Goal: Task Accomplishment & Management: Use online tool/utility

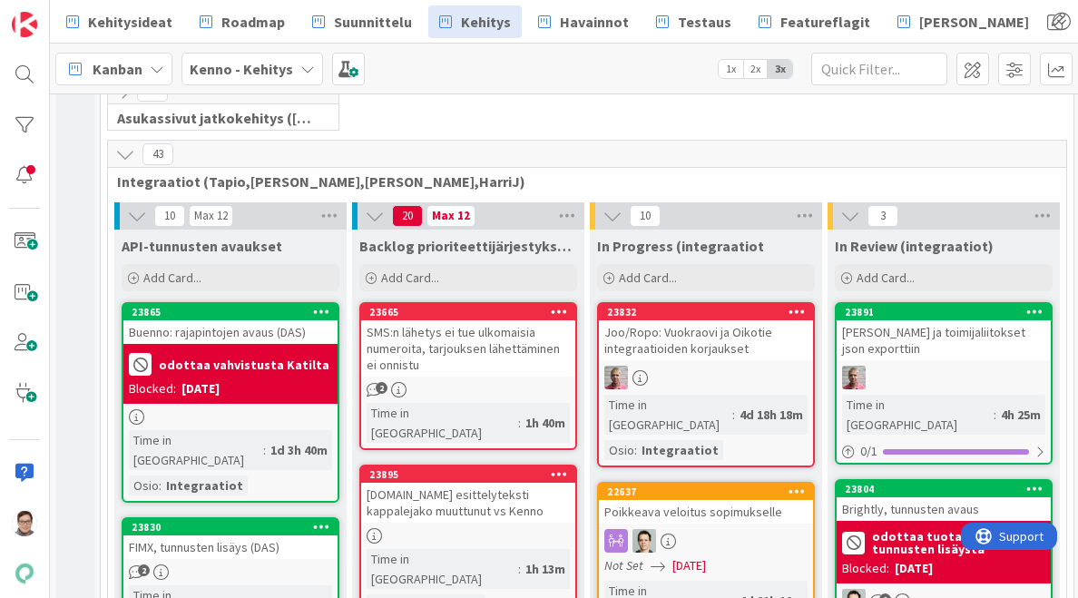
scroll to position [530, 0]
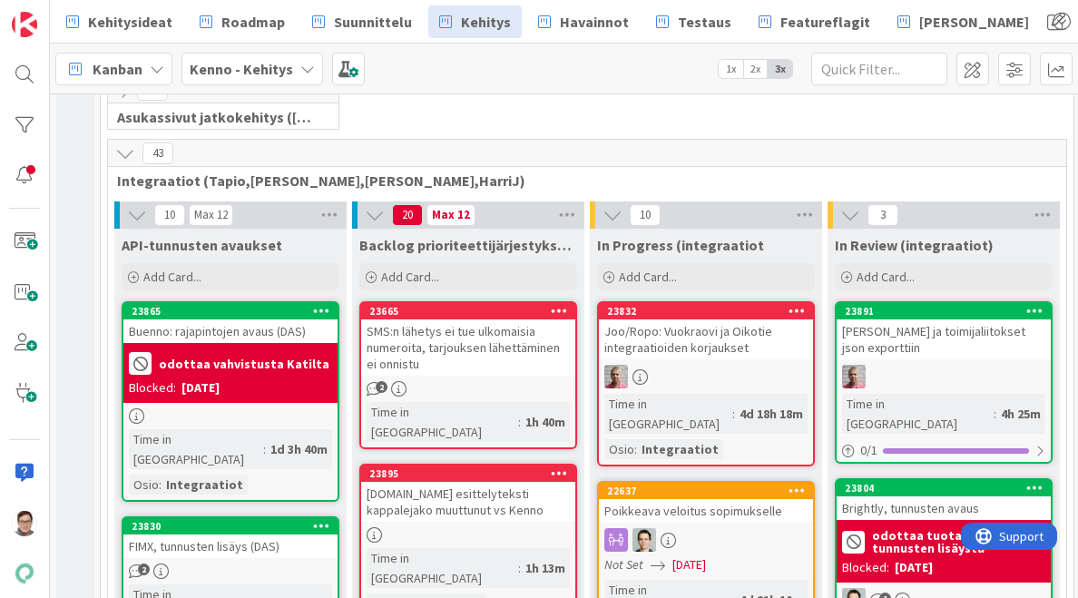
click at [126, 148] on icon at bounding box center [125, 153] width 20 height 20
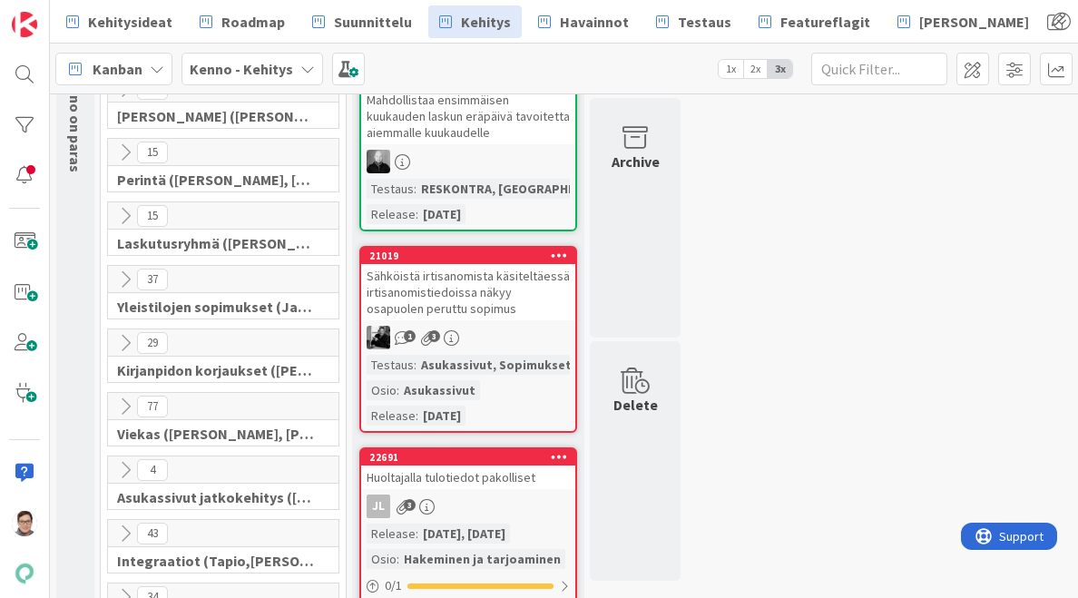
scroll to position [0, 0]
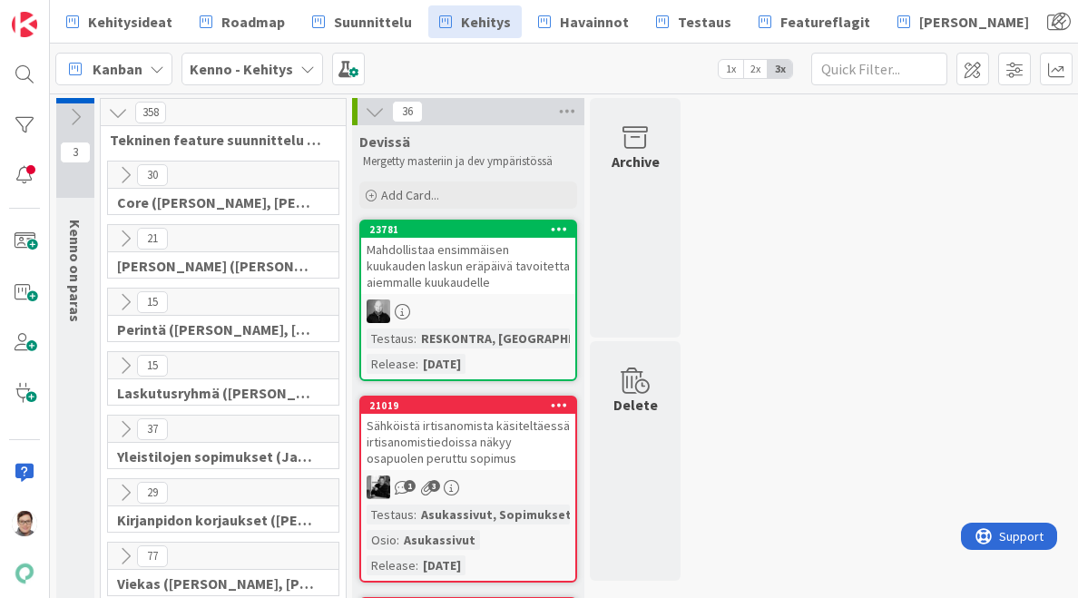
click at [127, 237] on icon at bounding box center [125, 239] width 20 height 20
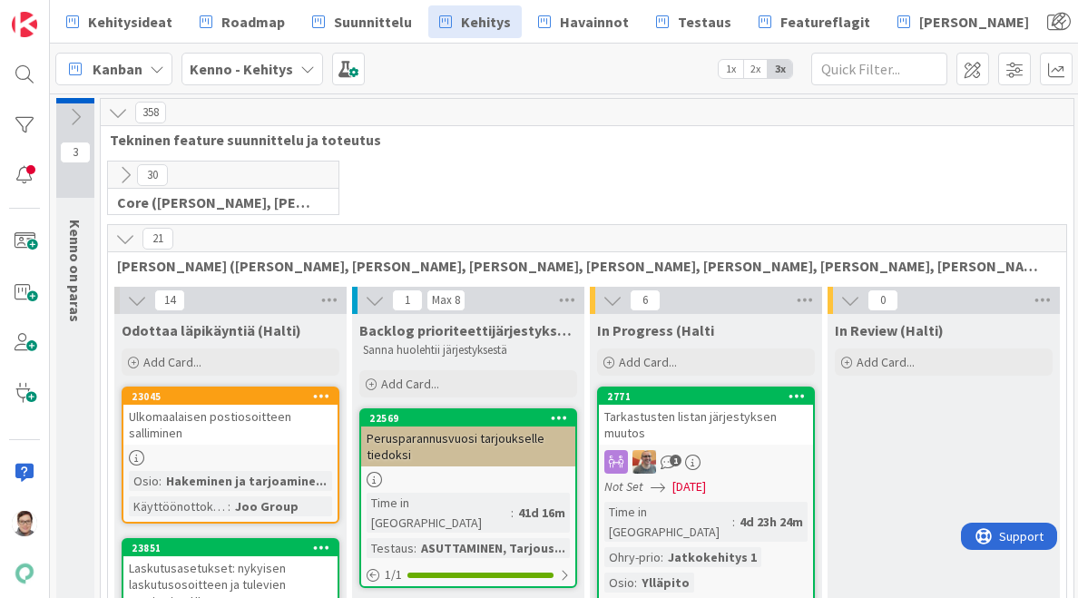
click at [127, 237] on icon at bounding box center [125, 239] width 20 height 20
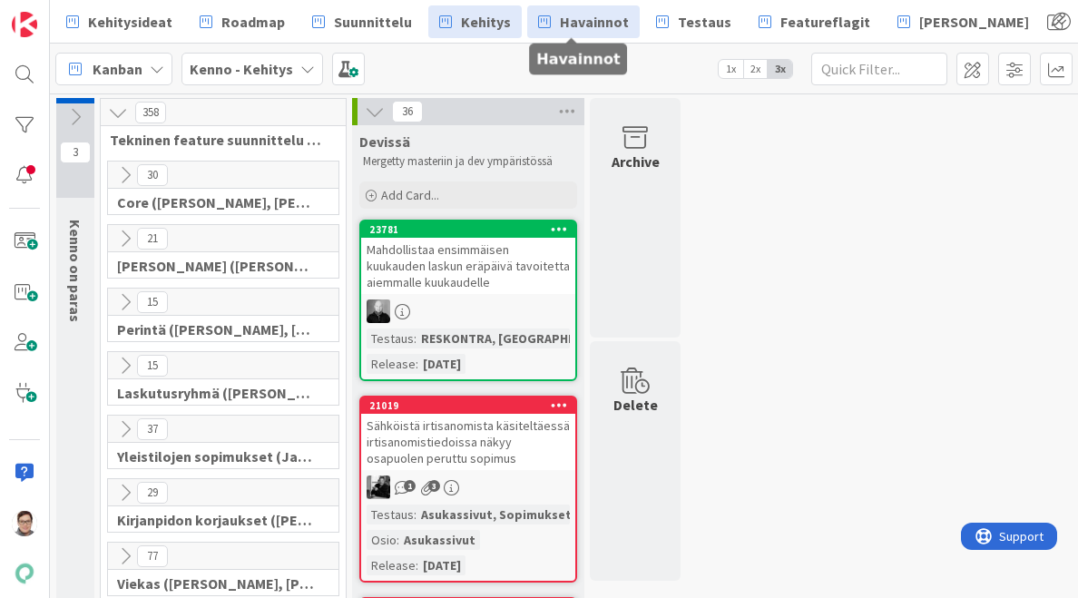
click at [577, 24] on span "Havainnot" at bounding box center [594, 22] width 69 height 22
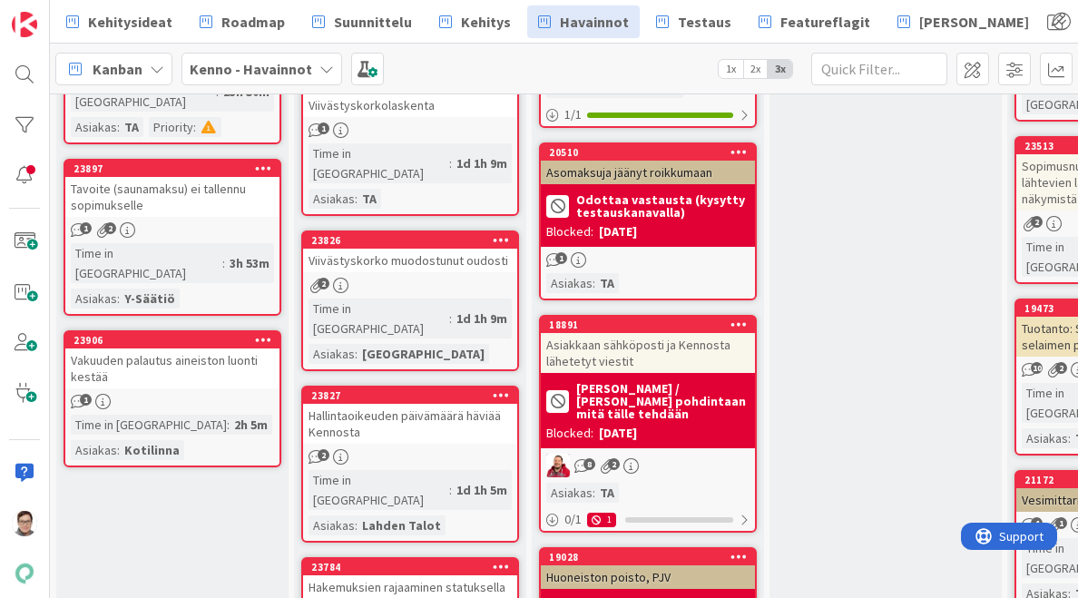
scroll to position [1935, 0]
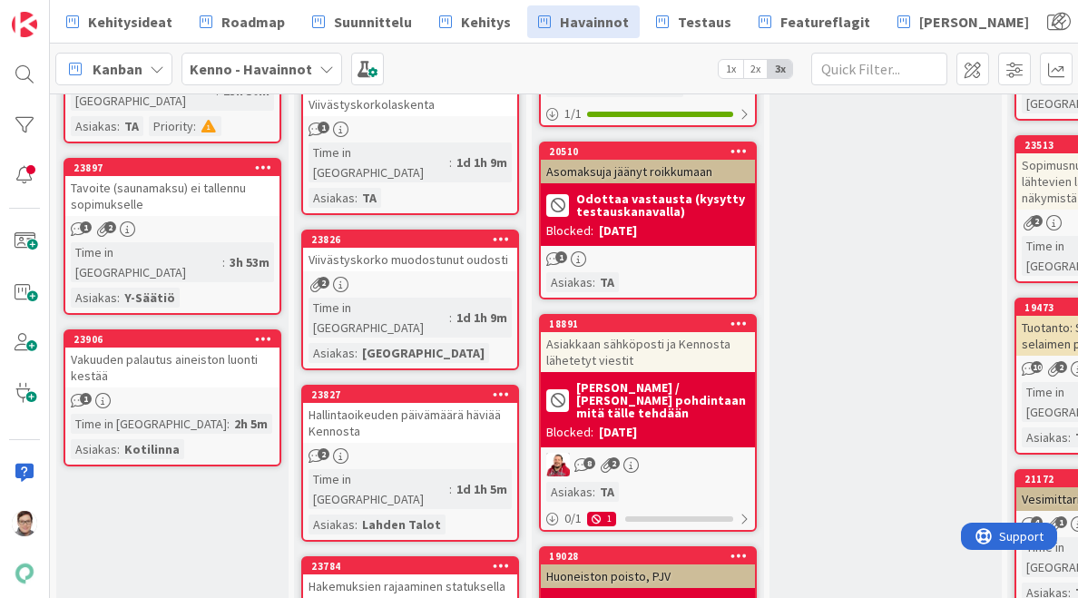
click at [501, 387] on icon at bounding box center [501, 393] width 17 height 13
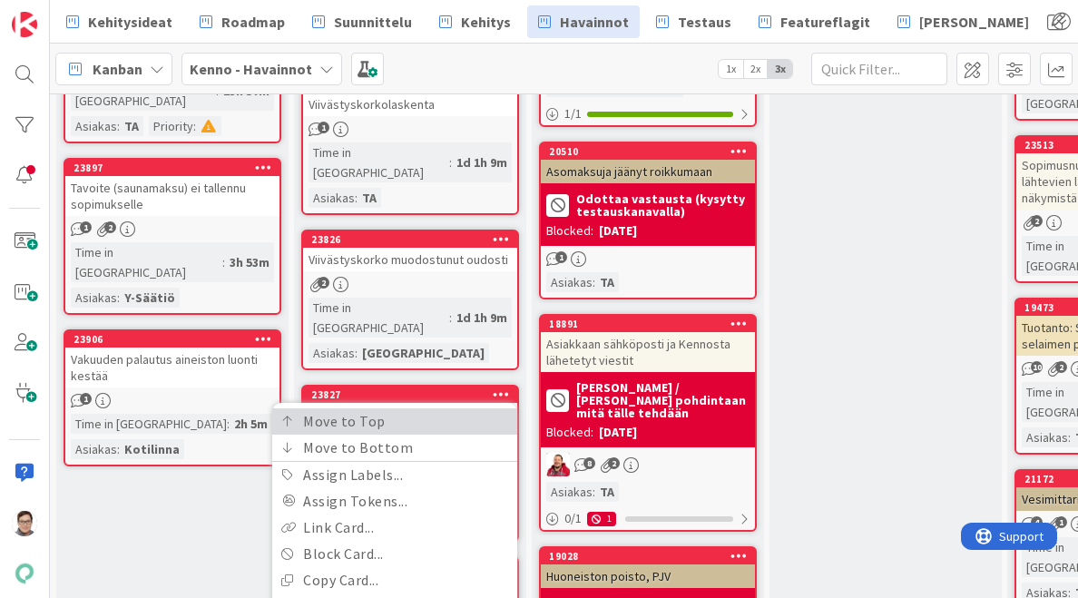
click at [399, 408] on link "Move to Top" at bounding box center [394, 421] width 245 height 26
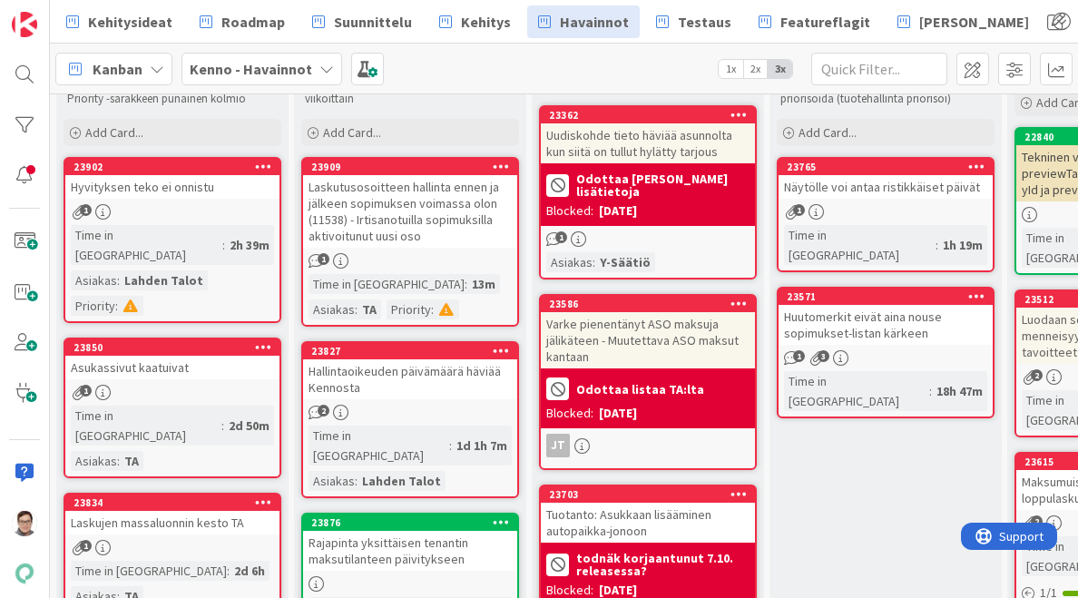
scroll to position [93, 0]
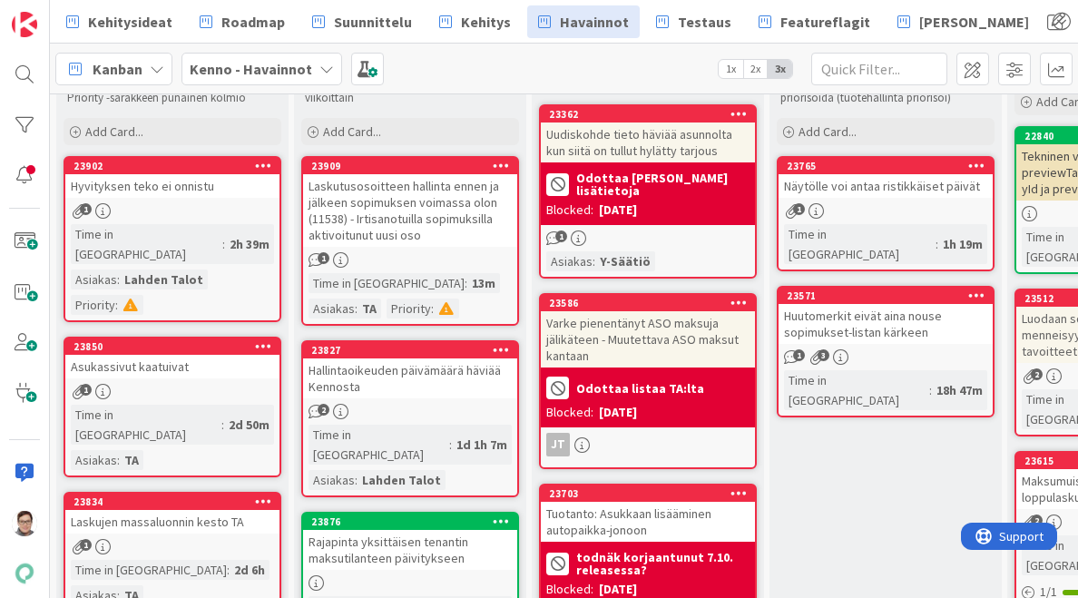
click at [410, 211] on div "Laskutusosoitteen hallinta ennen ja jälkeen sopimuksen voimassa olon (11538) - …" at bounding box center [410, 210] width 214 height 73
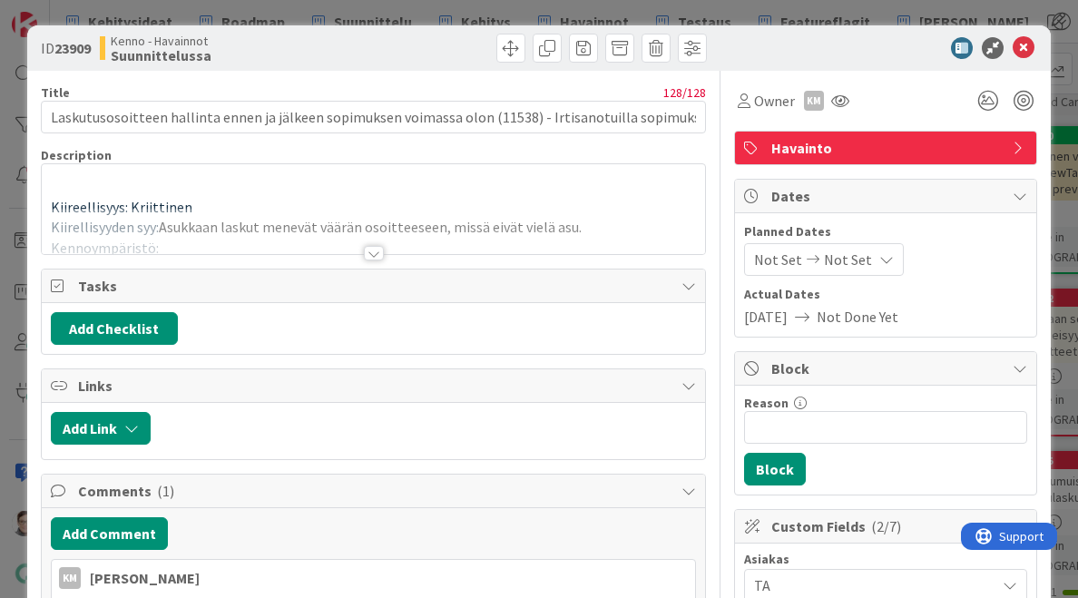
click at [365, 254] on div at bounding box center [374, 253] width 20 height 15
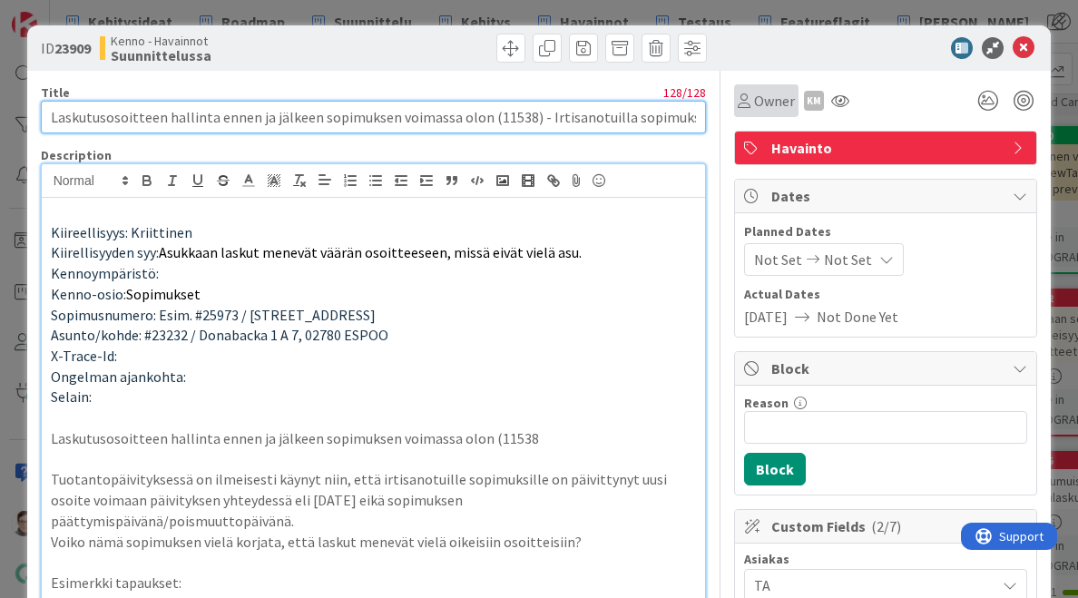
scroll to position [0, 142]
drag, startPoint x: 636, startPoint y: 118, endPoint x: 739, endPoint y: 119, distance: 102.5
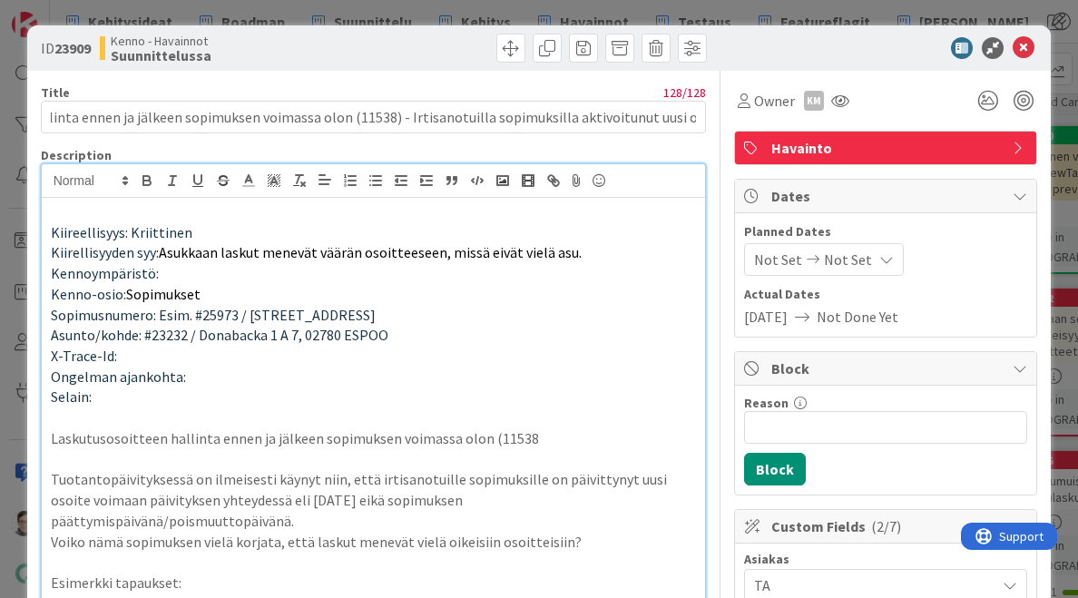
scroll to position [0, 0]
click at [418, 261] on p "Kiirellisyyden syy: Asukkaan laskut menevät väärän osoitteeseen, missä eivät vi…" at bounding box center [374, 252] width 646 height 21
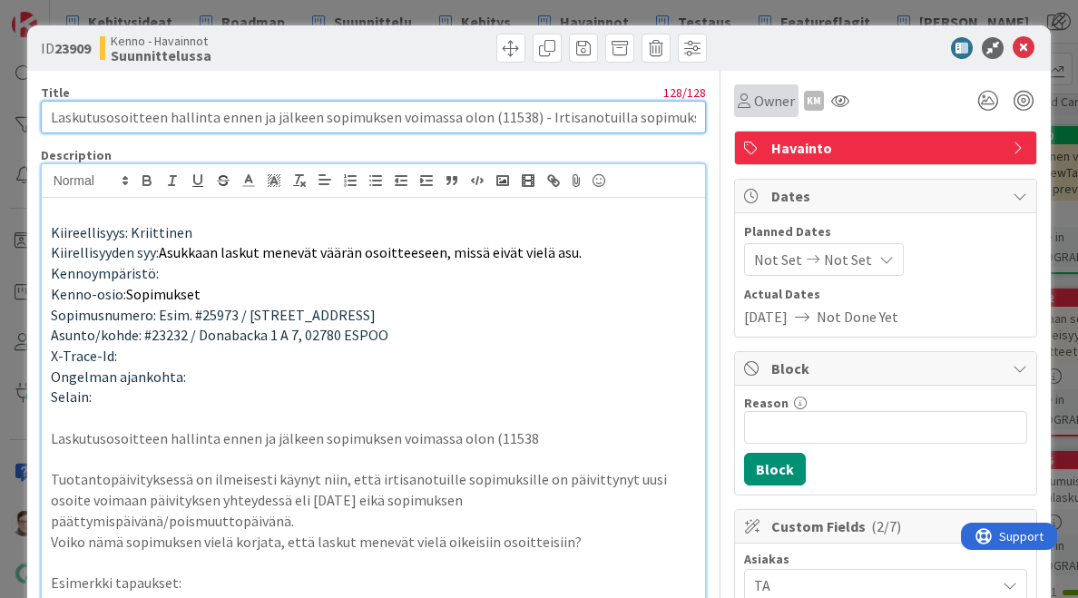
scroll to position [0, 142]
drag, startPoint x: 642, startPoint y: 118, endPoint x: 768, endPoint y: 107, distance: 125.7
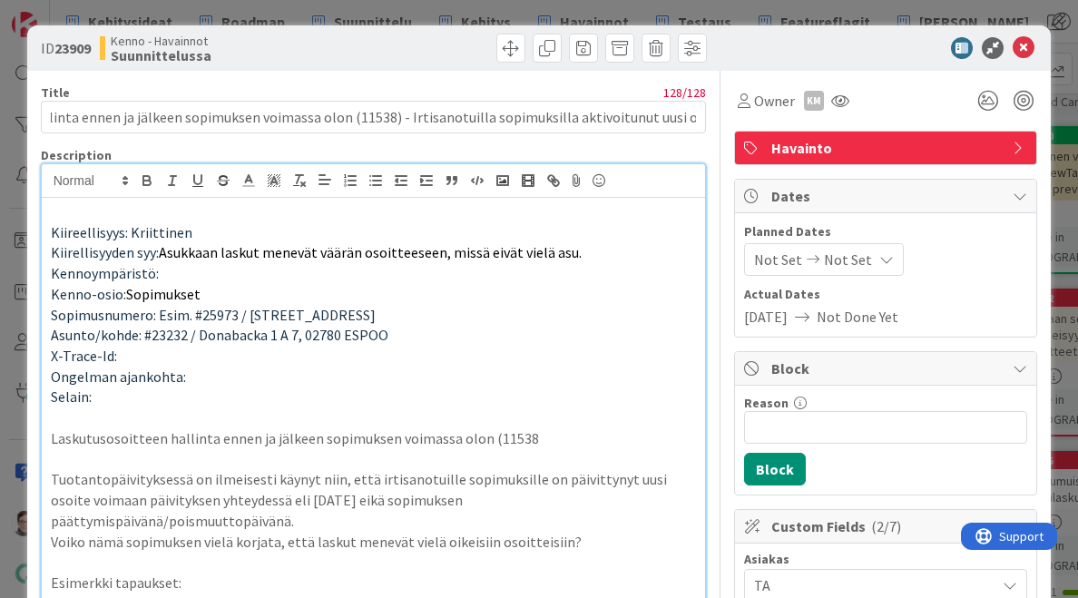
scroll to position [0, 0]
click at [455, 263] on p "Kennoympäristö:" at bounding box center [374, 273] width 646 height 21
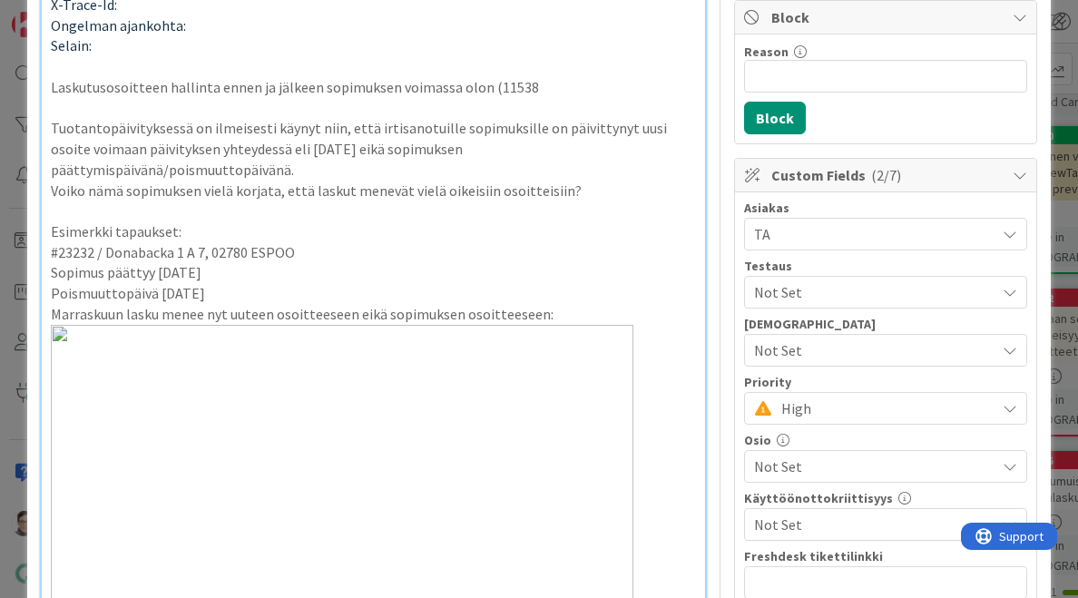
scroll to position [352, 0]
drag, startPoint x: 265, startPoint y: 149, endPoint x: 322, endPoint y: 152, distance: 57.3
click at [322, 152] on p "Tuotantopäivityksessä on ilmeisesti käynyt niin, että irtisanotuille sopimuksil…" at bounding box center [374, 148] width 646 height 62
click at [395, 200] on p at bounding box center [374, 210] width 646 height 21
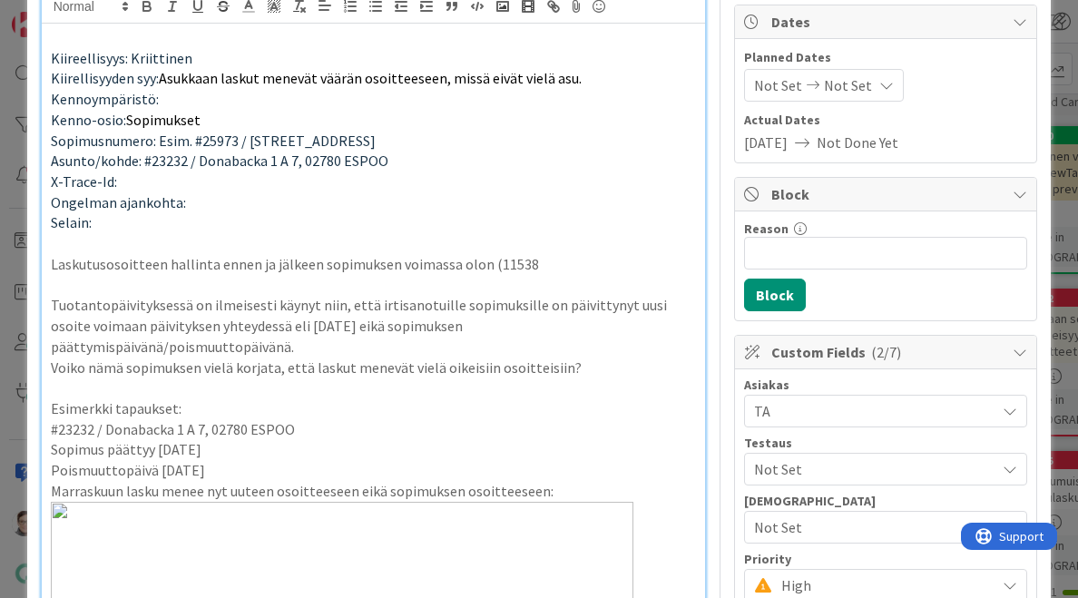
scroll to position [0, 0]
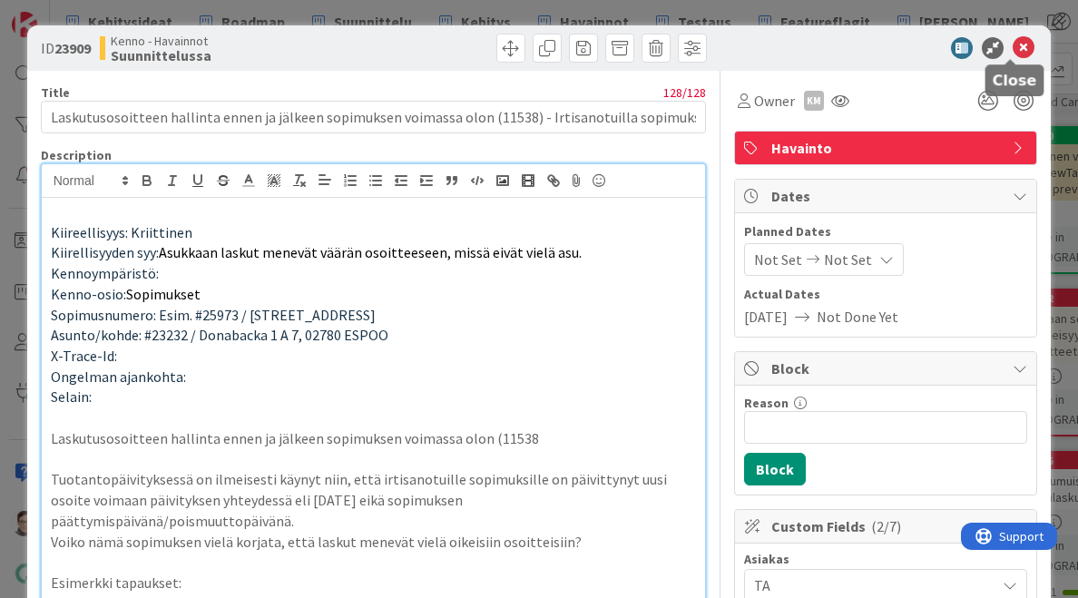
click at [1013, 46] on icon at bounding box center [1024, 48] width 22 height 22
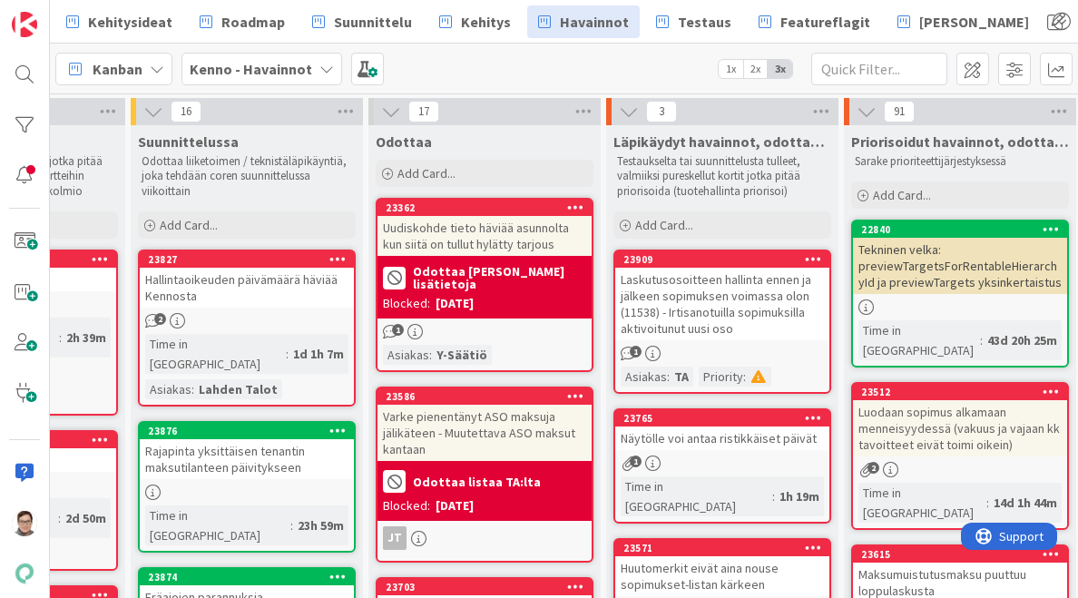
scroll to position [0, 169]
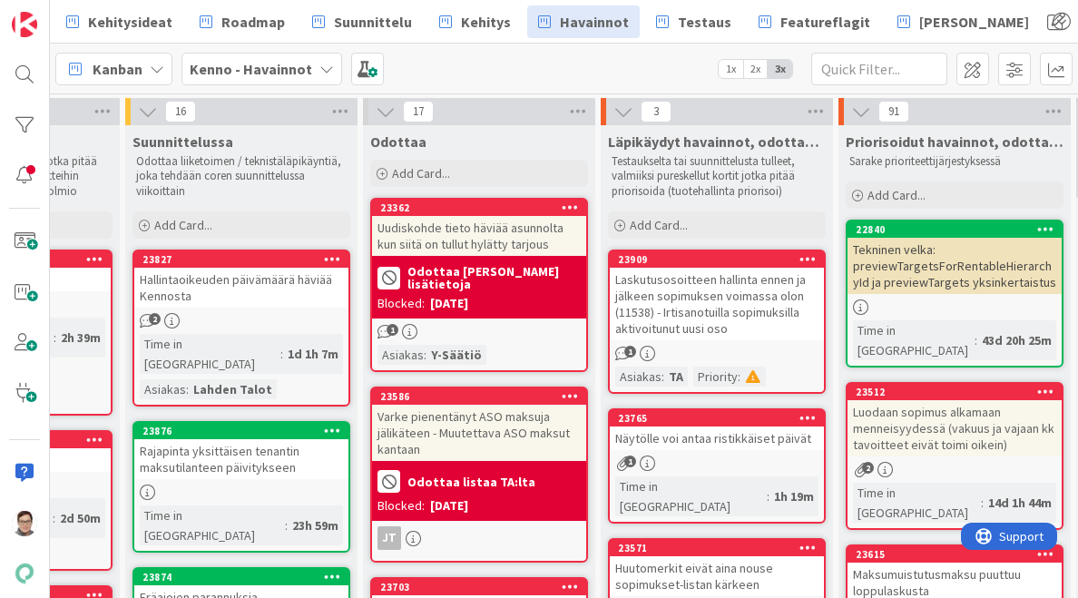
click at [721, 289] on div "Laskutusosoitteen hallinta ennen ja jälkeen sopimuksen voimassa olon (11538) - …" at bounding box center [717, 304] width 214 height 73
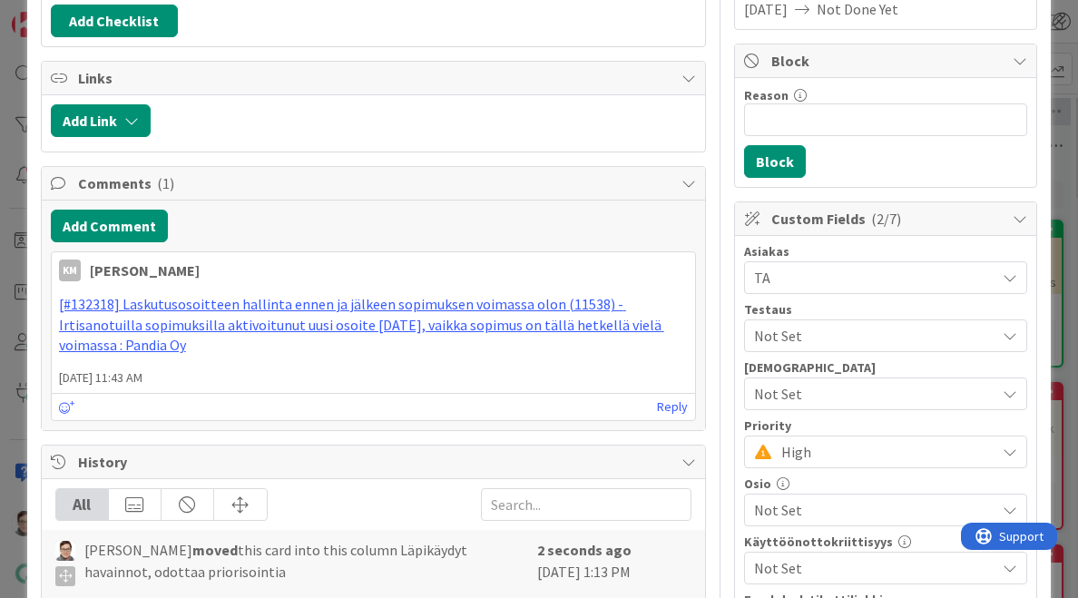
scroll to position [309, 0]
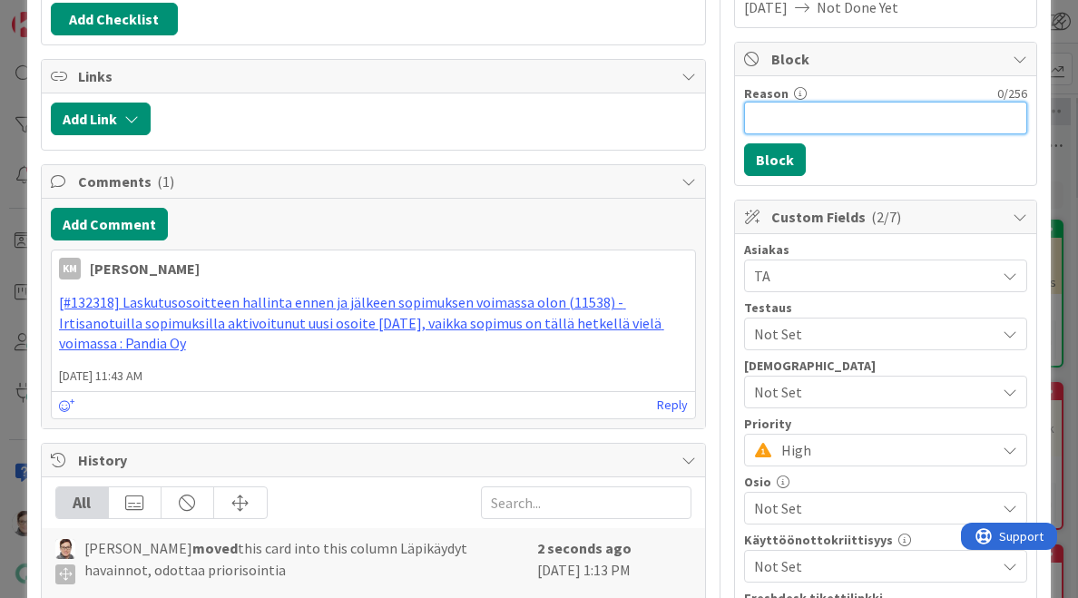
click at [811, 117] on input "Reason" at bounding box center [885, 118] width 283 height 33
type input "PetriM:lle kysymys"
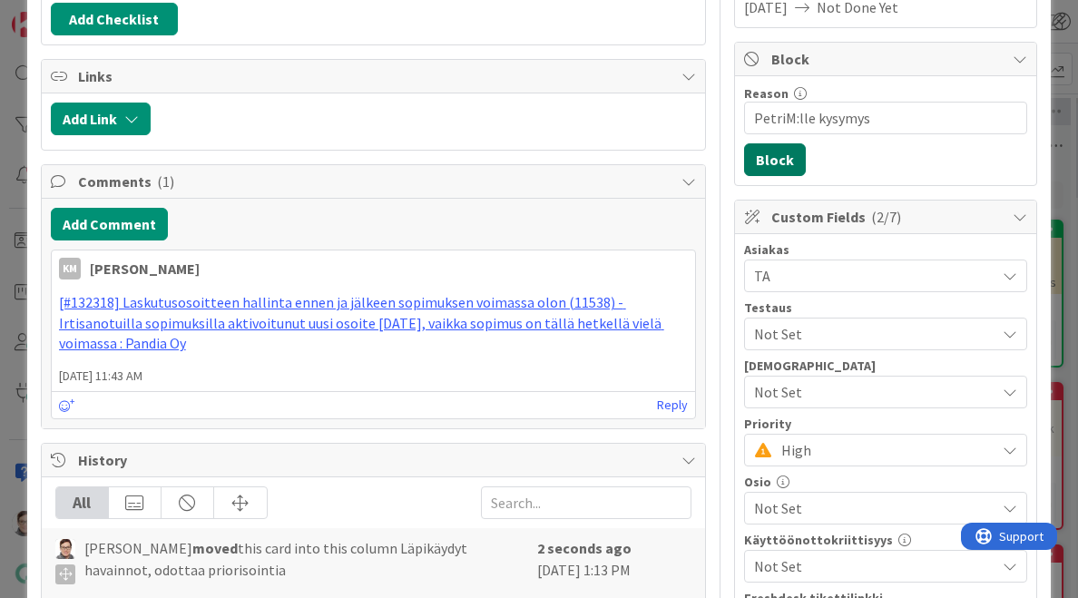
click at [764, 167] on button "Block" at bounding box center [775, 159] width 62 height 33
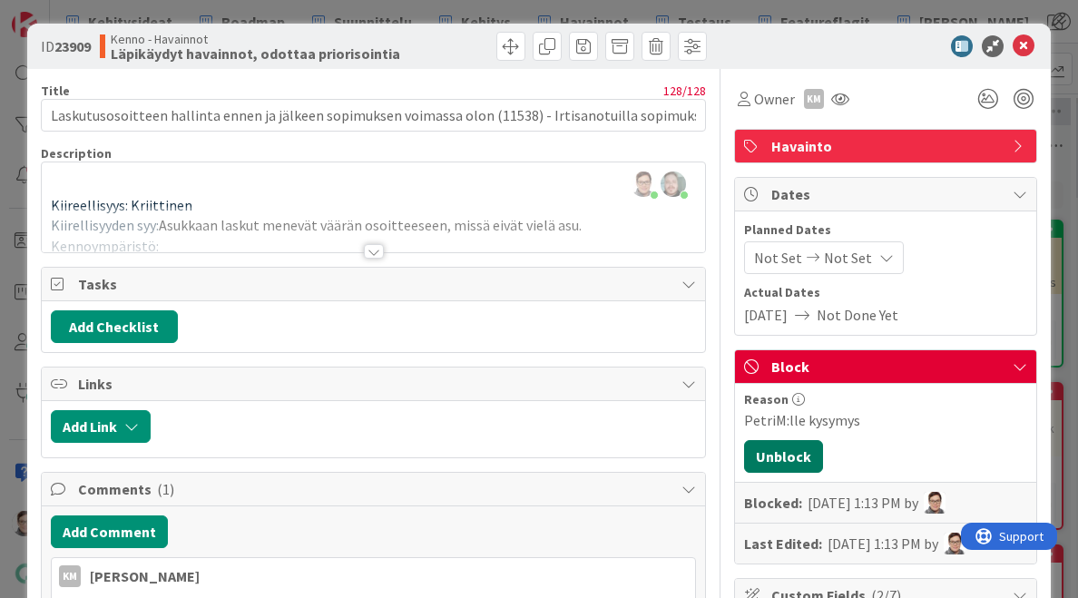
scroll to position [0, 0]
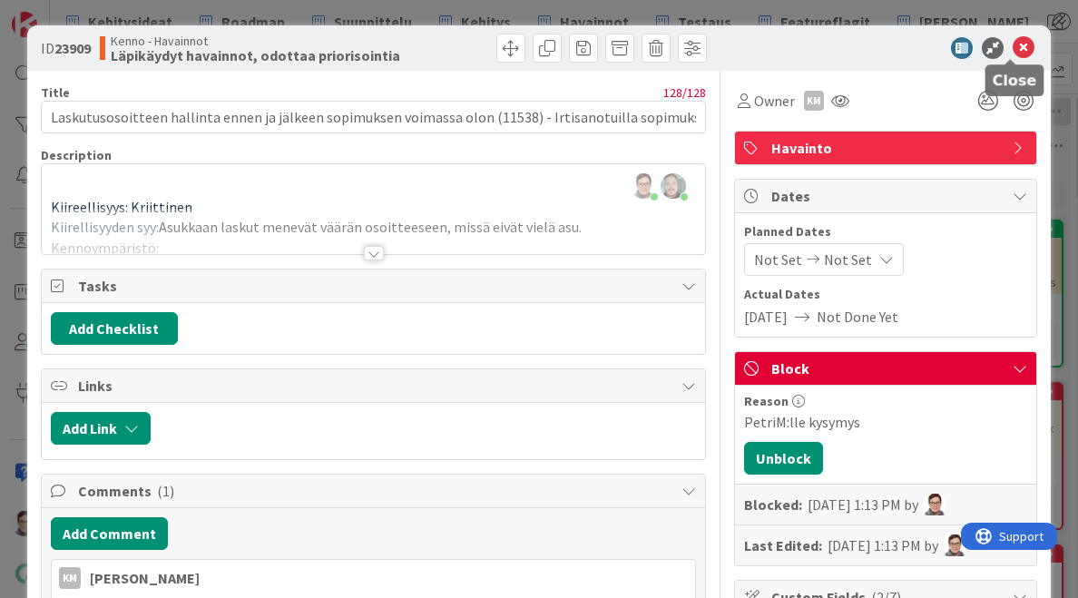
click at [1013, 48] on icon at bounding box center [1024, 48] width 22 height 22
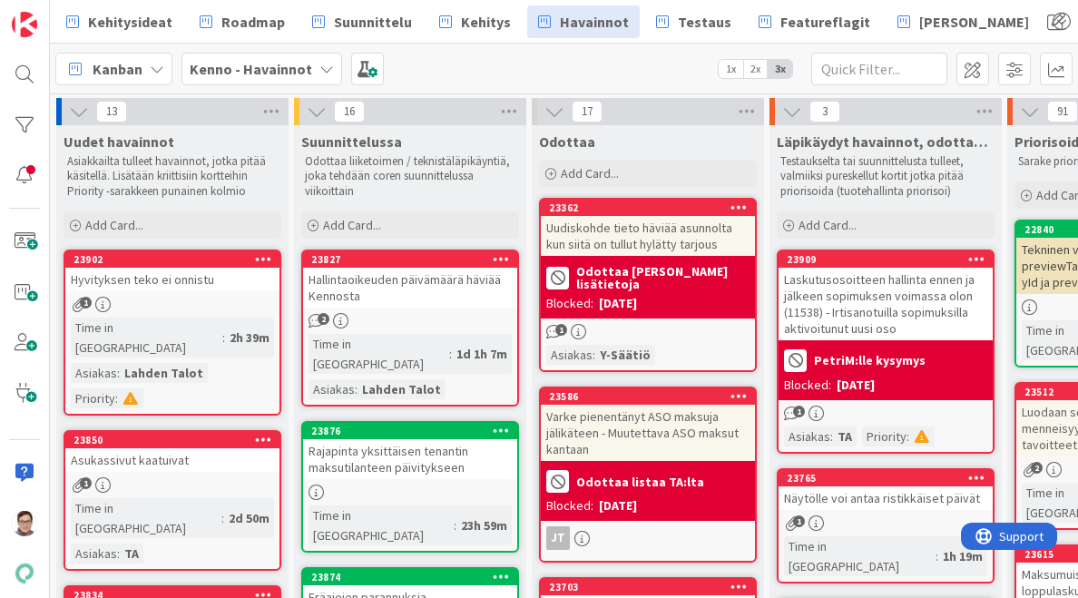
click at [411, 300] on div "Hallintaoikeuden päivämäärä häviää Kennosta" at bounding box center [410, 288] width 214 height 40
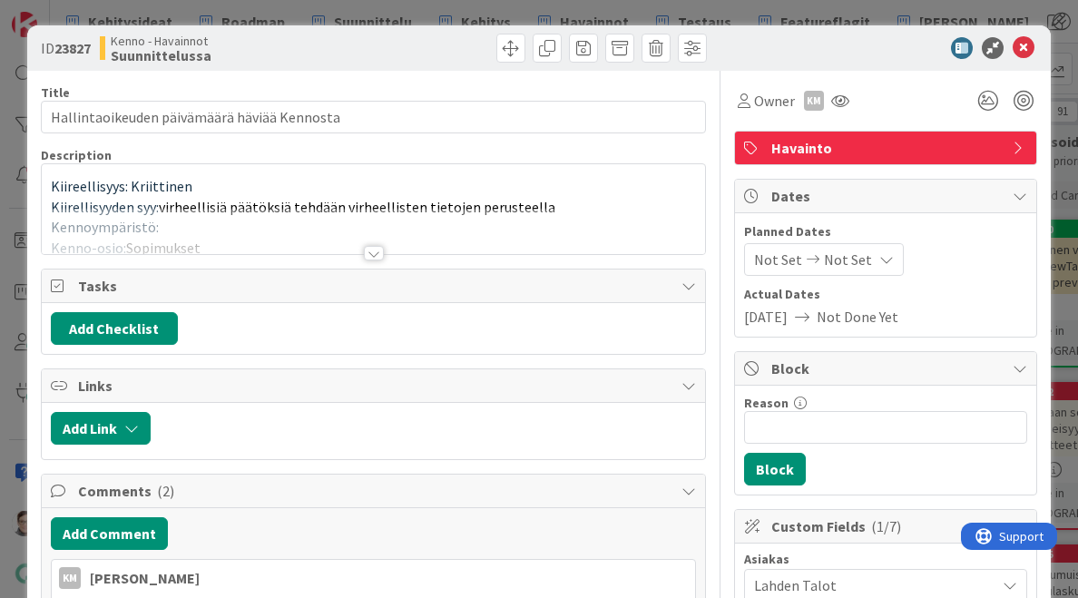
click at [367, 248] on div at bounding box center [374, 253] width 20 height 15
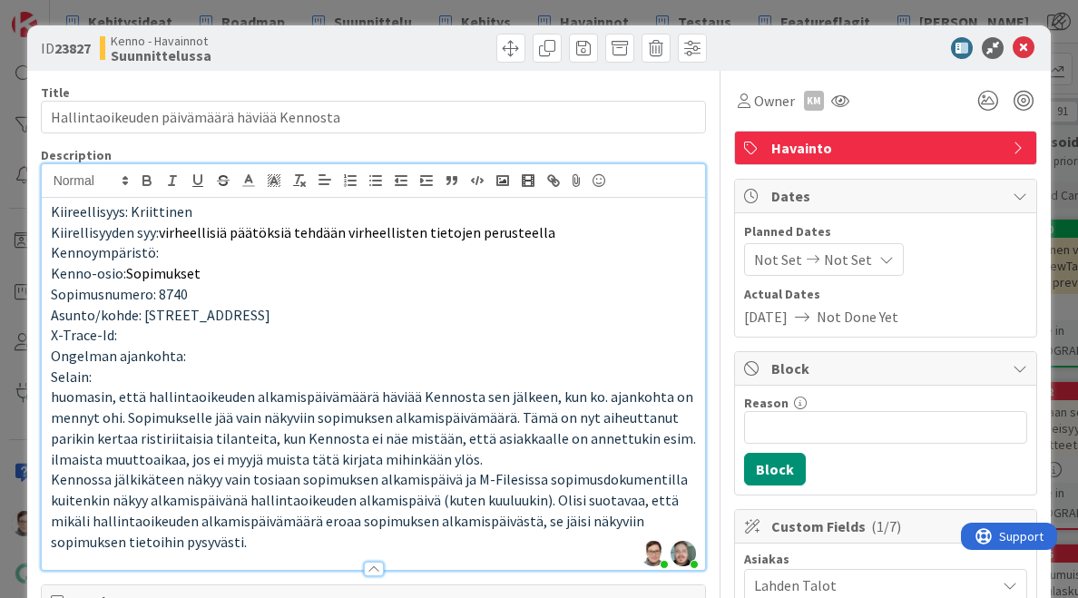
click at [274, 540] on p "Kennossa jälkikäteen näkyy vain tosiaan sopimuksen alkamispäivä ja M-Filesissa …" at bounding box center [374, 510] width 646 height 83
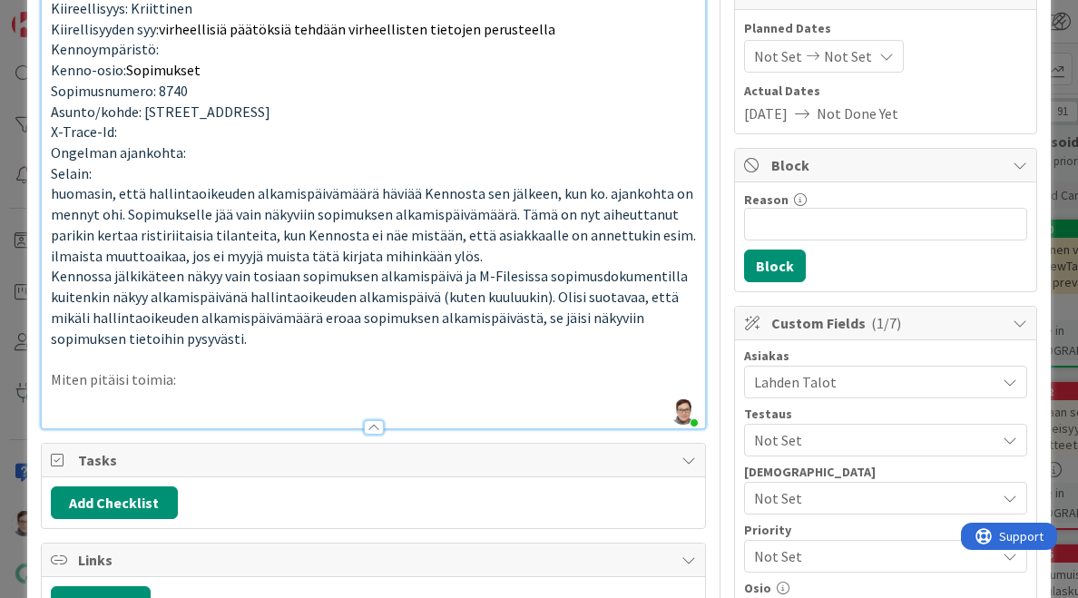
scroll to position [205, 0]
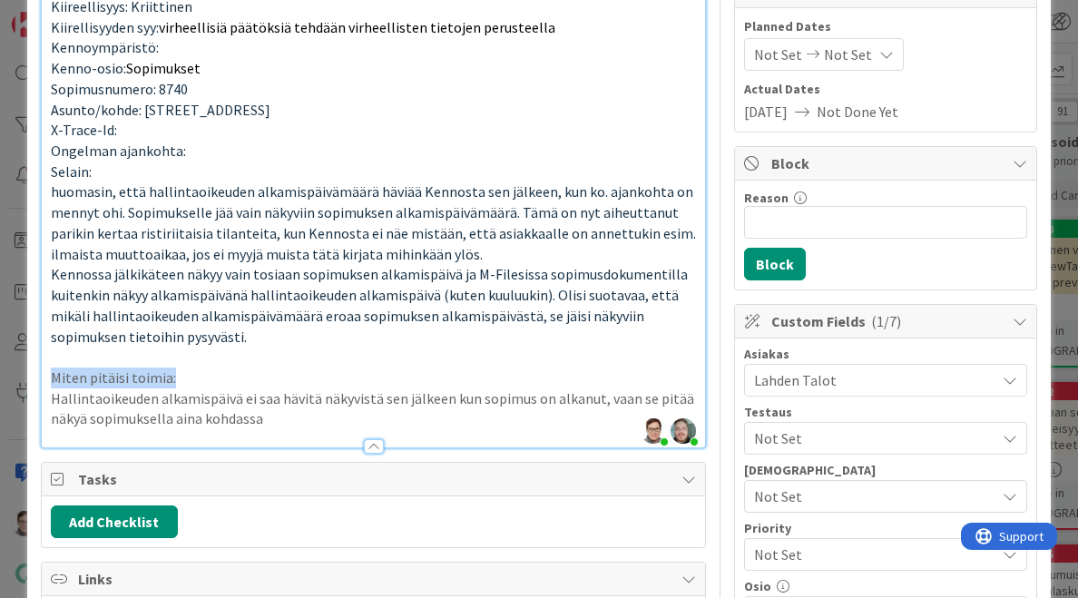
drag, startPoint x: 176, startPoint y: 380, endPoint x: 28, endPoint y: 378, distance: 147.9
click at [265, 424] on p "Hallintaoikeuden alkamispäivä ei saa hävitä näkyvistä sen jälkeen kun sopimus o…" at bounding box center [374, 408] width 646 height 41
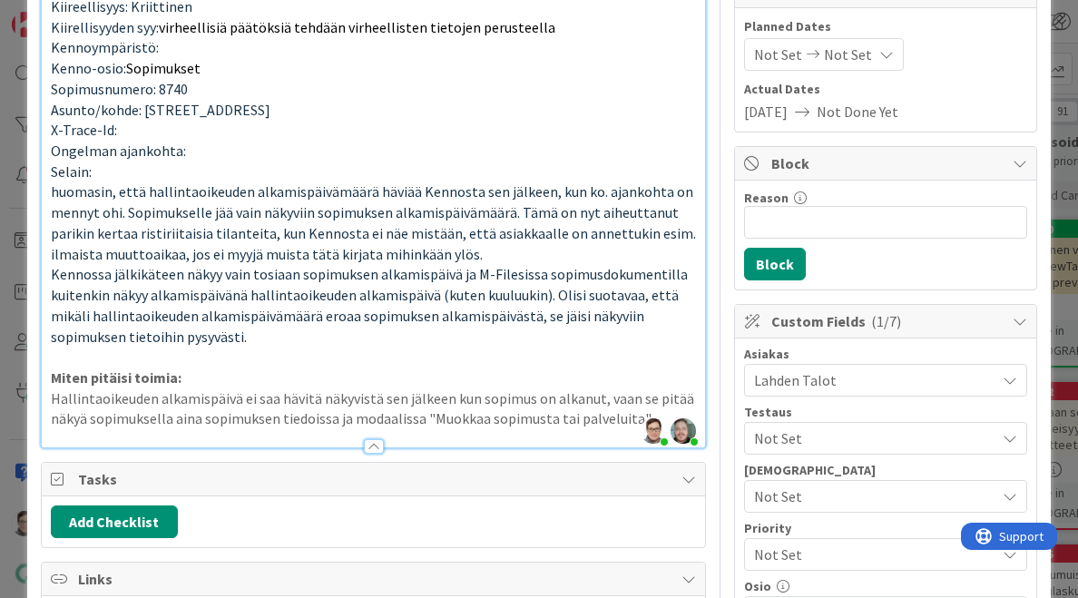
click at [370, 442] on div at bounding box center [374, 446] width 20 height 15
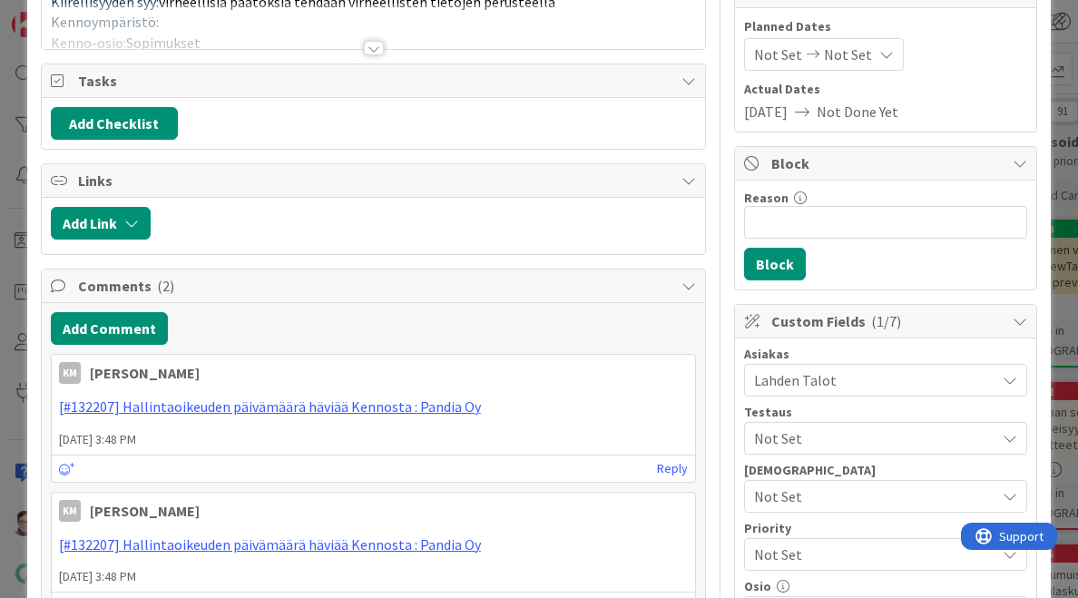
scroll to position [0, 0]
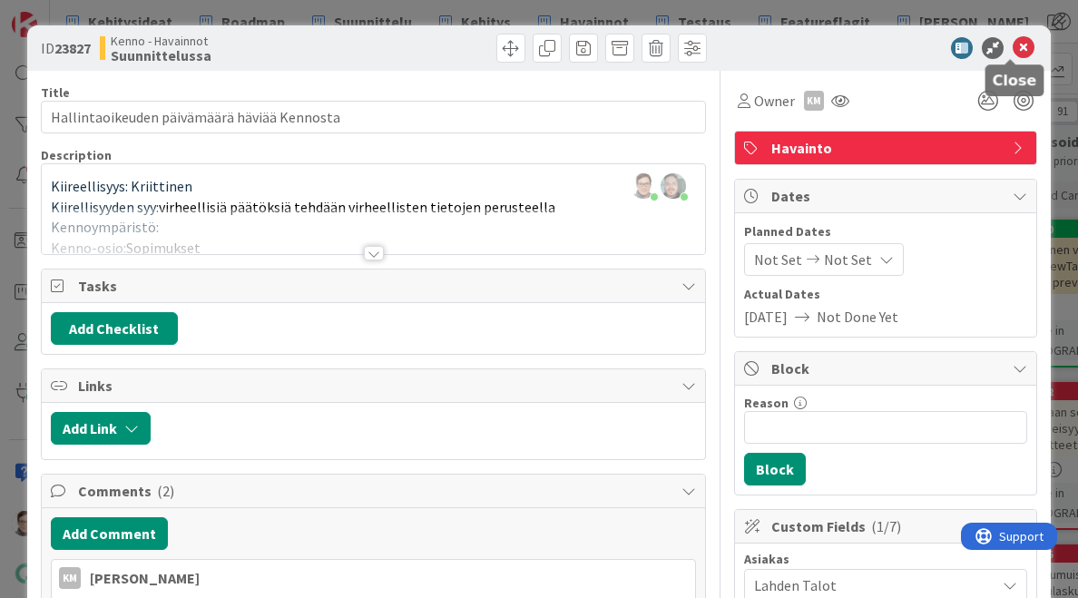
click at [1013, 50] on icon at bounding box center [1024, 48] width 22 height 22
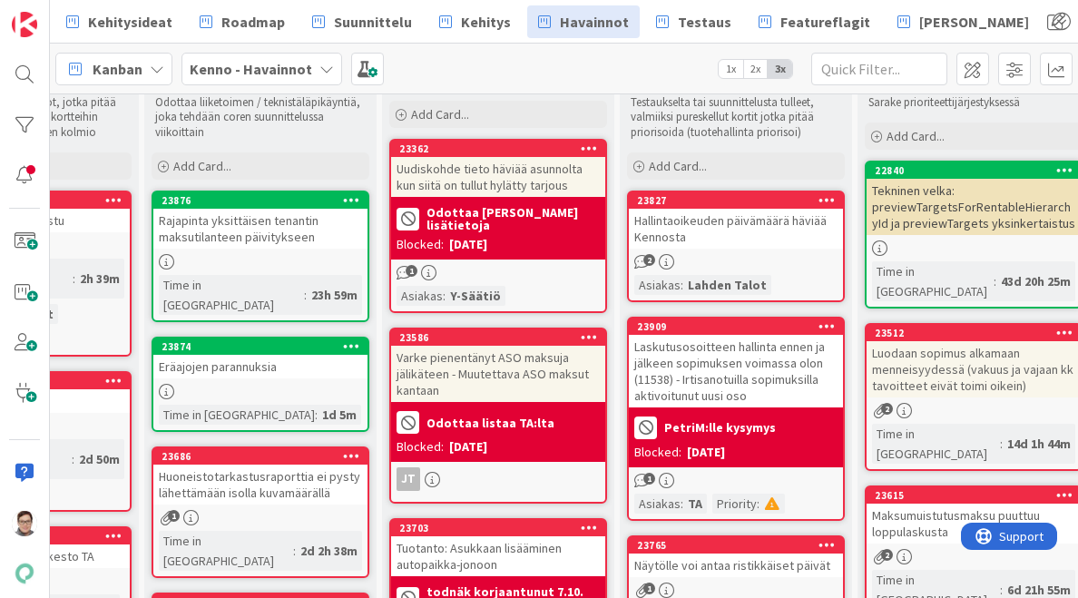
scroll to position [63, 150]
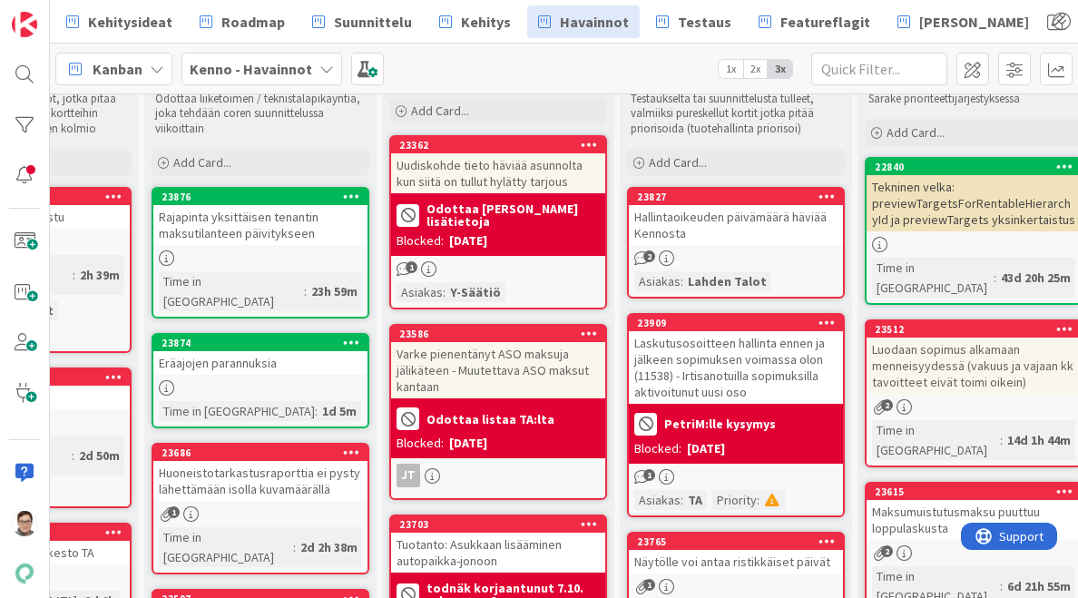
click at [241, 226] on div "Rajapinta yksittäisen tenantin maksutilanteen päivitykseen" at bounding box center [260, 225] width 214 height 40
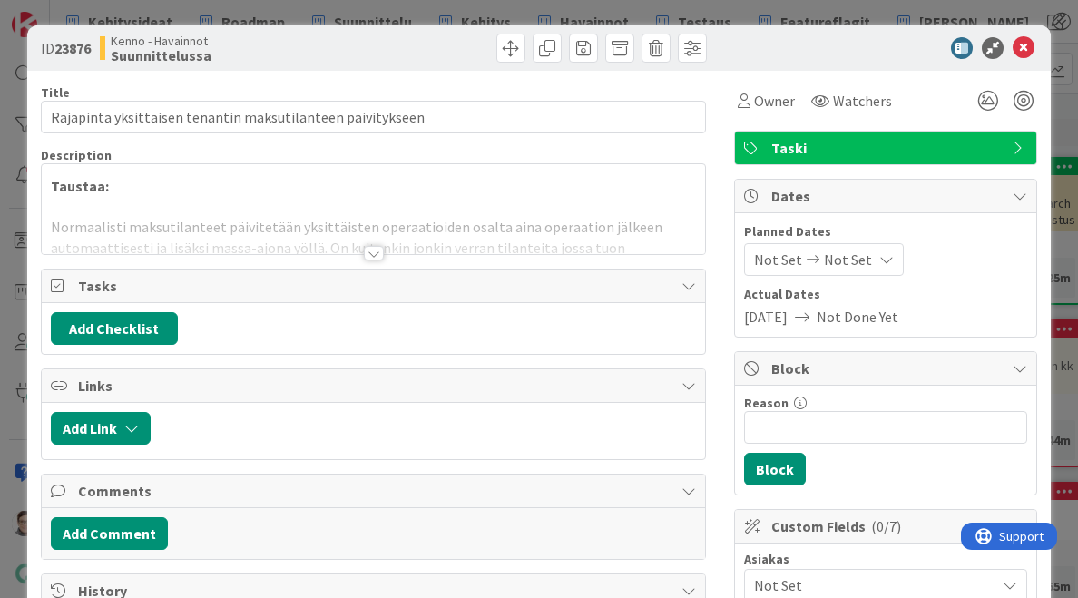
click at [375, 243] on div at bounding box center [374, 231] width 664 height 46
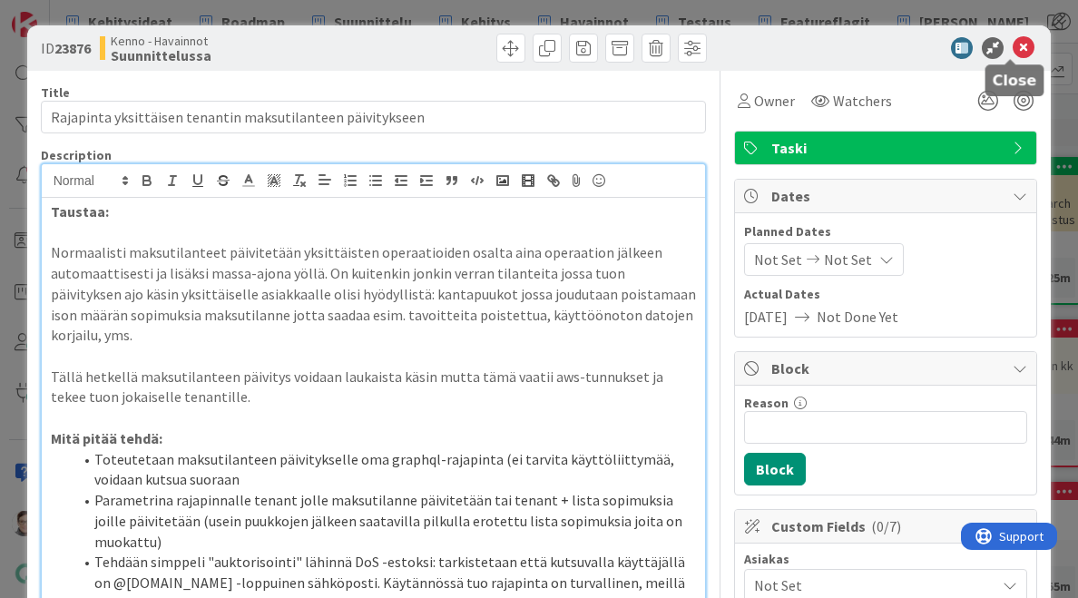
click at [1013, 48] on icon at bounding box center [1024, 48] width 22 height 22
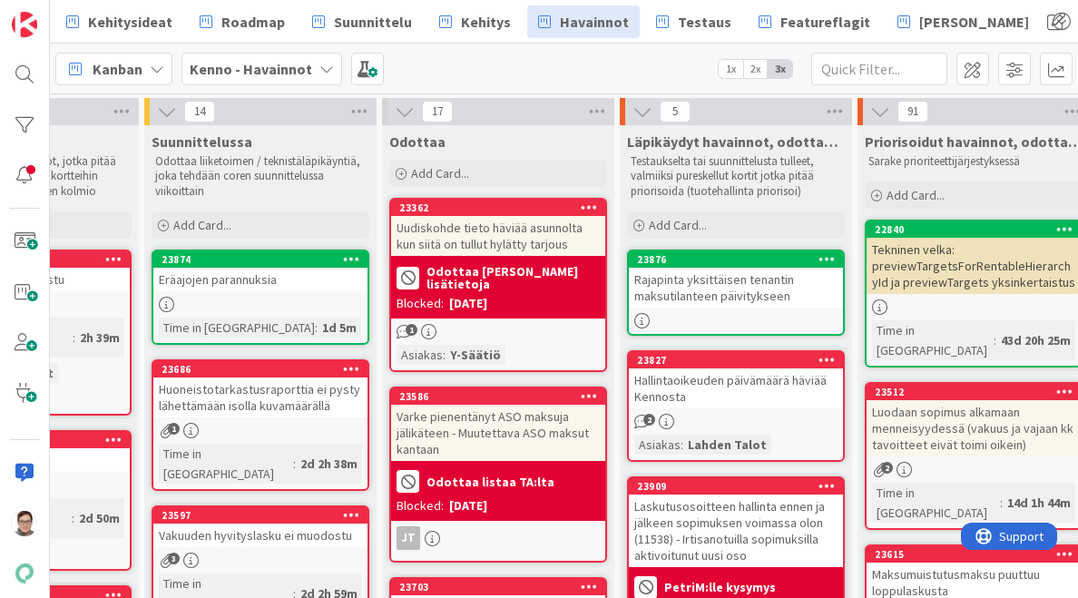
scroll to position [0, 150]
click at [270, 284] on div "Eräajojen parannuksia" at bounding box center [260, 280] width 214 height 24
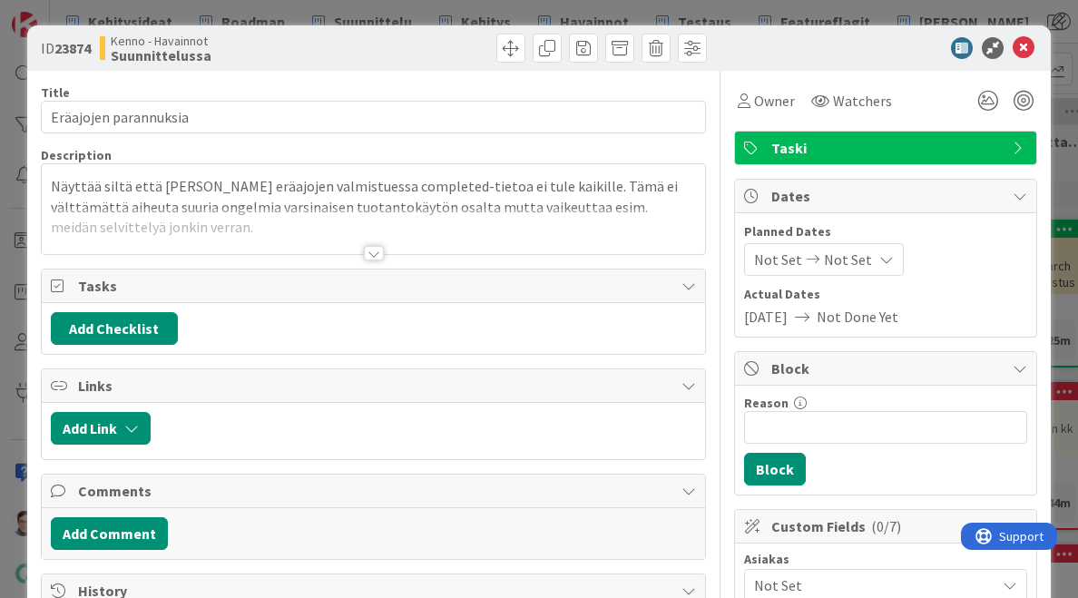
click at [369, 251] on div at bounding box center [374, 253] width 20 height 15
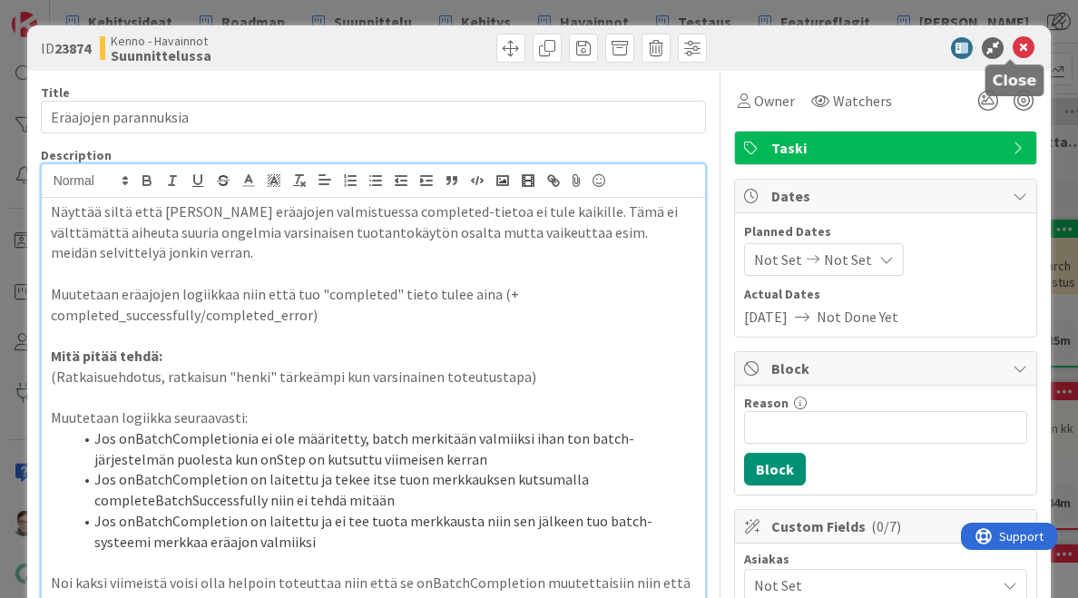
click at [1013, 46] on icon at bounding box center [1024, 48] width 22 height 22
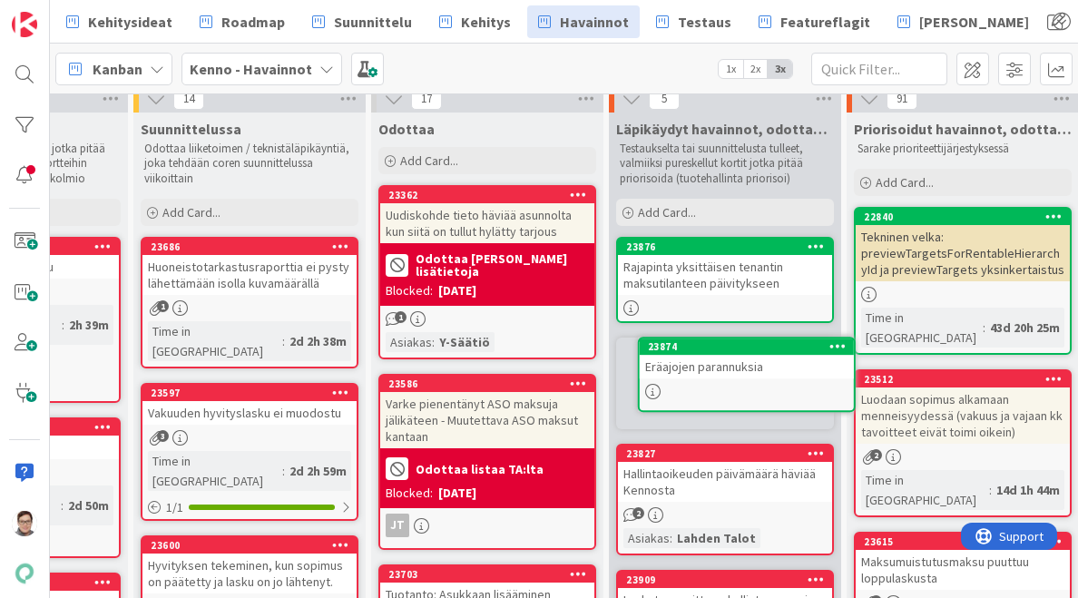
scroll to position [13, 162]
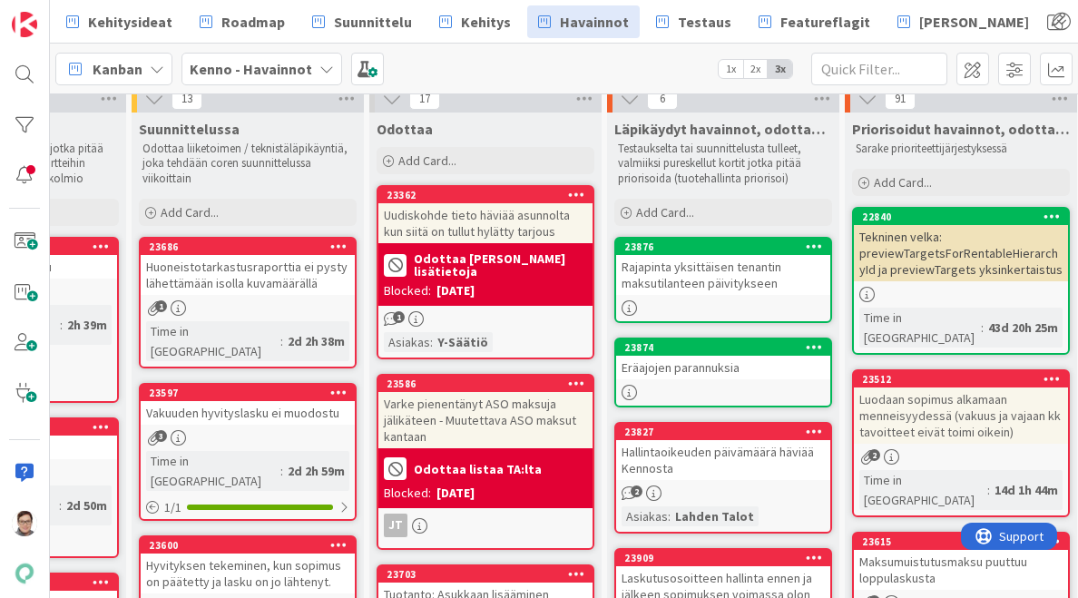
click at [260, 284] on div "Huoneistotarkastusraporttia ei pysty lähettämään isolla kuvamäärällä" at bounding box center [248, 275] width 214 height 40
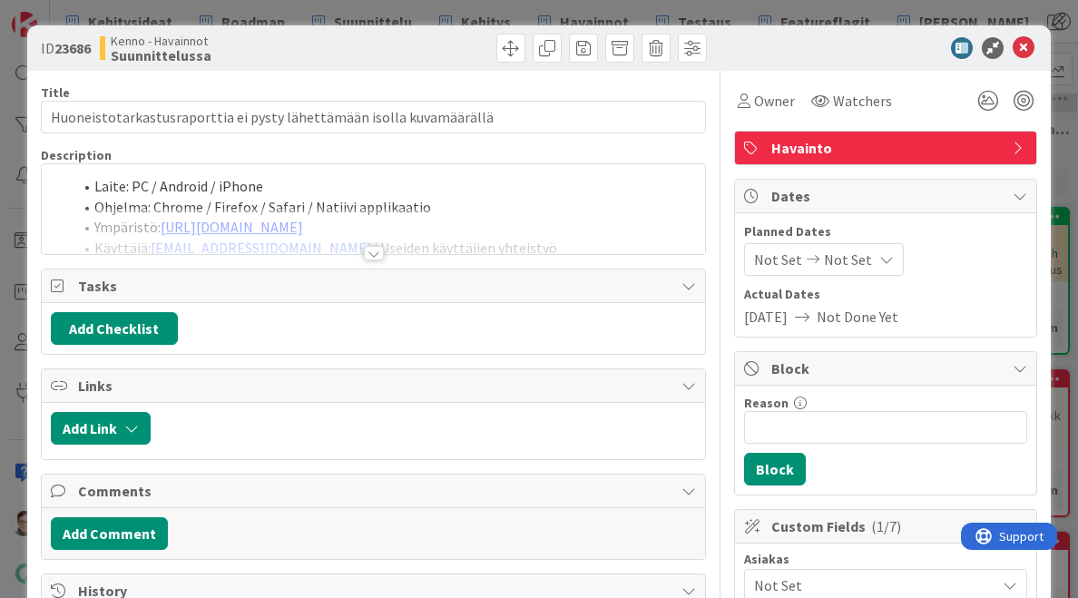
click at [365, 250] on div at bounding box center [374, 253] width 20 height 15
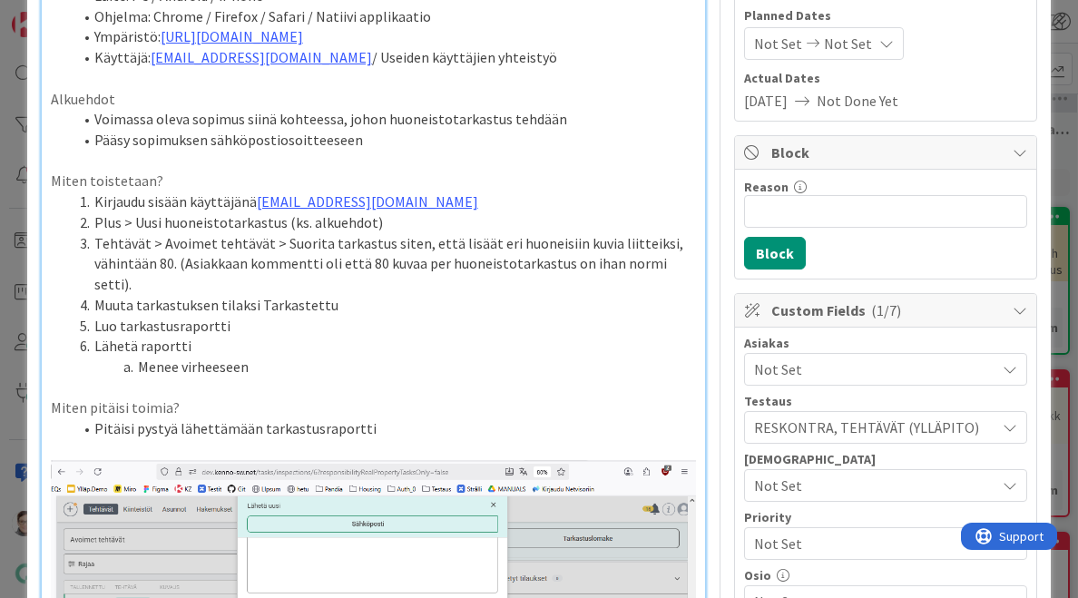
scroll to position [215, 0]
drag, startPoint x: 188, startPoint y: 391, endPoint x: 23, endPoint y: 384, distance: 165.3
click at [23, 384] on div "ID 23686 Kenno - Havainnot Suunnittelussa Title 68 / 128 Huoneistotarkastusrapo…" at bounding box center [539, 299] width 1078 height 598
click at [381, 419] on li "Pitäisi pystyä lähettämään tarkastusraportti" at bounding box center [385, 429] width 624 height 21
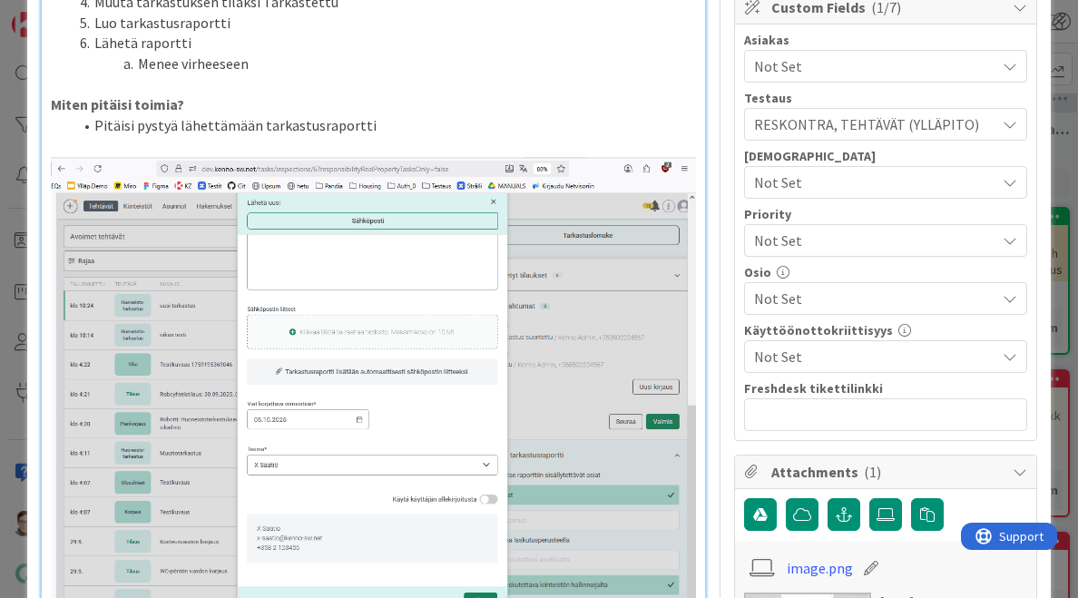
scroll to position [584, 0]
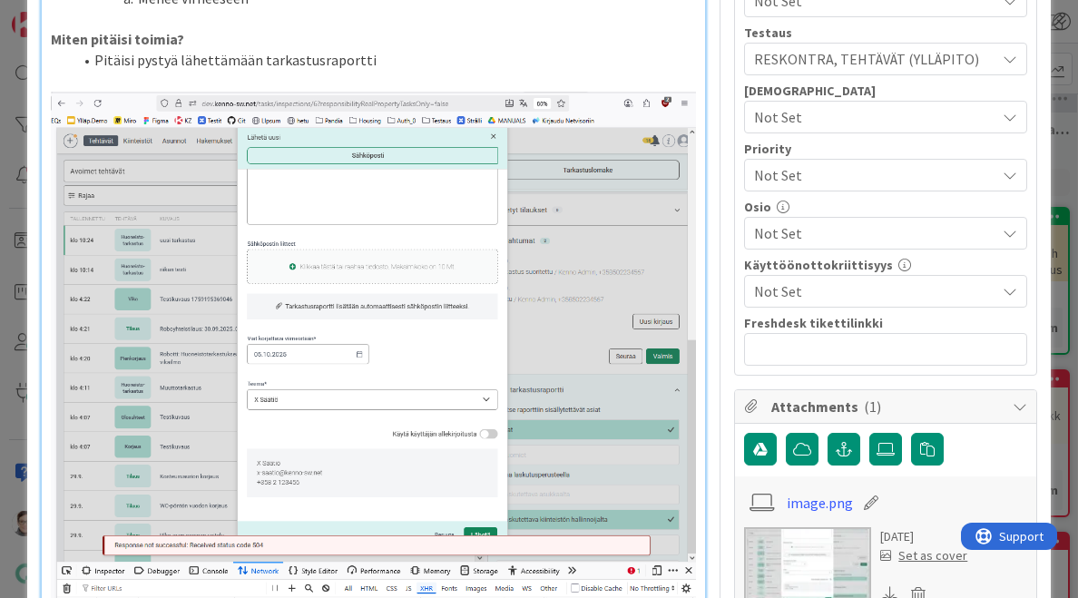
click at [806, 233] on span "Not Set" at bounding box center [874, 233] width 241 height 22
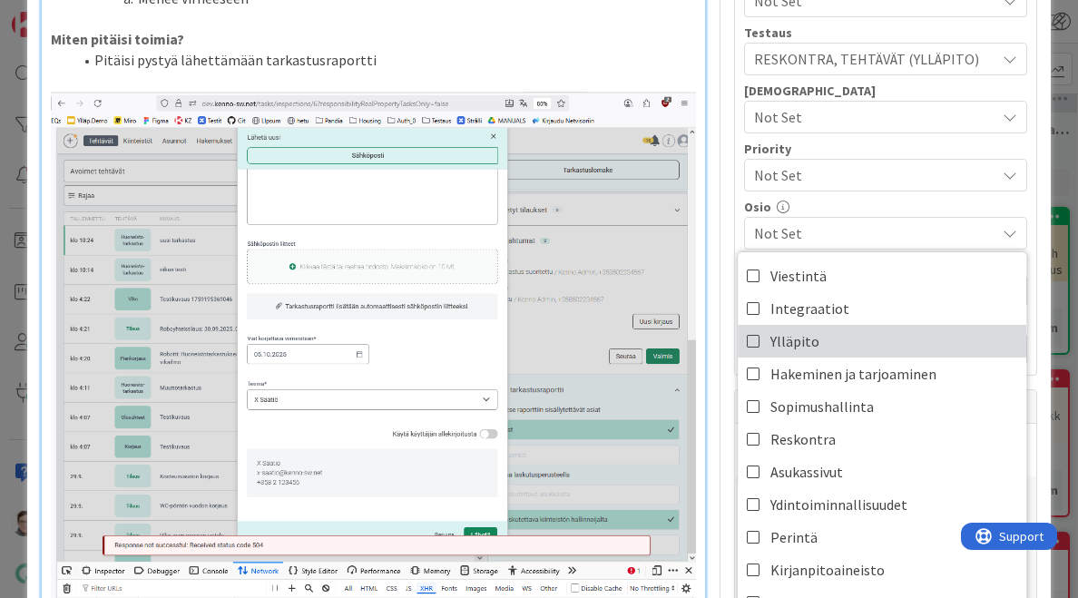
click at [779, 336] on span "Ylläpito" at bounding box center [795, 341] width 49 height 27
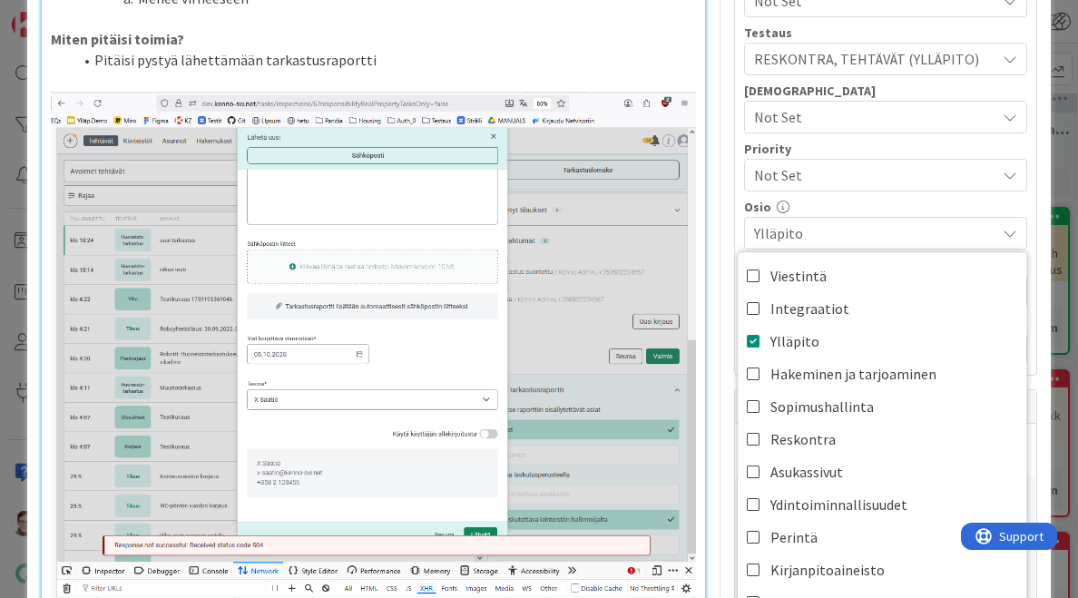
click at [622, 50] on li "Pitäisi pystyä lähettämään tarkastusraportti" at bounding box center [385, 60] width 624 height 21
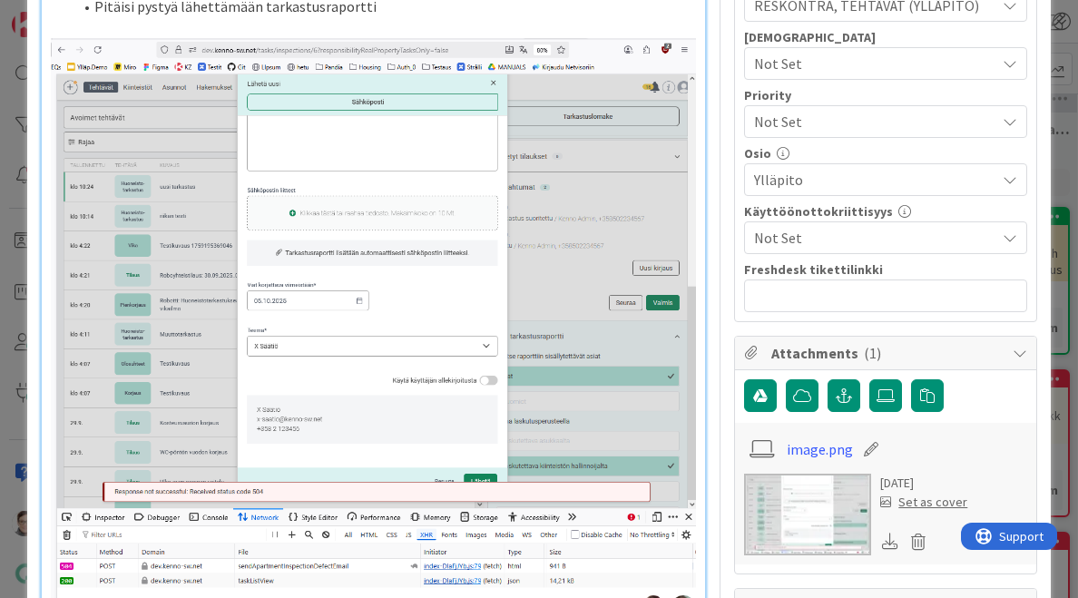
scroll to position [643, 0]
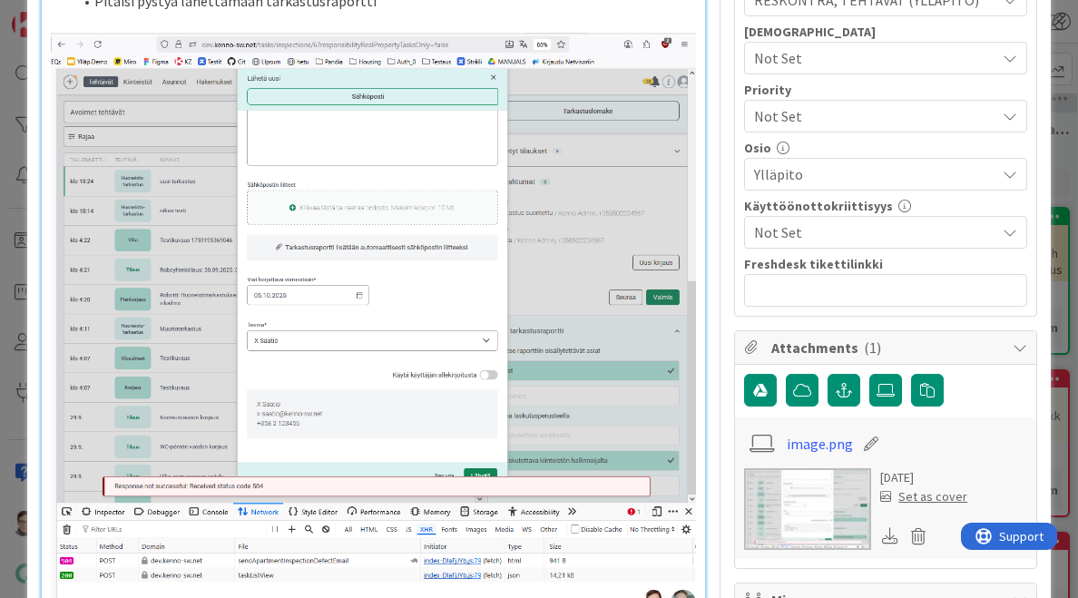
click at [804, 165] on span "Ylläpito" at bounding box center [874, 174] width 241 height 22
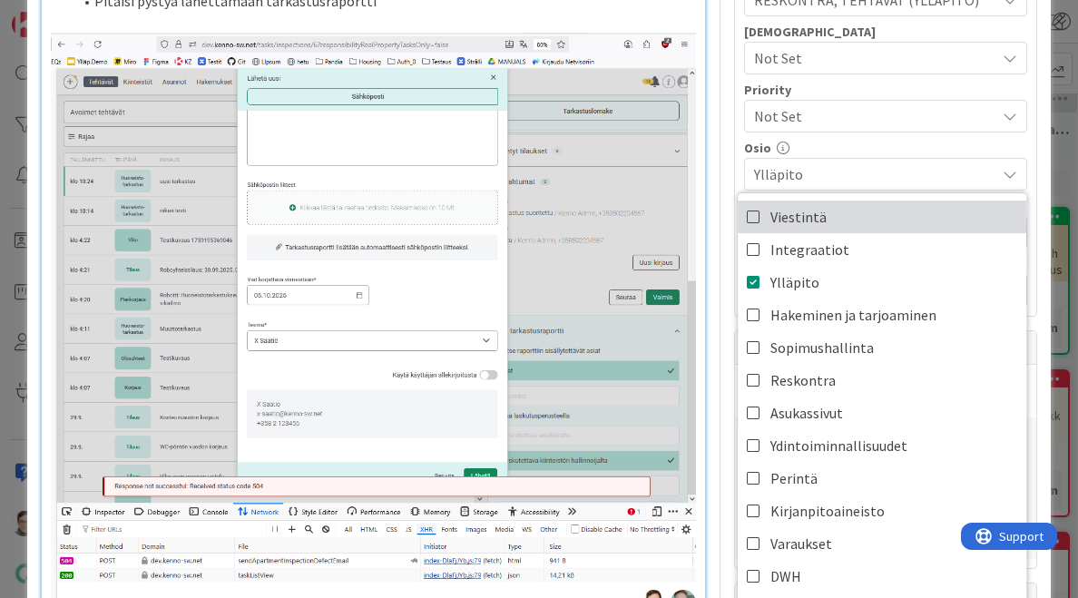
click at [779, 207] on span "Viestintä" at bounding box center [799, 216] width 56 height 27
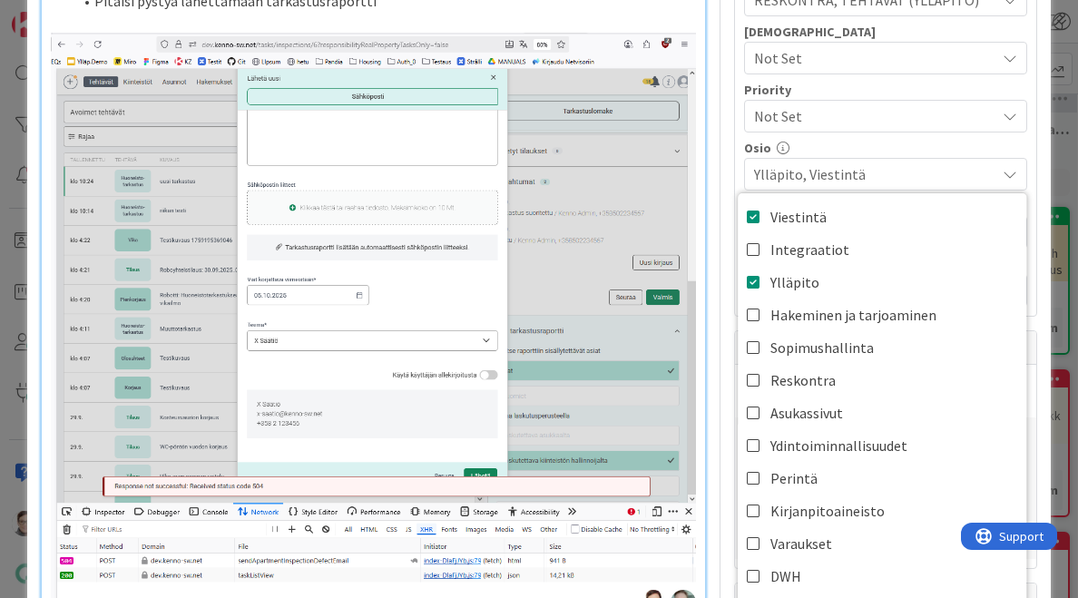
click at [744, 142] on div "Osio" at bounding box center [885, 148] width 283 height 13
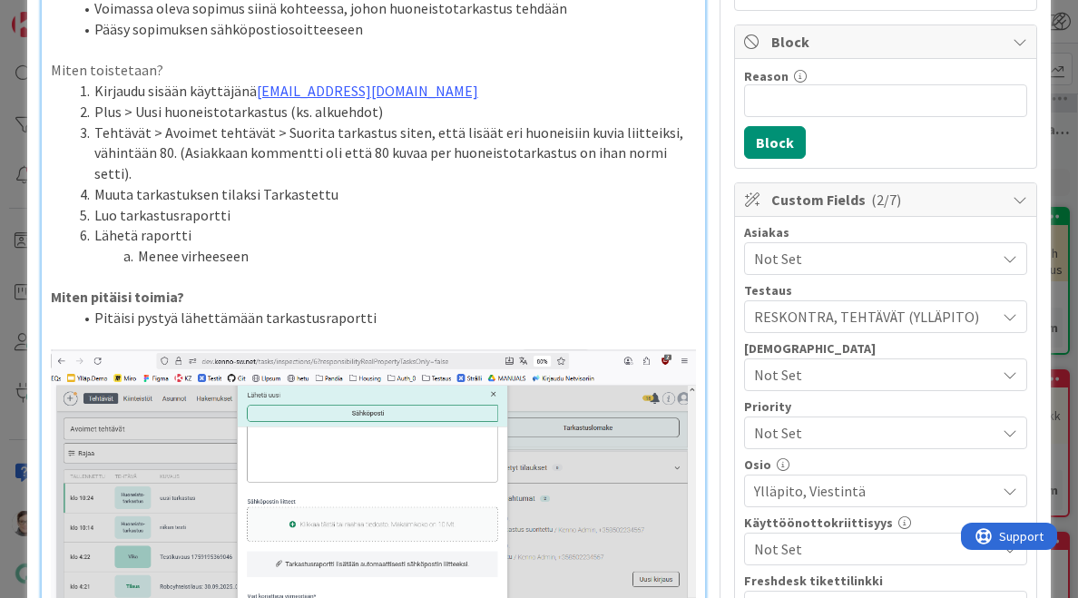
scroll to position [329, 0]
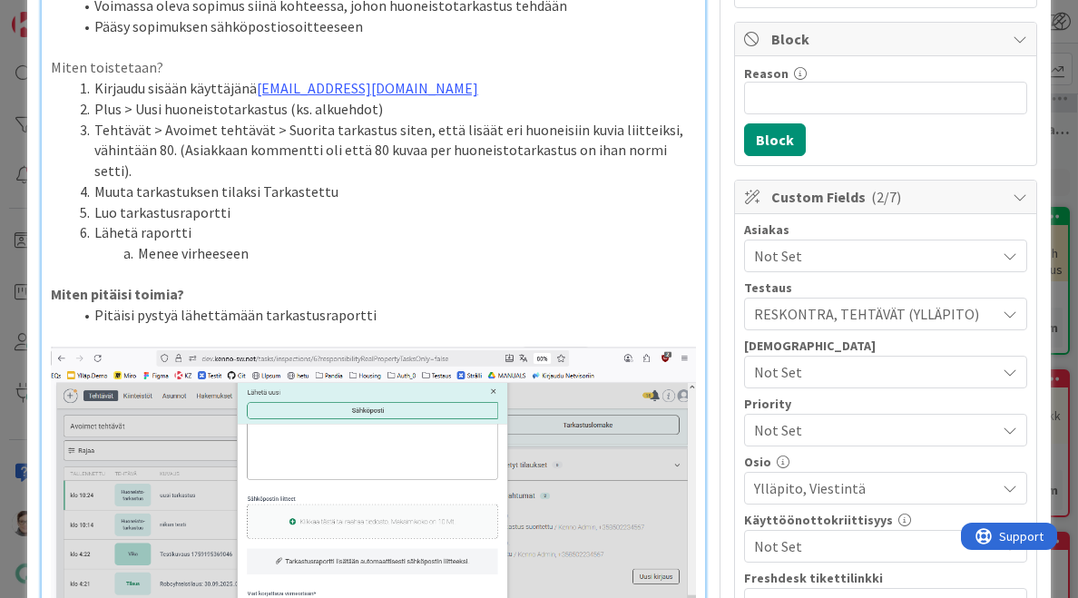
click at [381, 305] on li "Pitäisi pystyä lähettämään tarkastusraportti" at bounding box center [385, 315] width 624 height 21
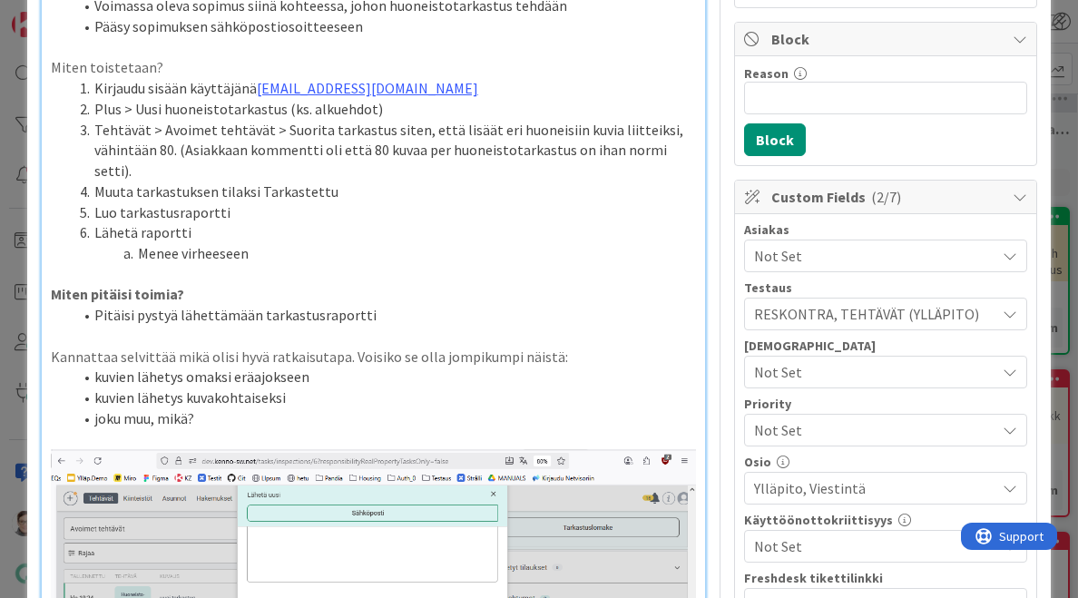
click at [327, 305] on li "Pitäisi pystyä lähettämään tarkastusraportti" at bounding box center [385, 315] width 624 height 21
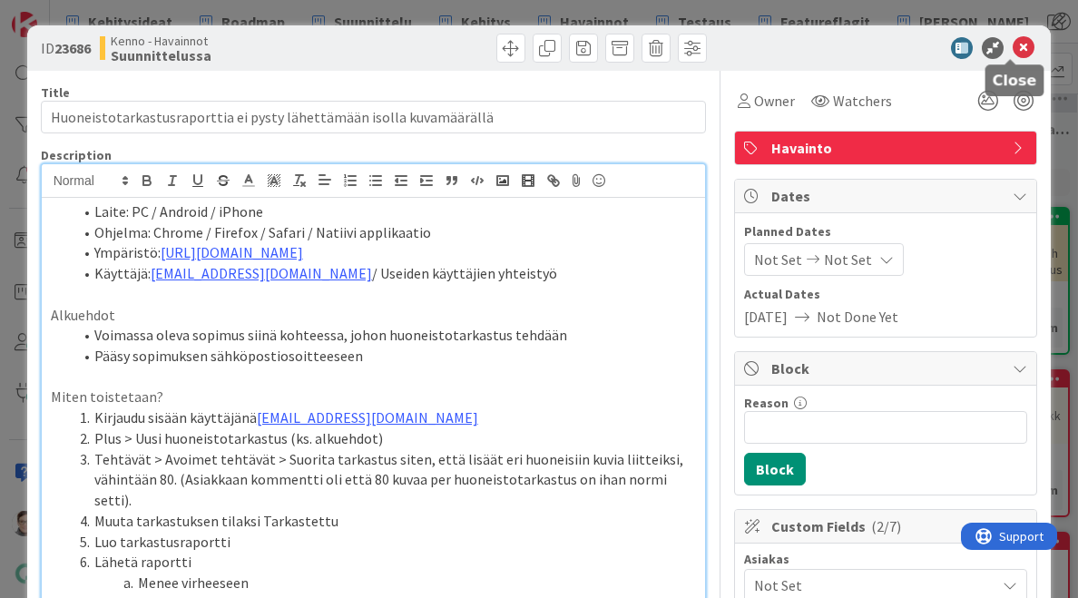
click at [1014, 45] on icon at bounding box center [1024, 48] width 22 height 22
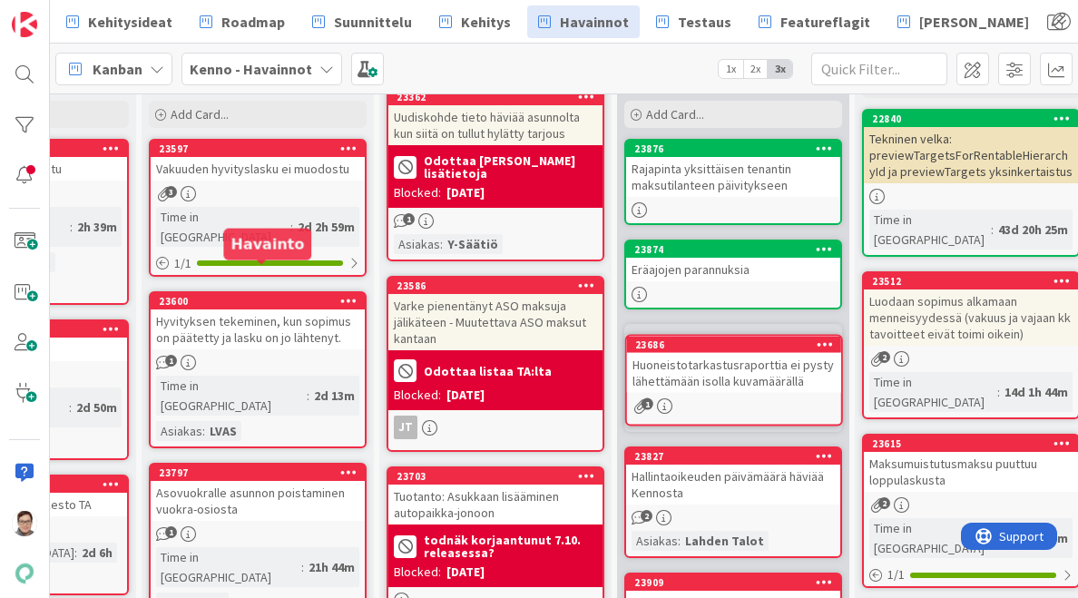
scroll to position [129, 152]
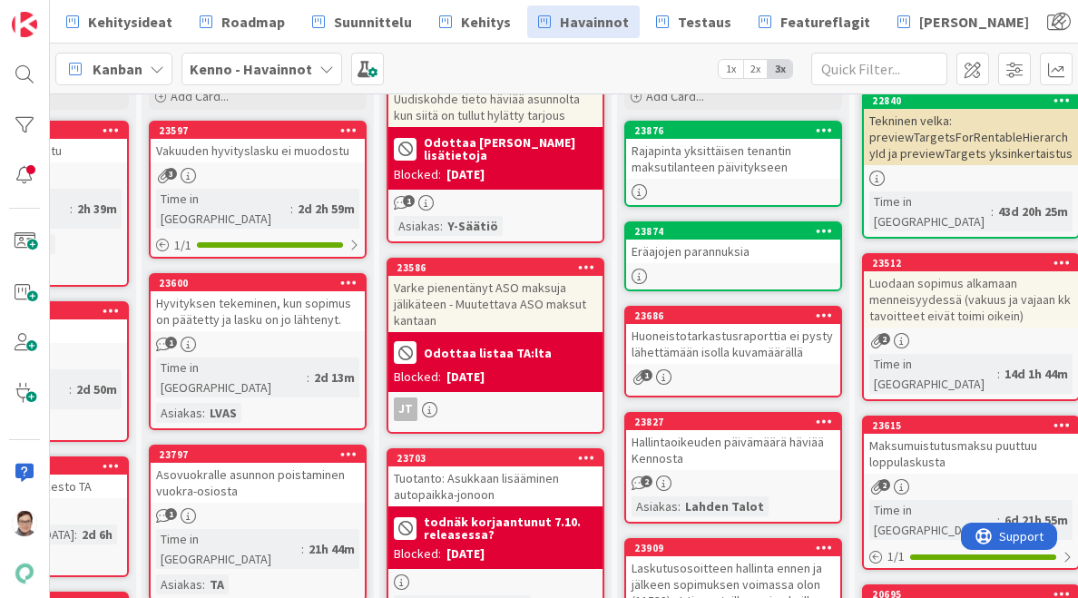
click at [234, 159] on div "Vakuuden hyvityslasku ei muodostu" at bounding box center [258, 151] width 214 height 24
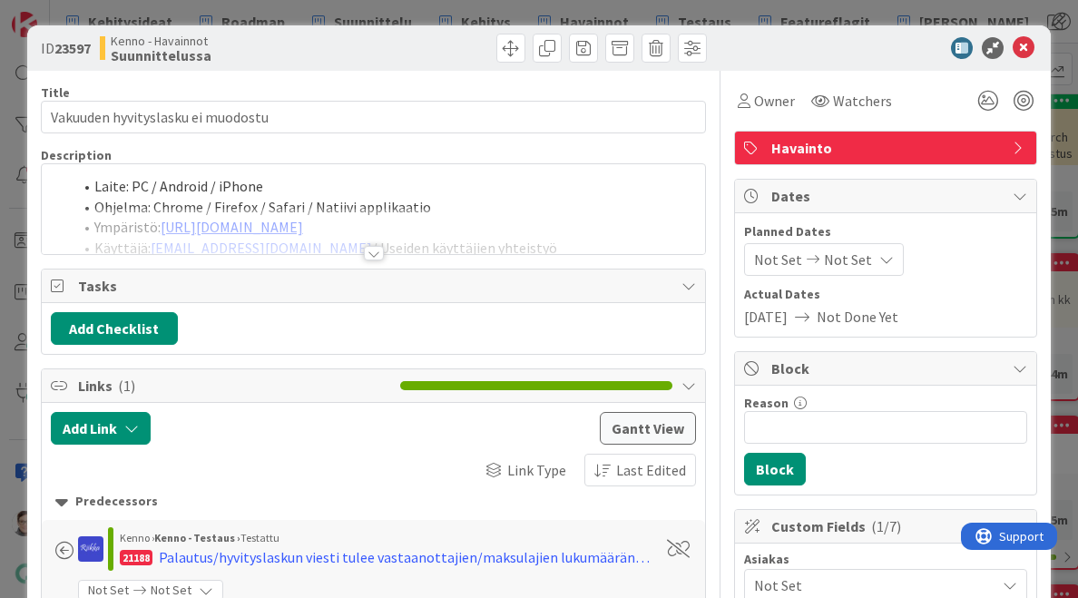
click at [368, 250] on div at bounding box center [374, 253] width 20 height 15
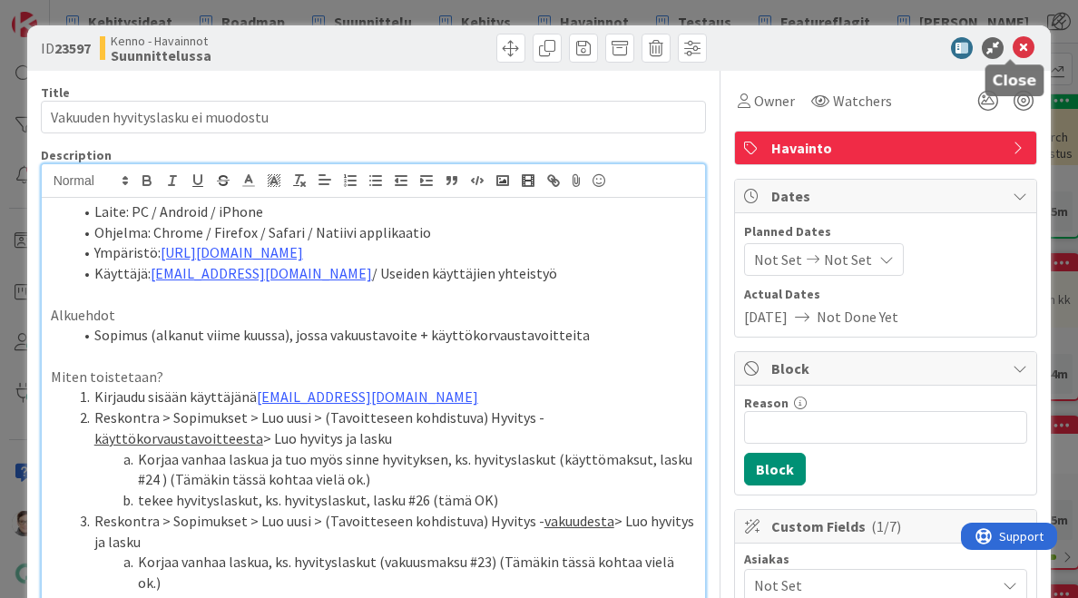
click at [1013, 54] on icon at bounding box center [1024, 48] width 22 height 22
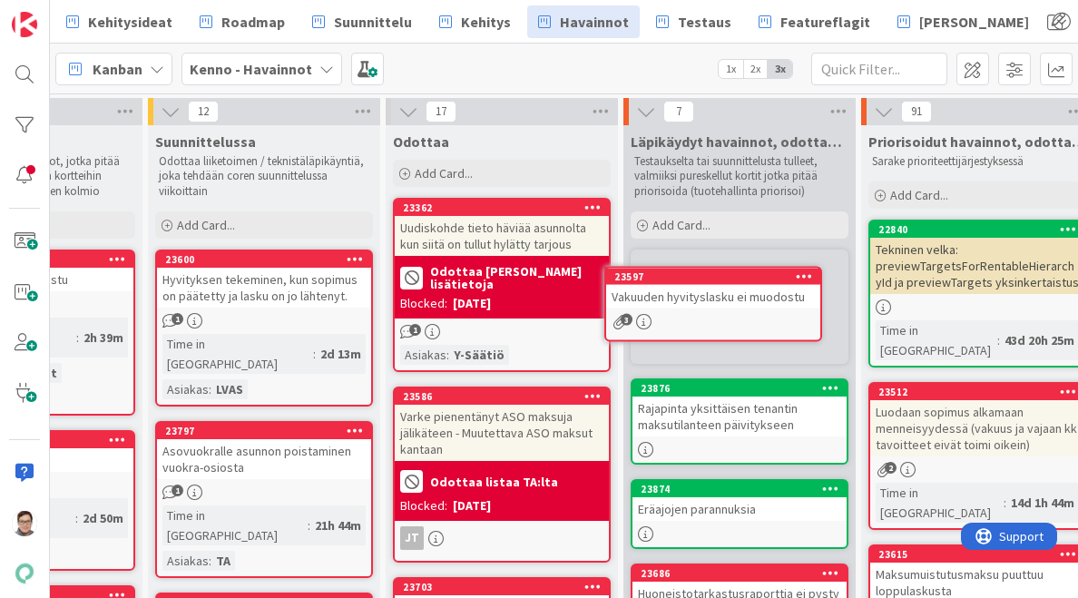
scroll to position [0, 146]
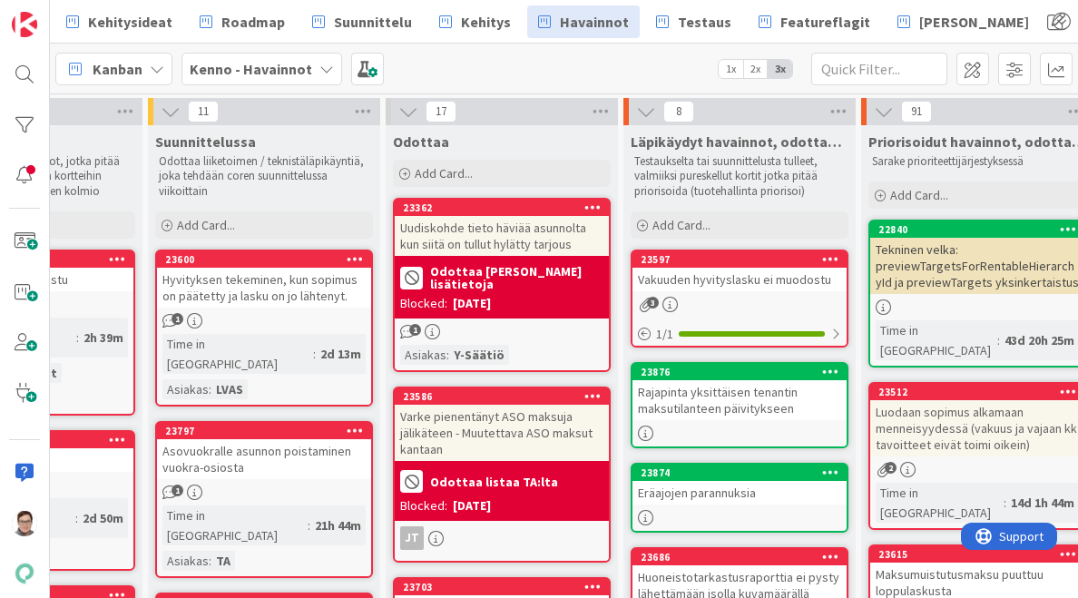
click at [238, 288] on div "Hyvityksen tekeminen, kun sopimus on päätetty ja lasku on jo lähtenyt." at bounding box center [264, 288] width 214 height 40
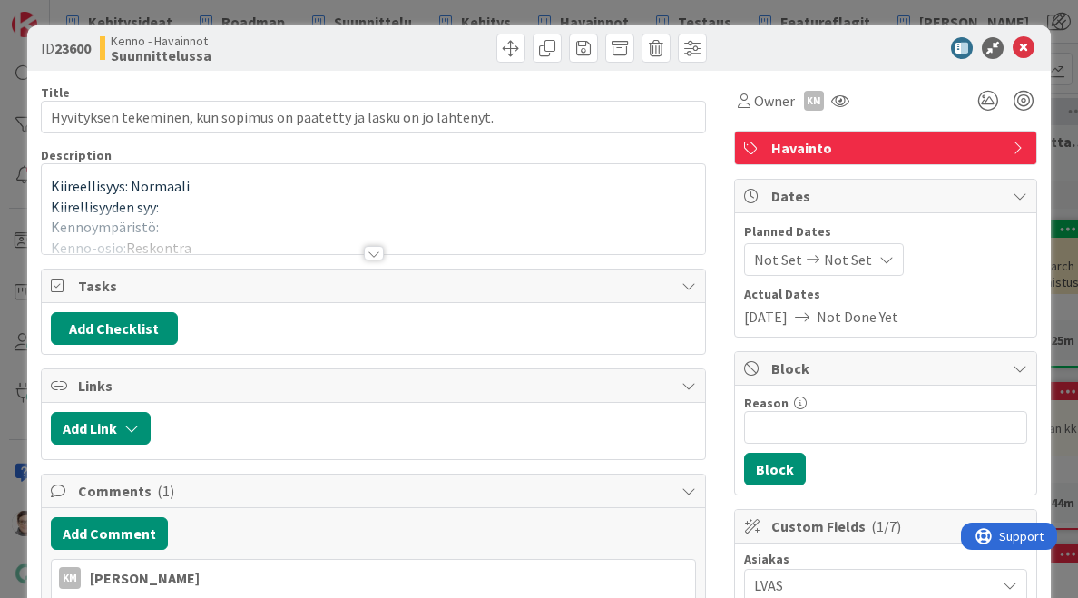
click at [365, 255] on div at bounding box center [374, 253] width 20 height 15
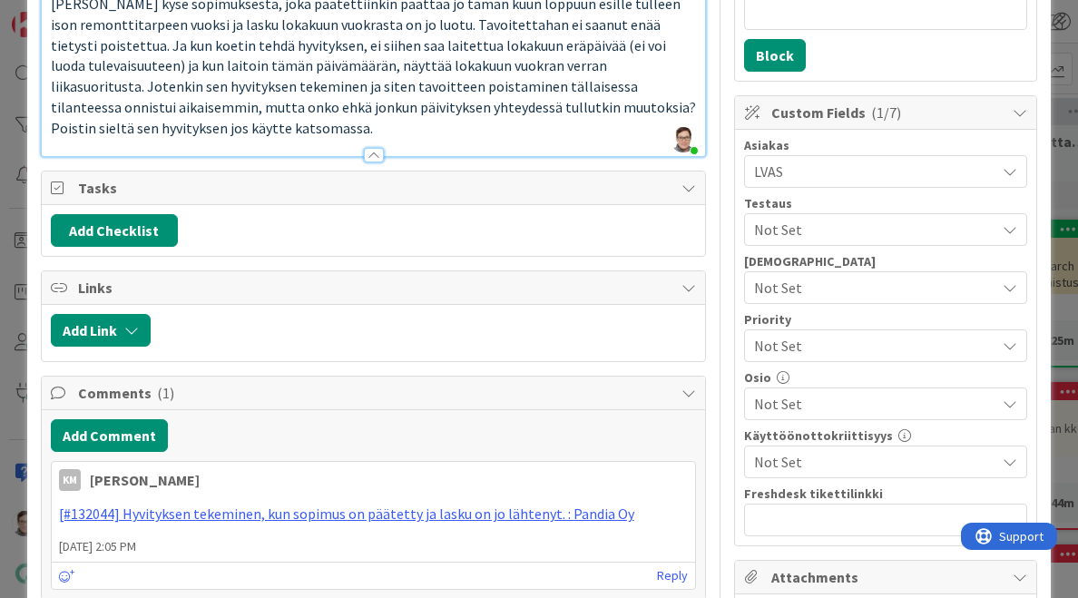
scroll to position [512, 0]
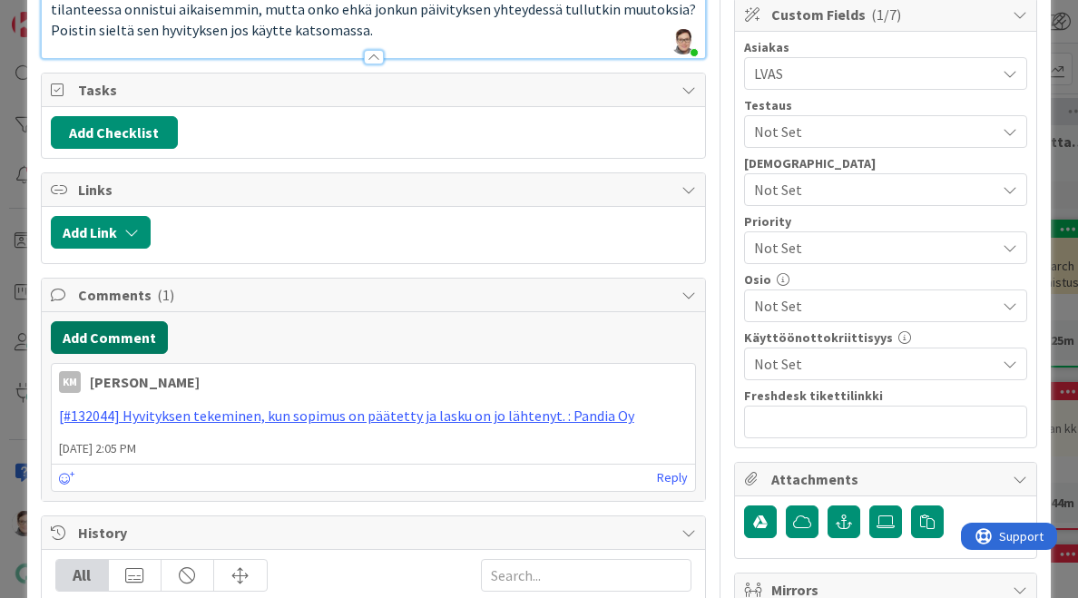
click at [141, 321] on button "Add Comment" at bounding box center [109, 337] width 117 height 33
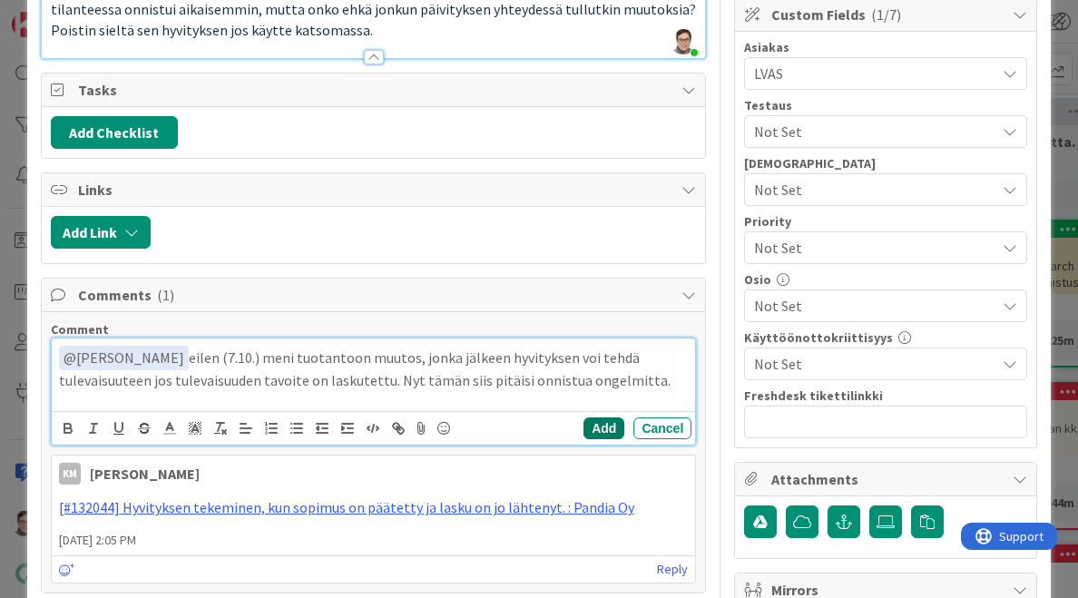
click at [583, 417] on button "Add" at bounding box center [603, 428] width 41 height 22
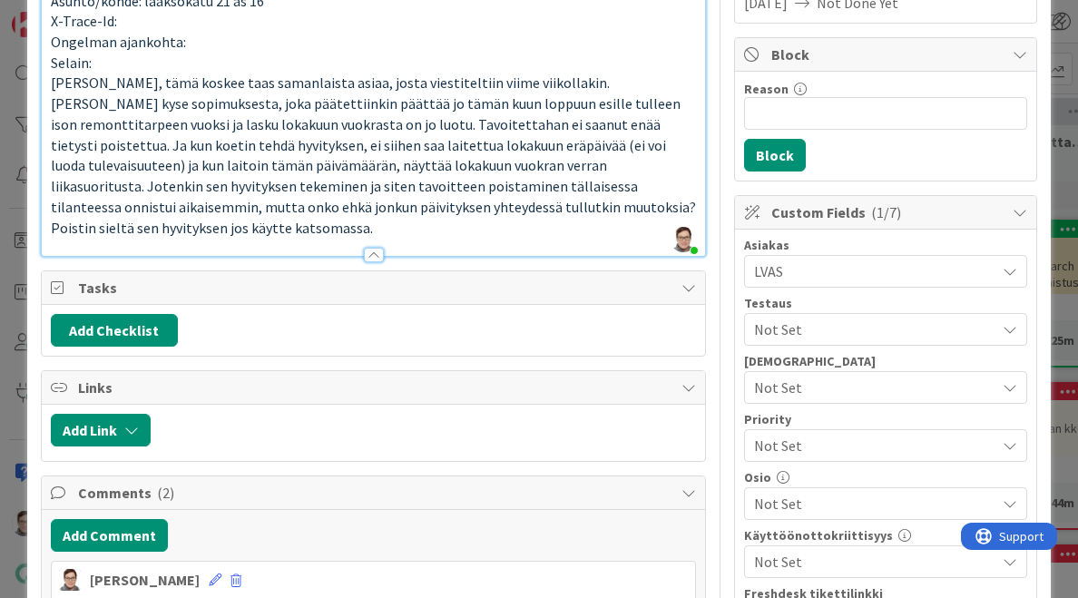
scroll to position [0, 0]
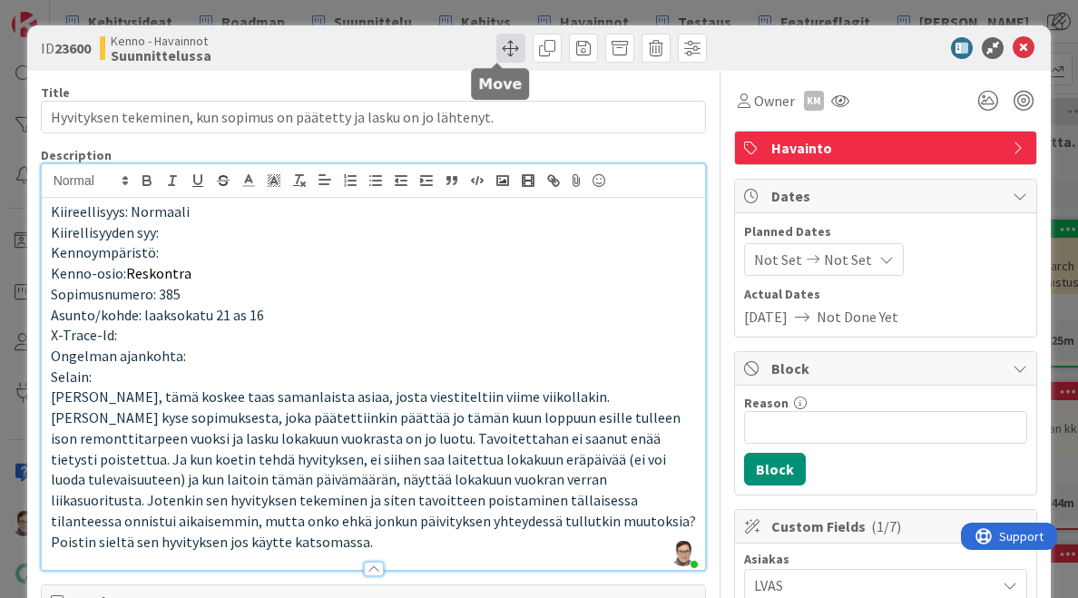
click at [498, 52] on span at bounding box center [510, 48] width 29 height 29
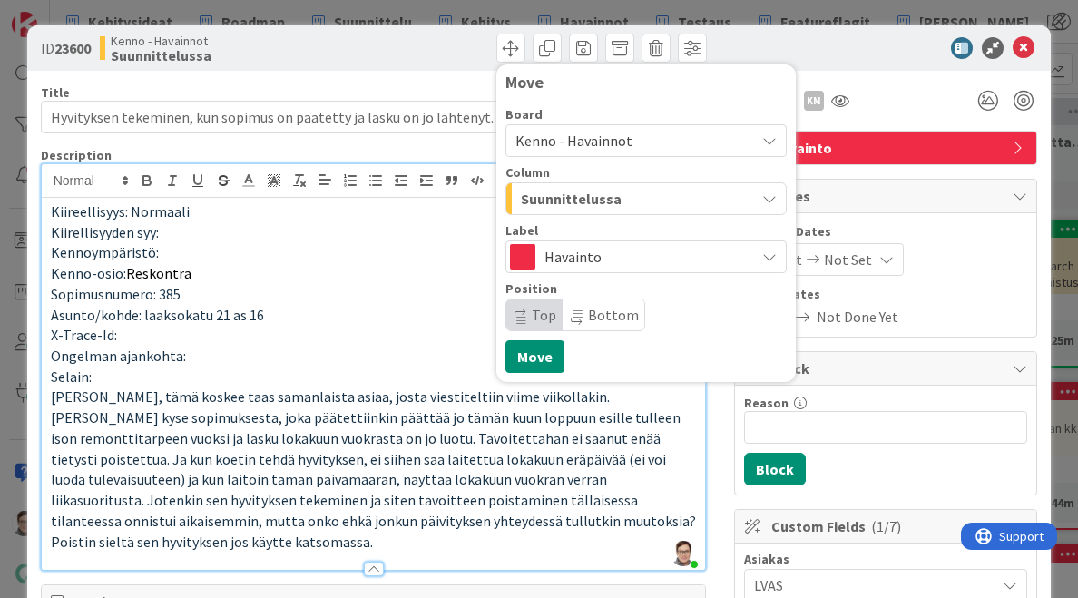
click at [587, 194] on span "Suunnittelussa" at bounding box center [571, 199] width 101 height 24
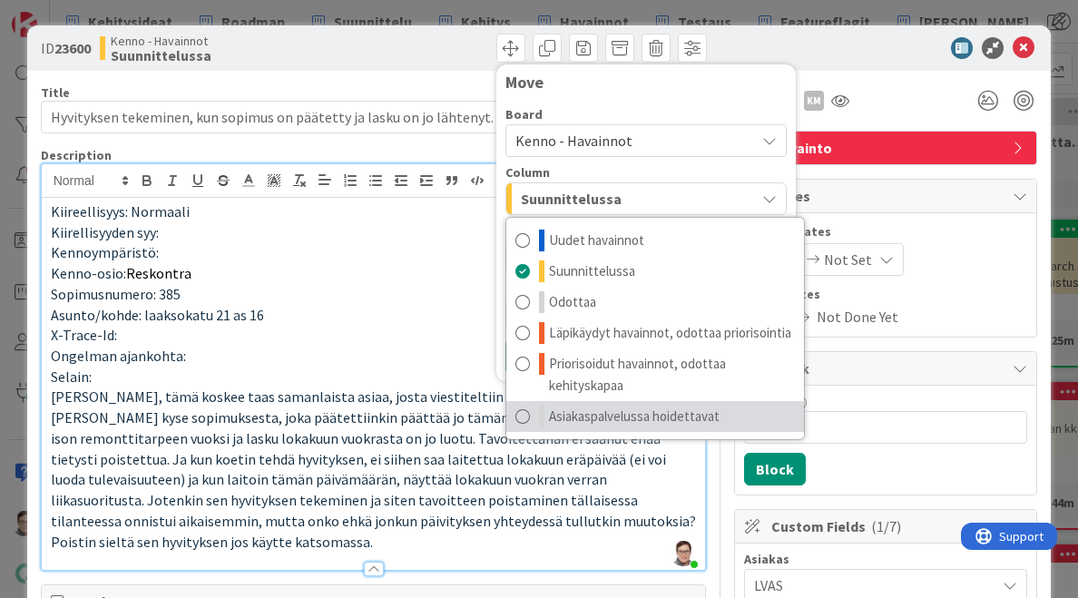
click at [602, 412] on span "Asiakaspalvelussa hoidettavat" at bounding box center [634, 417] width 171 height 22
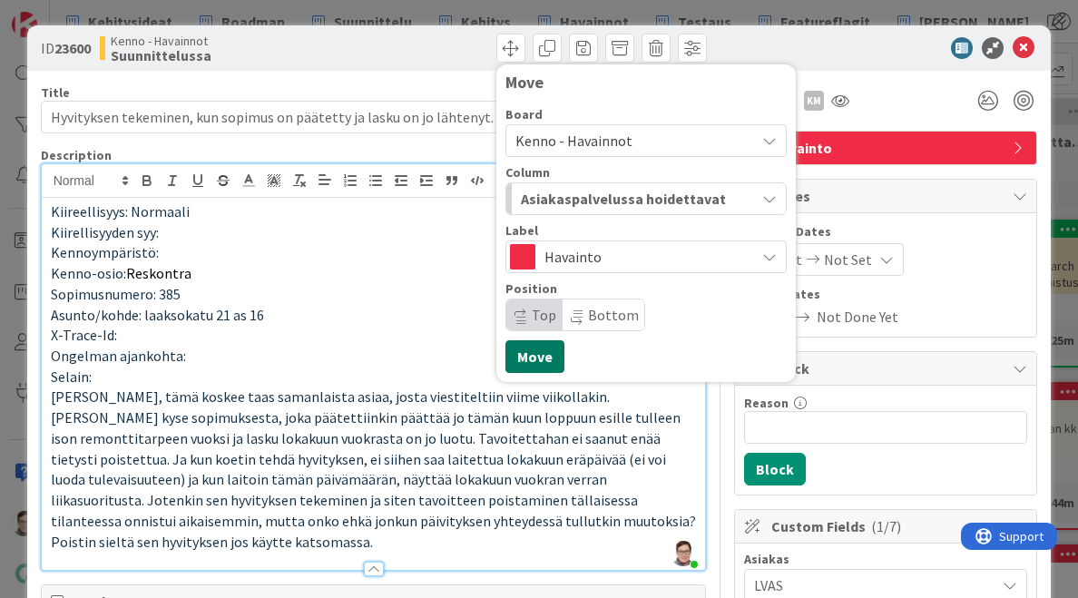
click at [526, 354] on button "Move" at bounding box center [534, 356] width 59 height 33
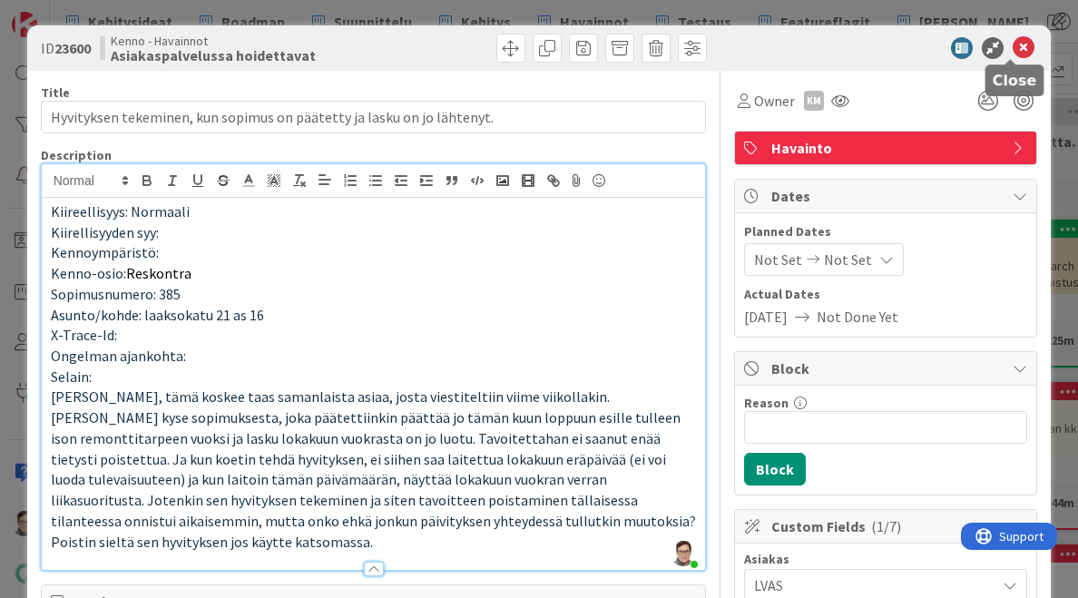
click at [1018, 48] on icon at bounding box center [1024, 48] width 22 height 22
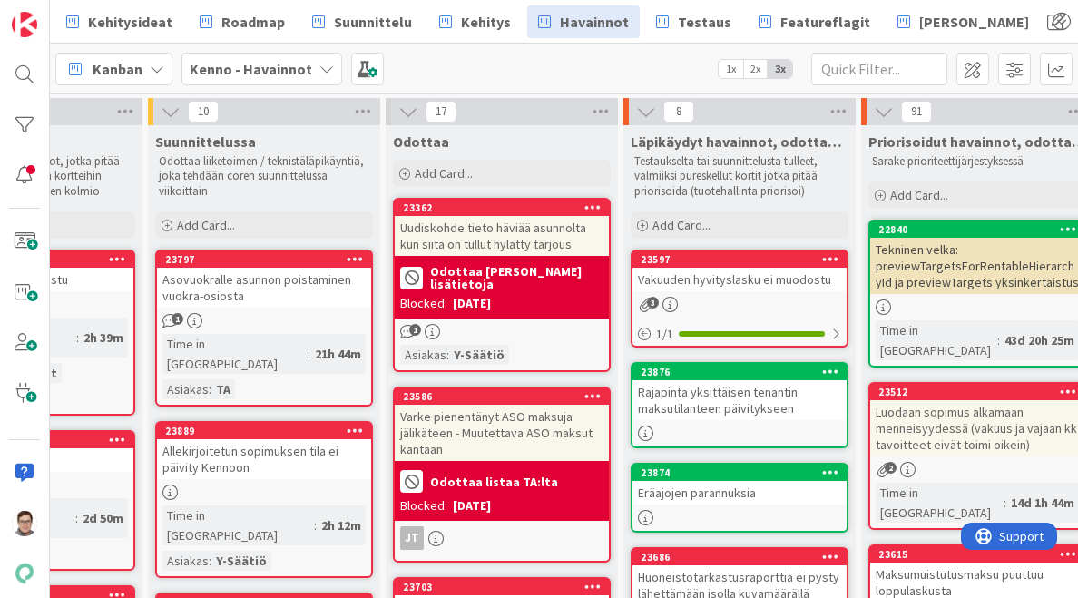
click at [258, 300] on div "Asovuokralle asunnon poistaminen vuokra-osiosta" at bounding box center [264, 288] width 214 height 40
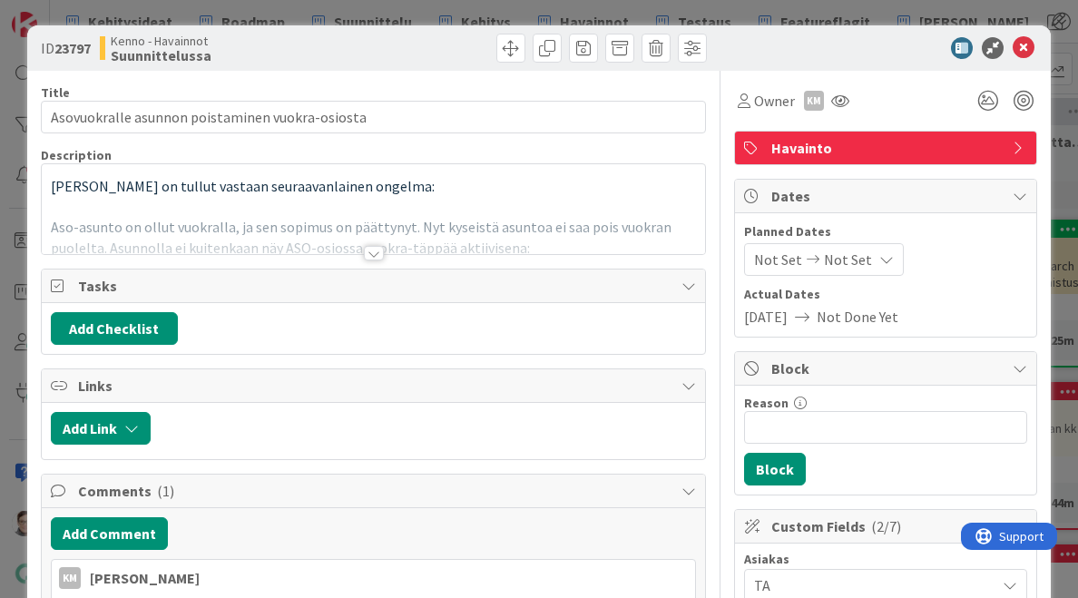
click at [364, 248] on div at bounding box center [374, 253] width 20 height 15
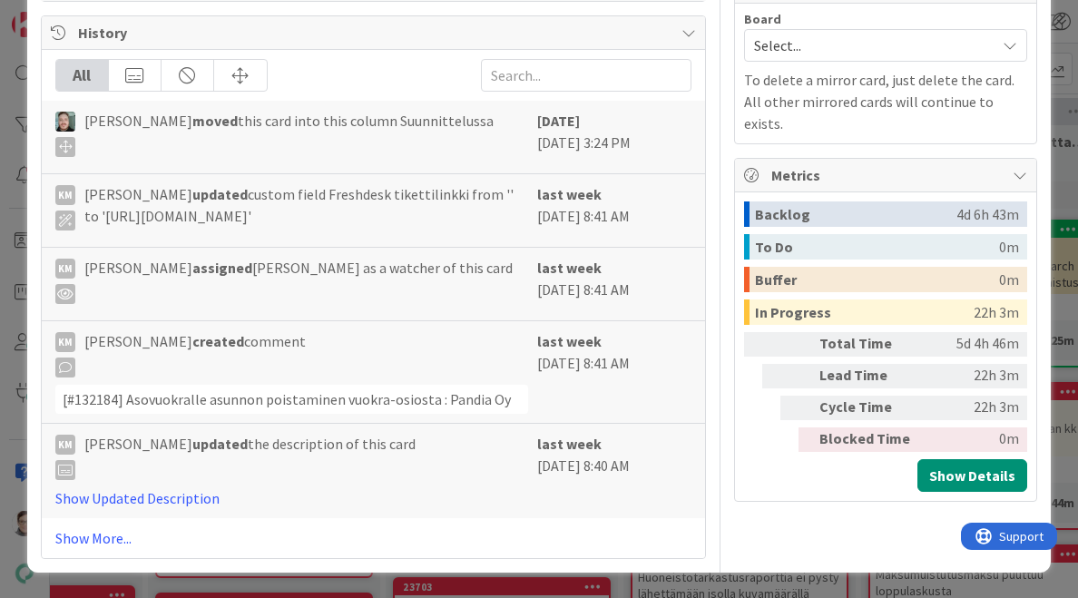
scroll to position [1225, 0]
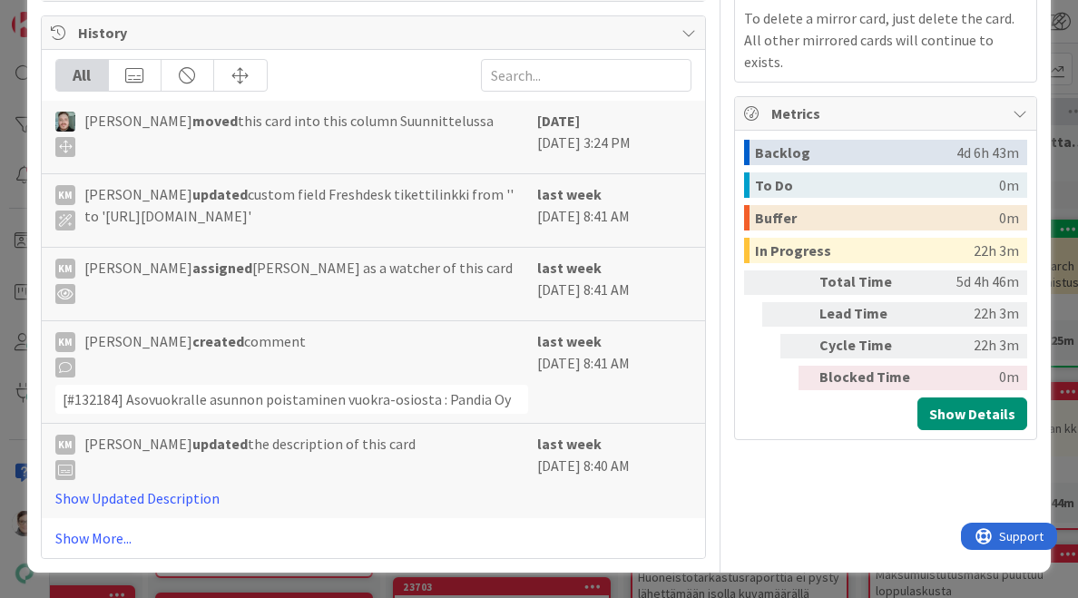
scroll to position [1430, 0]
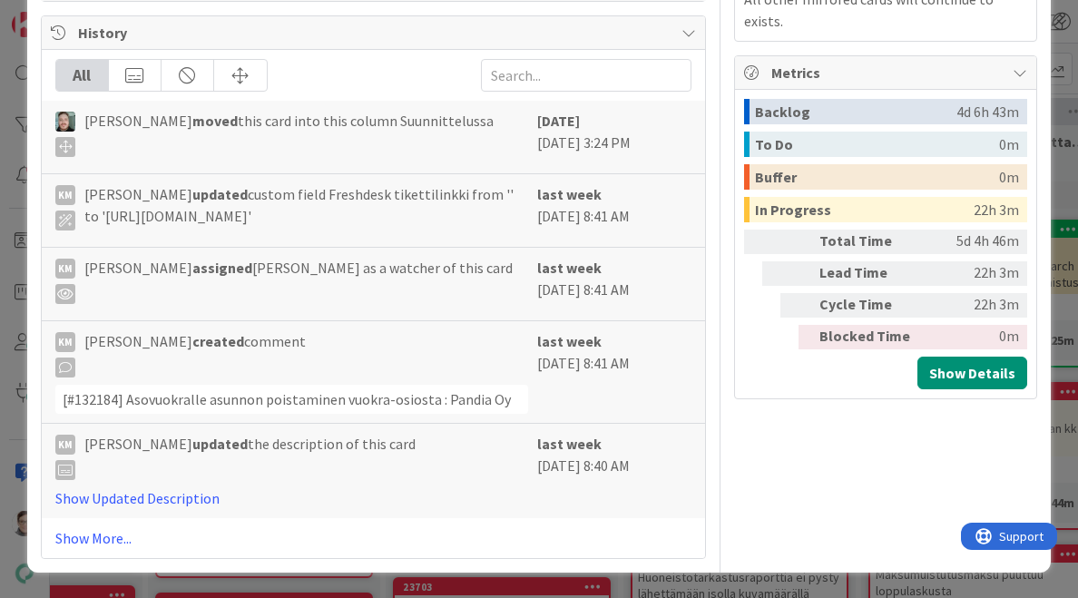
drag, startPoint x: 180, startPoint y: 326, endPoint x: 38, endPoint y: 321, distance: 141.6
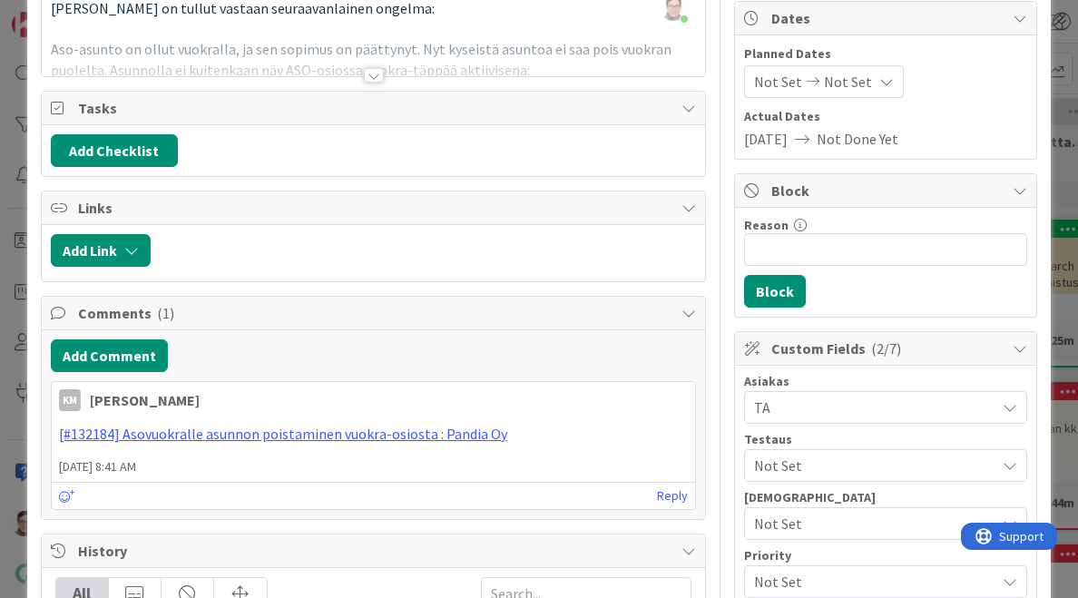
scroll to position [0, 0]
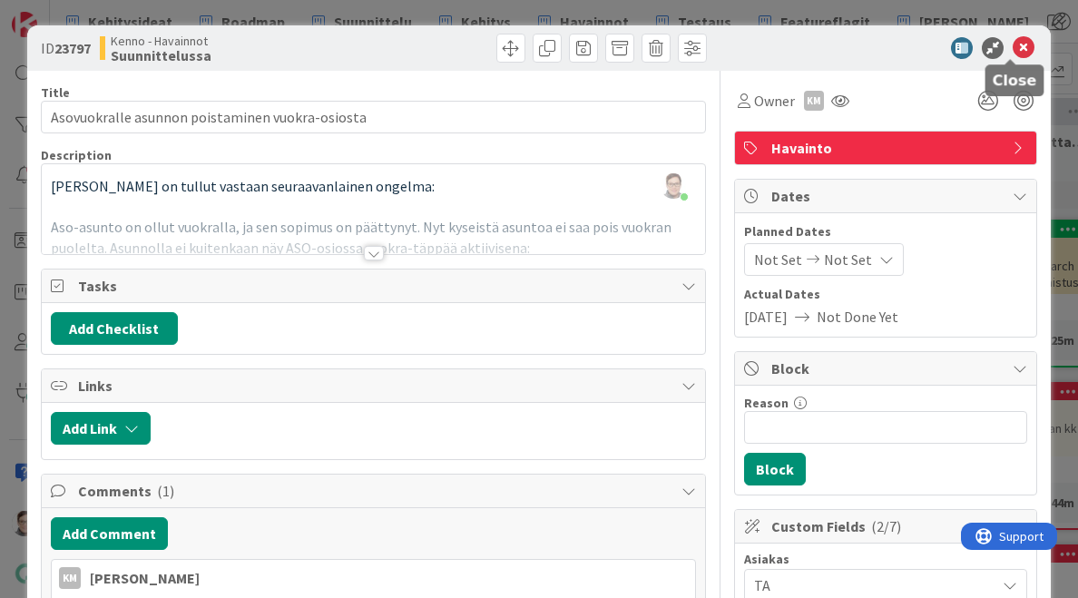
click at [1013, 39] on icon at bounding box center [1024, 48] width 22 height 22
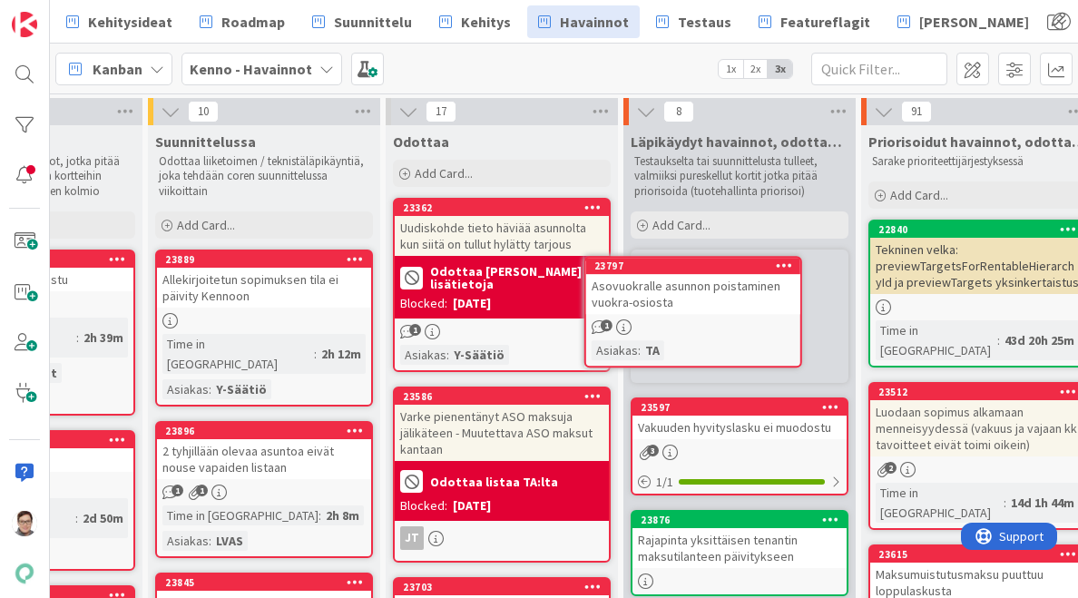
scroll to position [0, 146]
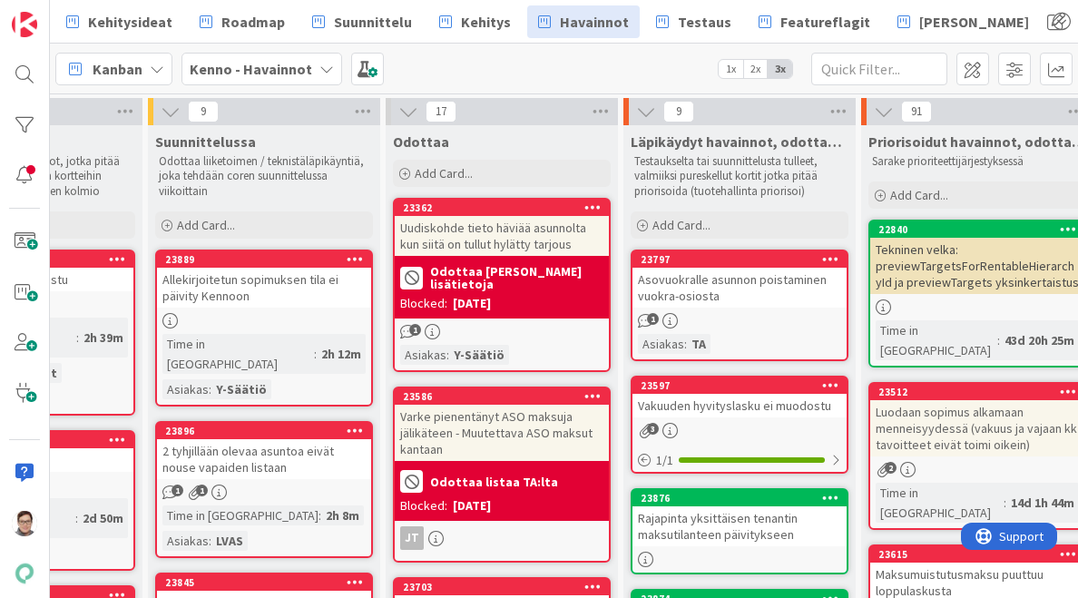
click at [289, 296] on div "Allekirjoitetun sopimuksen tila ei päivity Kennoon" at bounding box center [264, 288] width 214 height 40
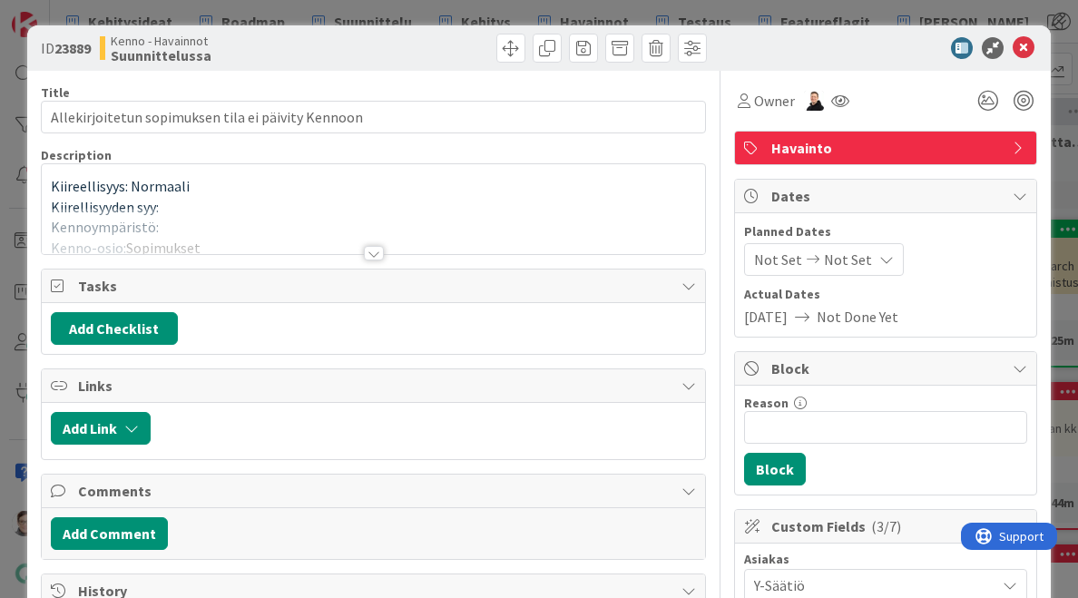
click at [367, 250] on div at bounding box center [374, 253] width 20 height 15
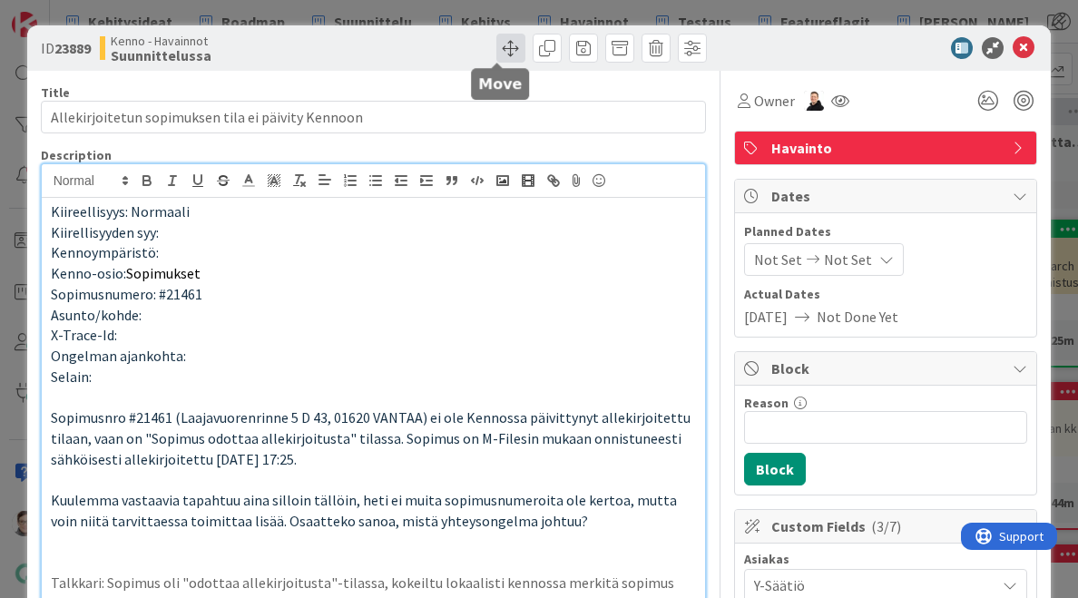
click at [496, 50] on span at bounding box center [510, 48] width 29 height 29
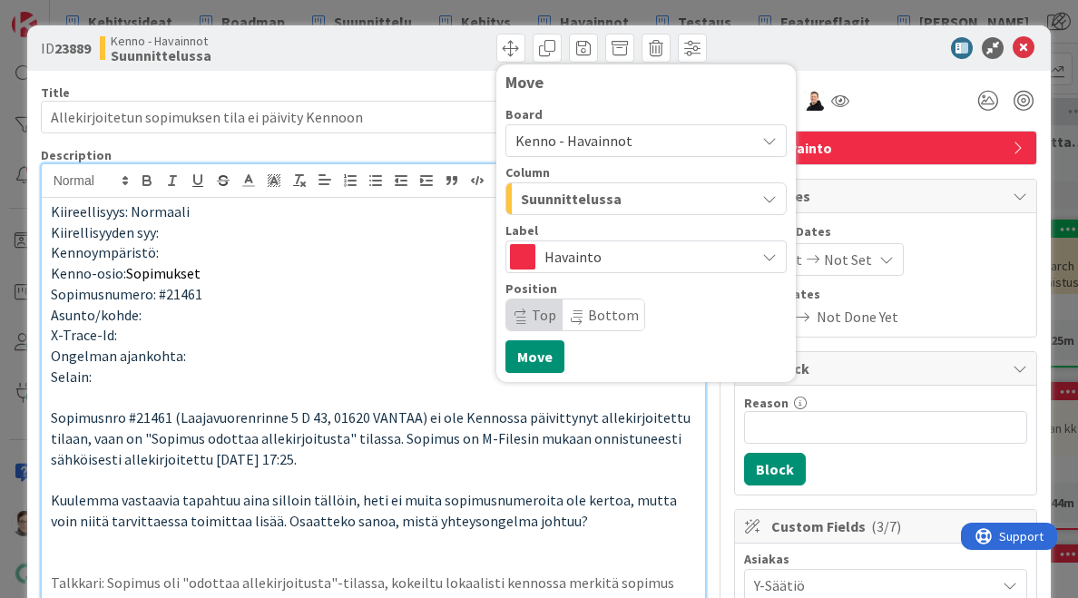
click at [595, 139] on span "Kenno - Havainnot" at bounding box center [573, 141] width 117 height 18
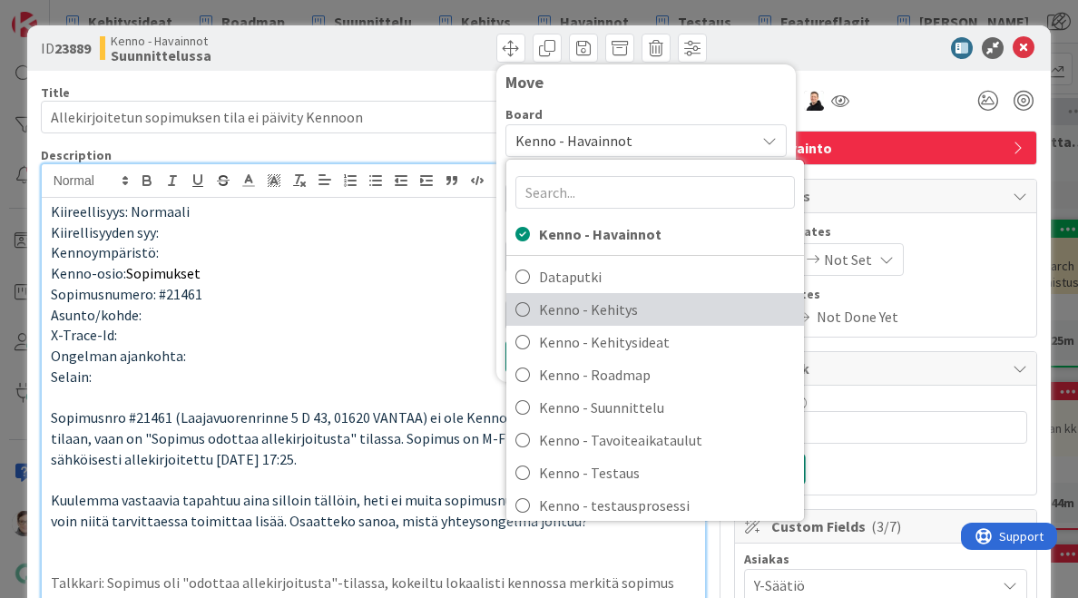
click at [595, 312] on span "Kenno - Kehitys" at bounding box center [667, 309] width 256 height 27
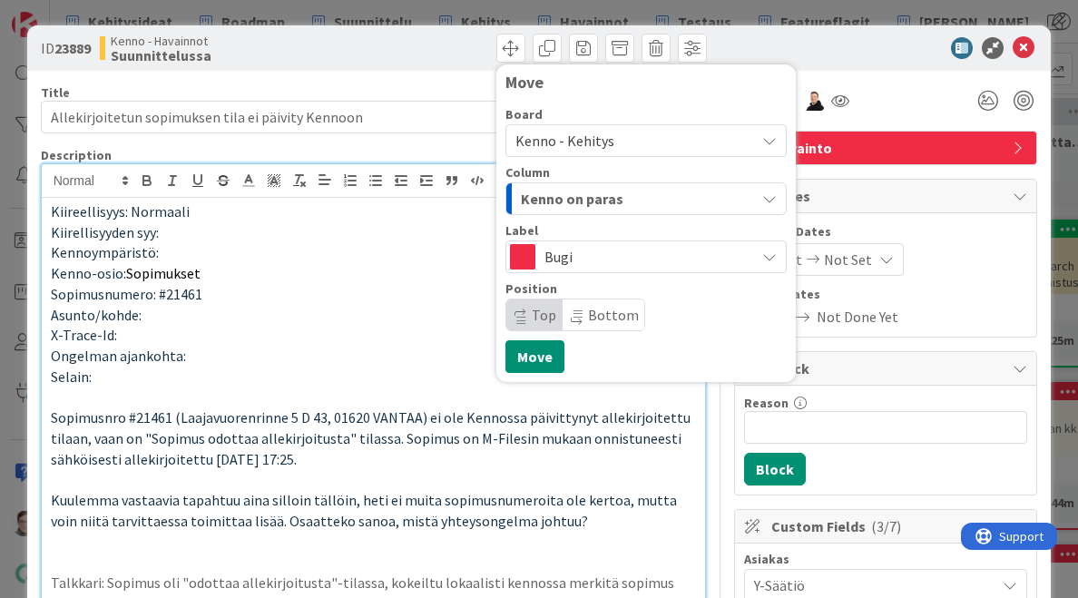
click at [602, 197] on span "Kenno on paras" at bounding box center [572, 199] width 103 height 24
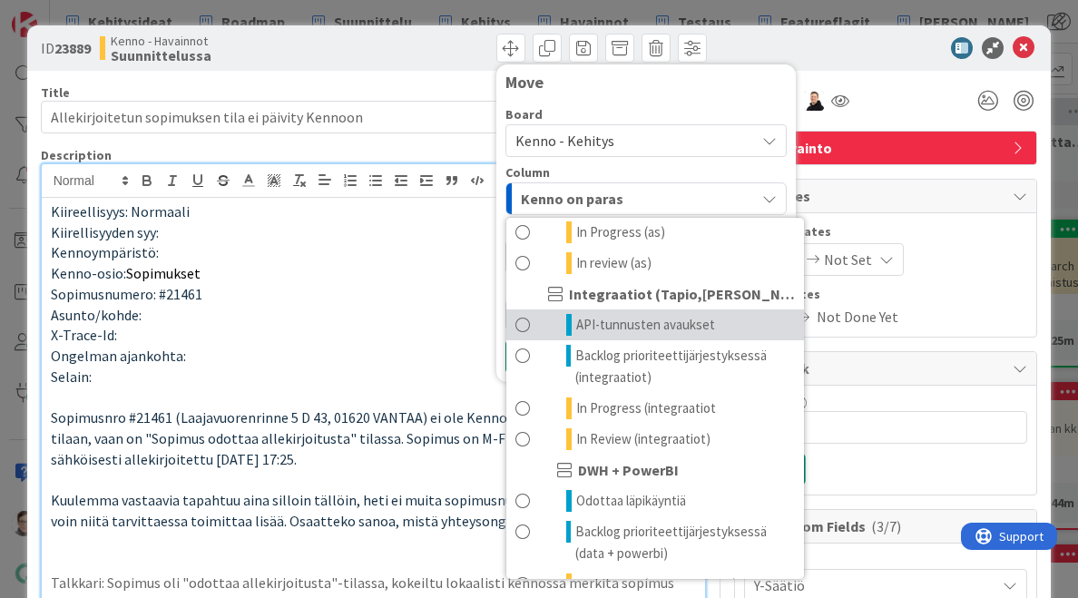
scroll to position [1285, 0]
click at [645, 325] on span "API-tunnusten avaukset" at bounding box center [645, 326] width 139 height 22
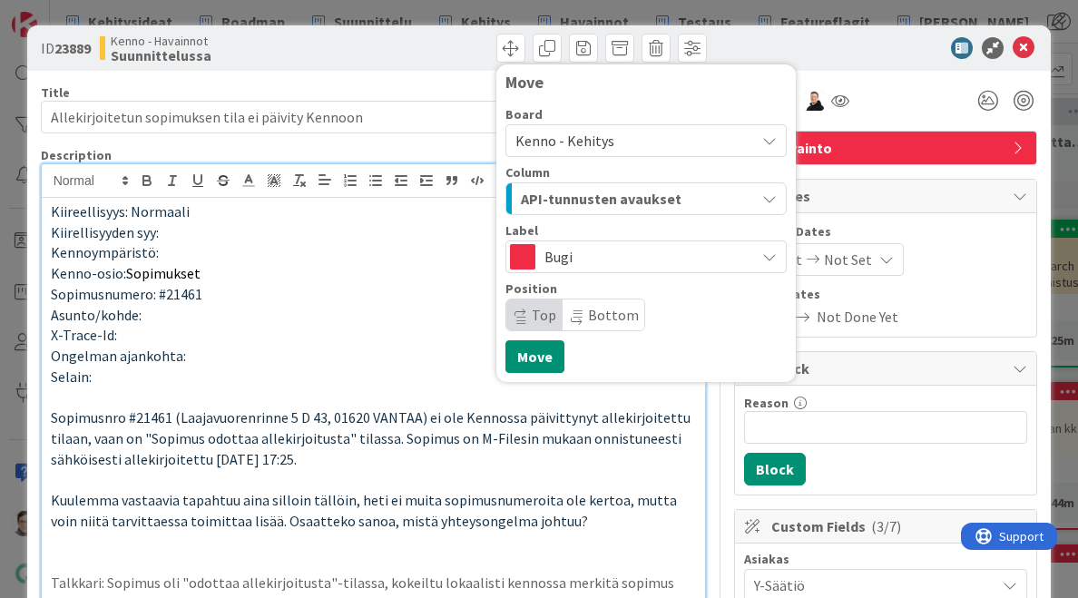
click at [606, 193] on span "API-tunnusten avaukset" at bounding box center [601, 199] width 161 height 24
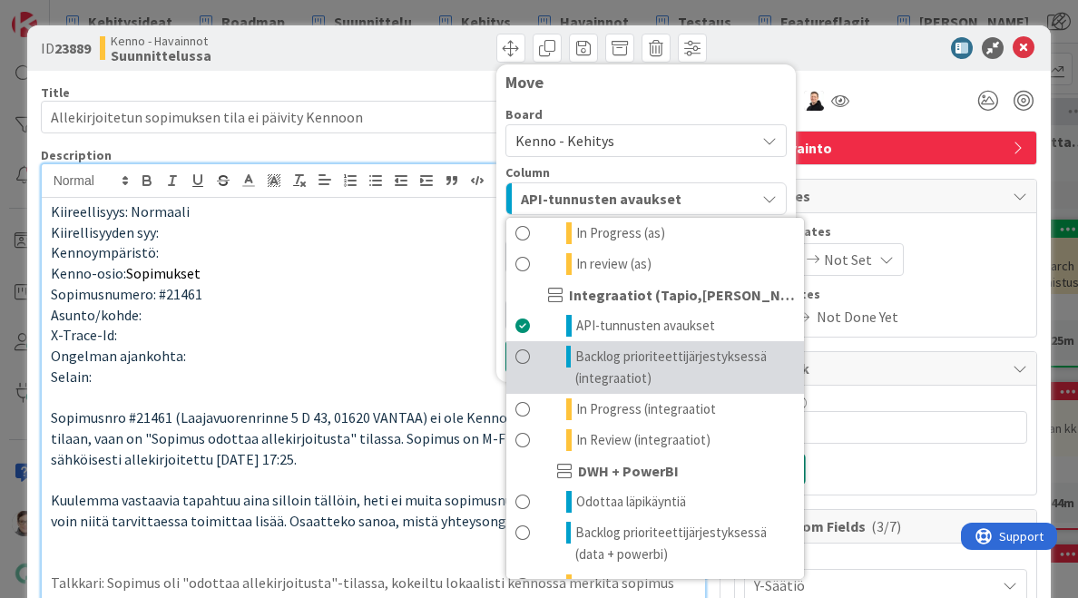
click at [606, 360] on span "Backlog prioriteettijärjestyksessä (integraatiot)" at bounding box center [685, 368] width 220 height 44
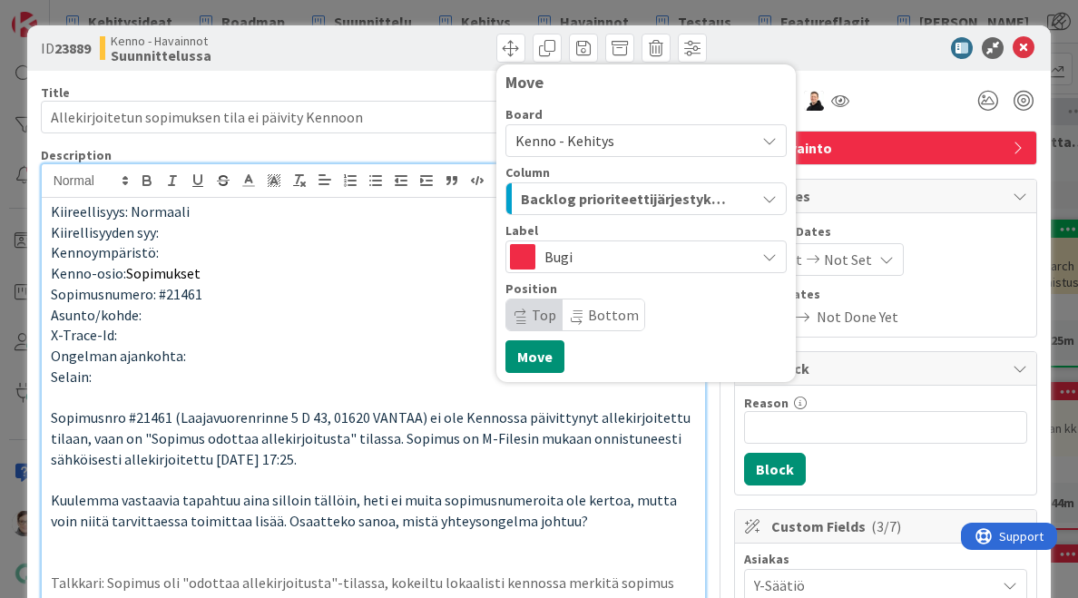
click at [496, 301] on div "Move Board Kenno - Kehitys Kenno - Havainnot Dataputki Kenno - Kehitys Kenno - …" at bounding box center [645, 223] width 299 height 318
click at [532, 320] on span "Top" at bounding box center [544, 315] width 24 height 18
click at [526, 358] on button "Move" at bounding box center [534, 356] width 59 height 33
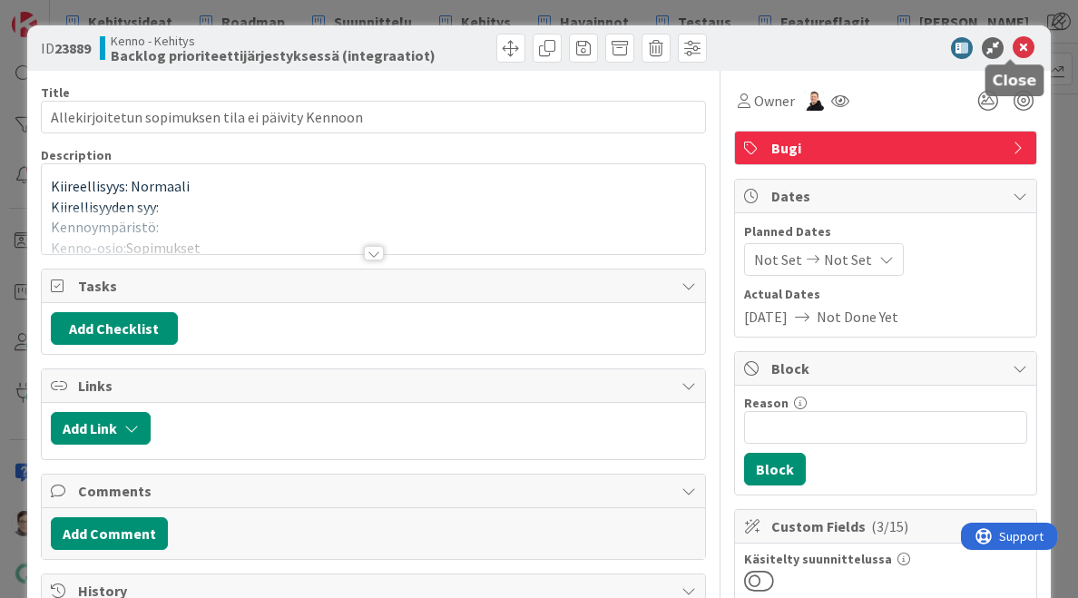
click at [1013, 55] on icon at bounding box center [1024, 48] width 22 height 22
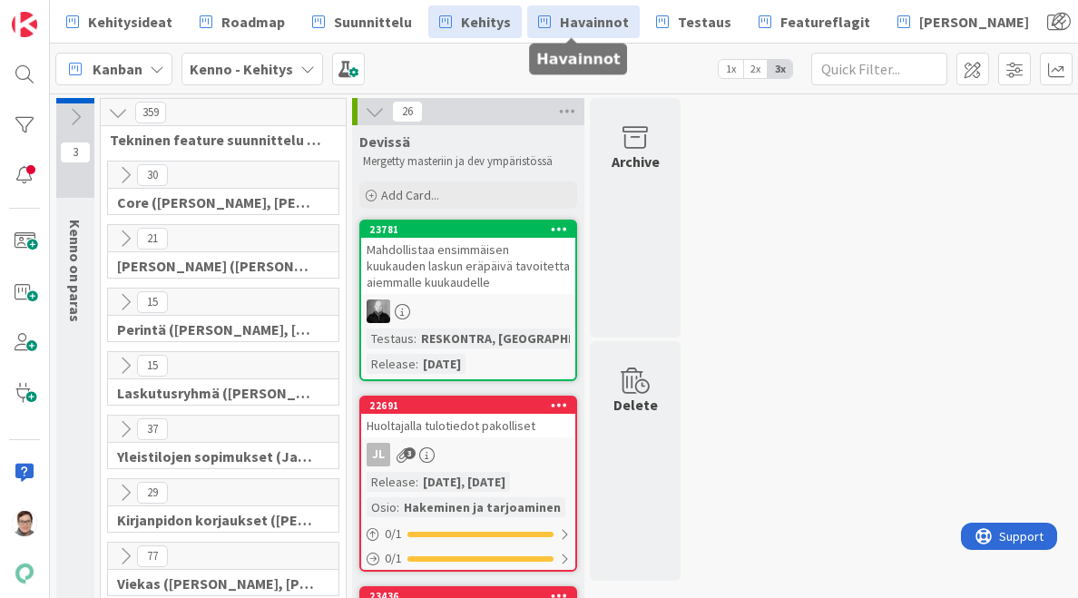
click at [593, 17] on span "Havainnot" at bounding box center [594, 22] width 69 height 22
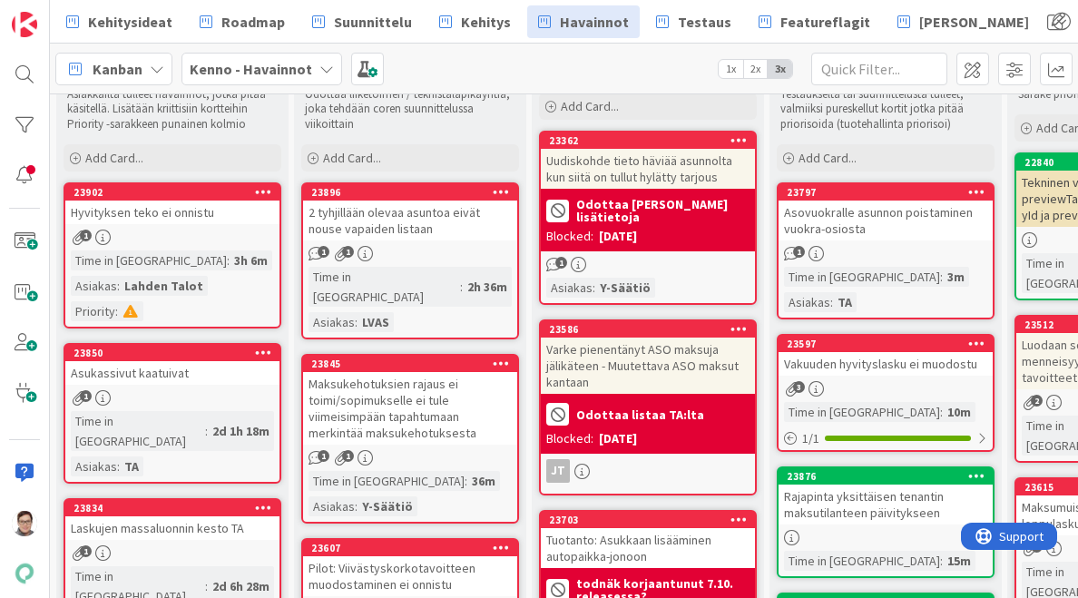
scroll to position [66, 0]
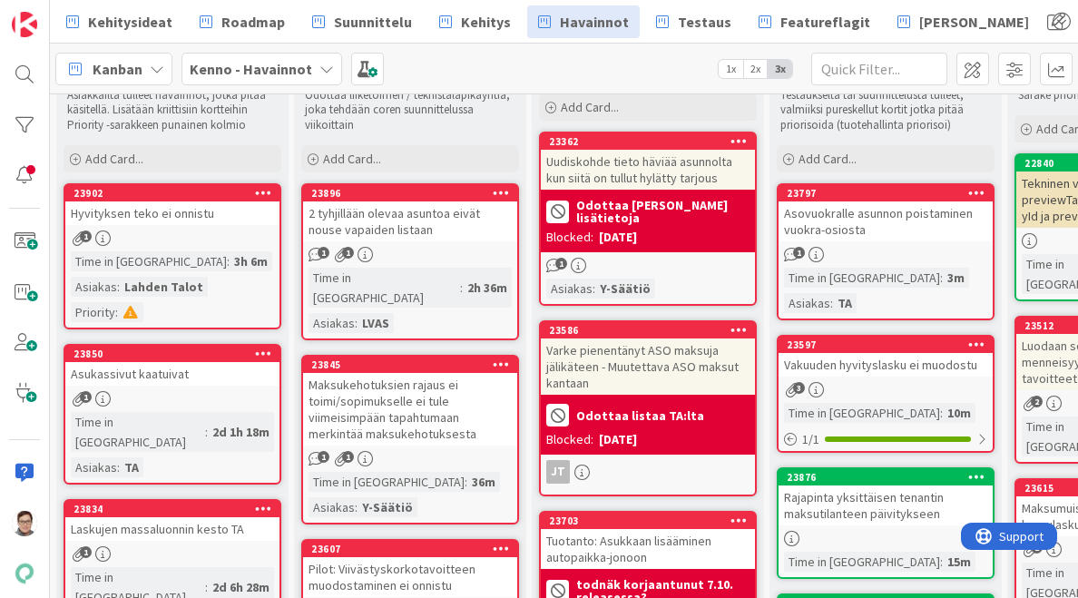
click at [409, 233] on div "2 tyhjillään olevaa asuntoa eivät nouse vapaiden listaan" at bounding box center [410, 221] width 214 height 40
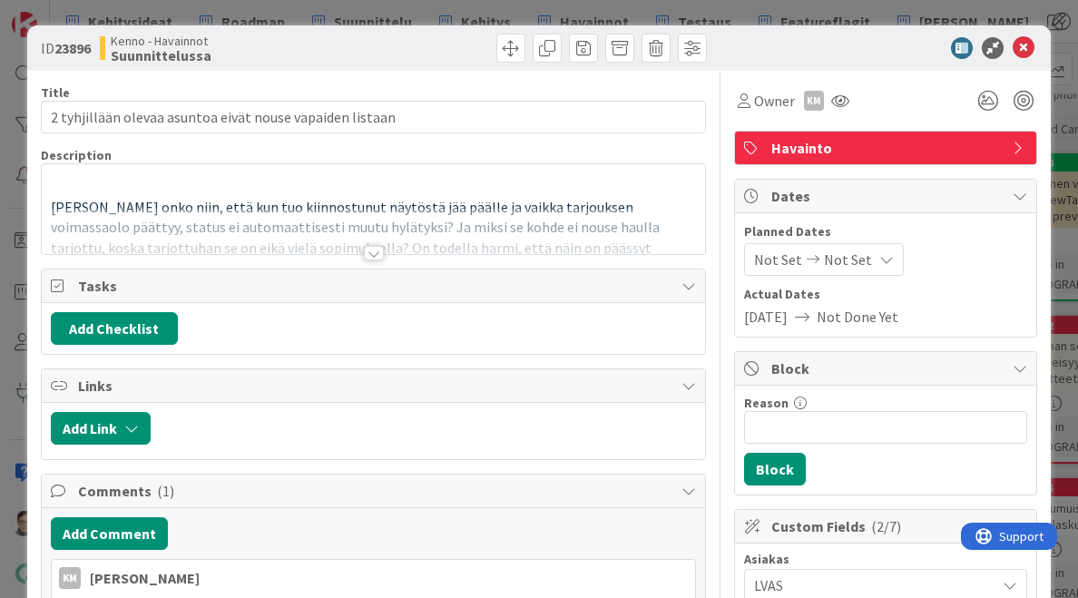
click at [365, 250] on div at bounding box center [374, 253] width 20 height 15
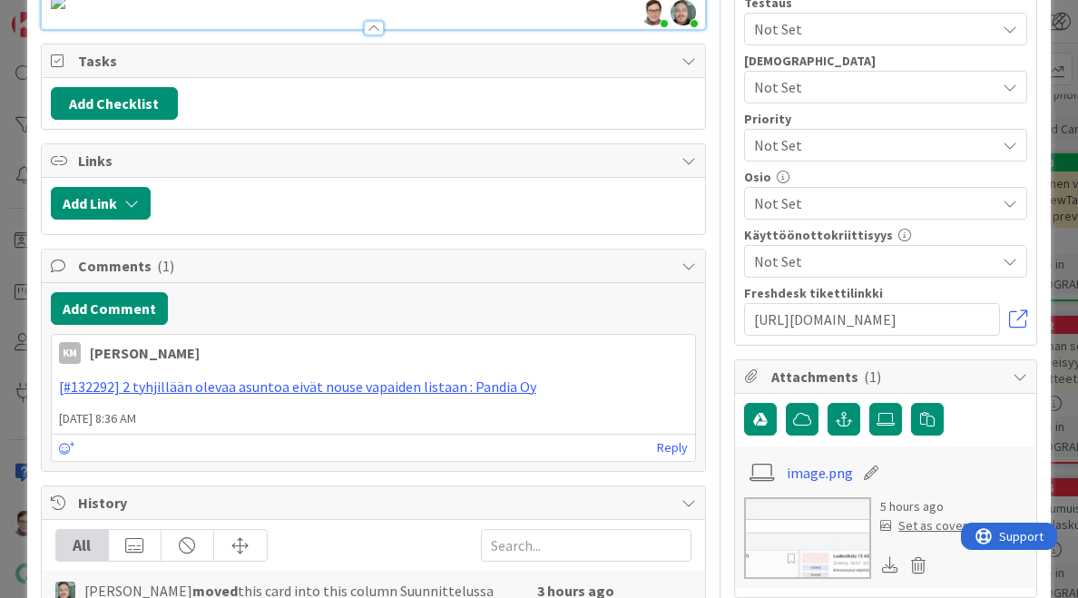
scroll to position [615, 0]
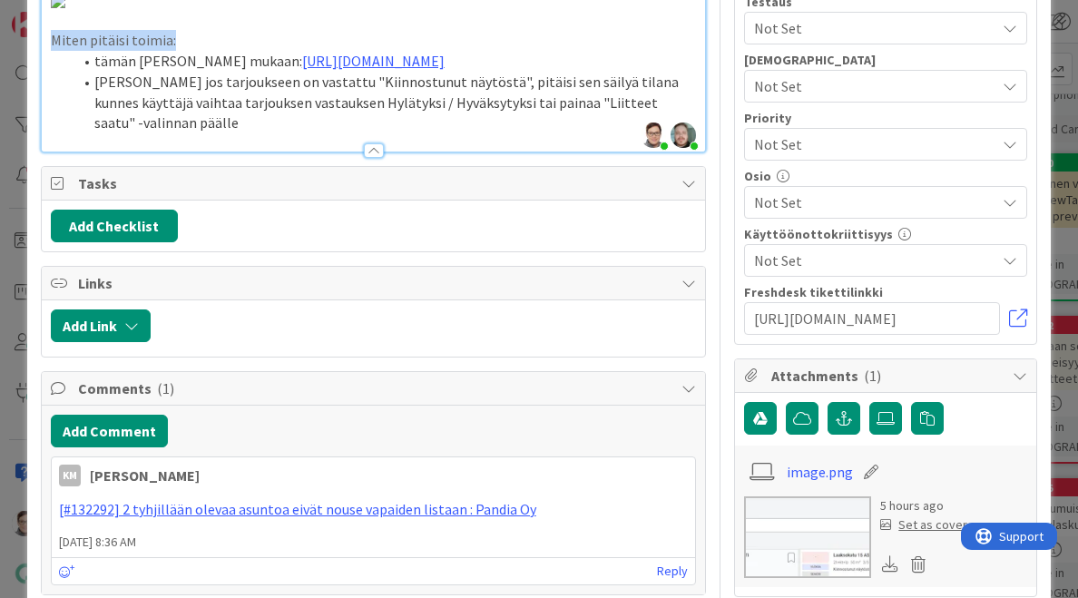
drag, startPoint x: 178, startPoint y: 293, endPoint x: 30, endPoint y: 296, distance: 147.9
click at [30, 296] on div "ID 23896 Kenno - Havainnot Suunnittelussa Title 56 / 128 2 tyhjillään olevaa as…" at bounding box center [539, 299] width 1024 height 1778
click at [254, 51] on p "Miten pitäisi toimia:" at bounding box center [374, 40] width 646 height 21
click at [367, 158] on div at bounding box center [374, 150] width 20 height 15
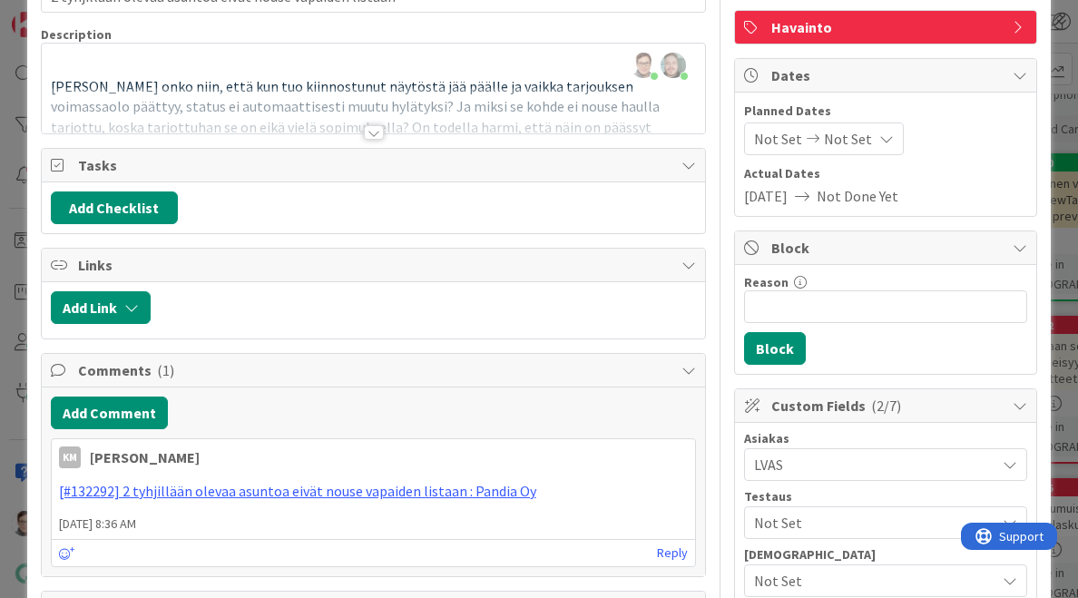
scroll to position [0, 0]
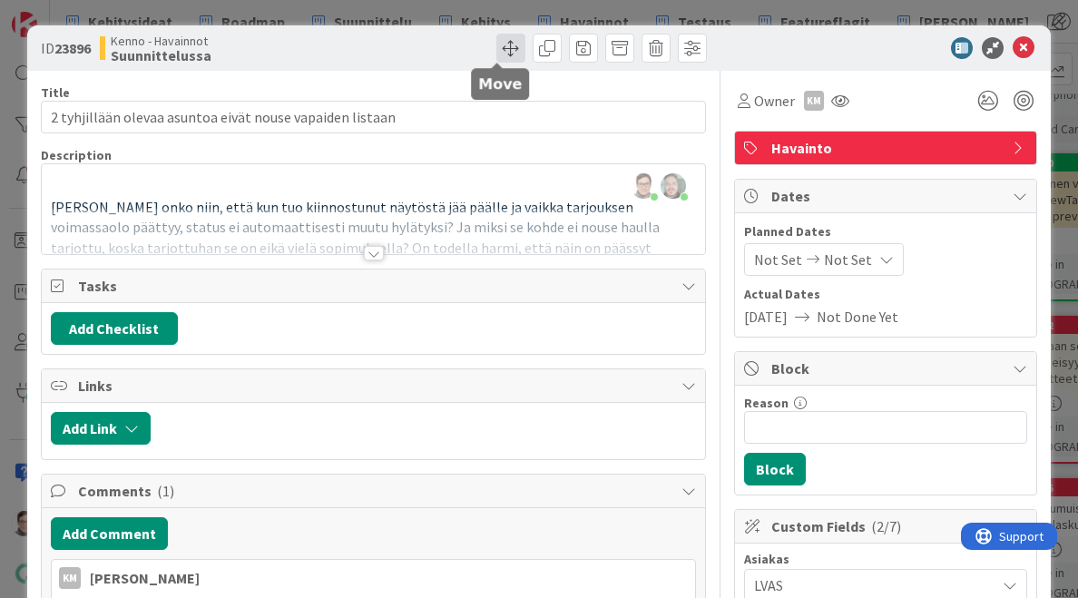
click at [496, 54] on span at bounding box center [510, 48] width 29 height 29
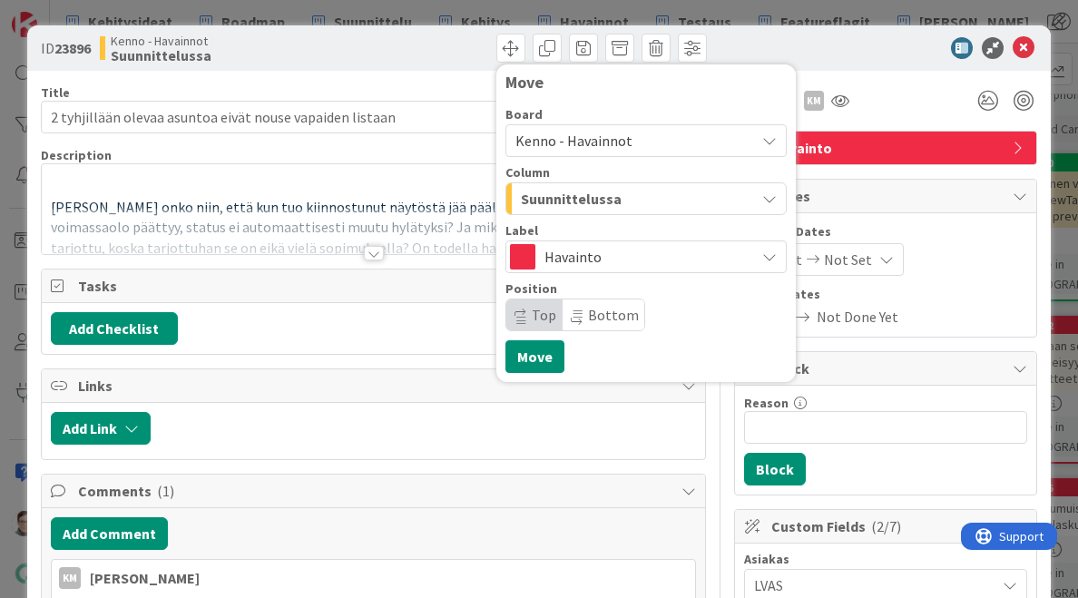
click at [606, 139] on span "Kenno - Havainnot" at bounding box center [573, 141] width 117 height 18
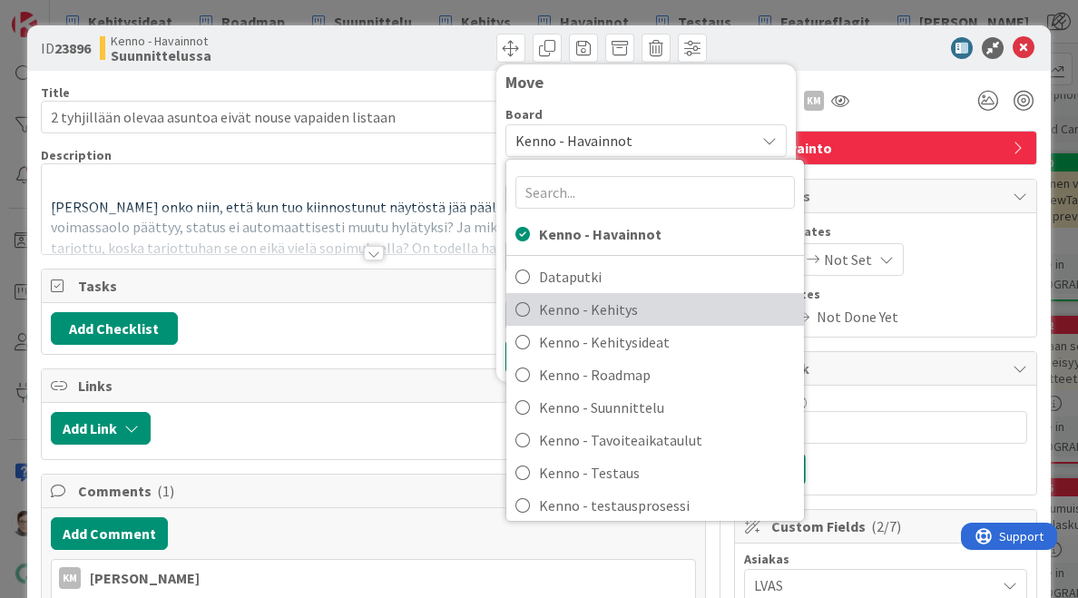
click at [595, 310] on span "Kenno - Kehitys" at bounding box center [667, 309] width 256 height 27
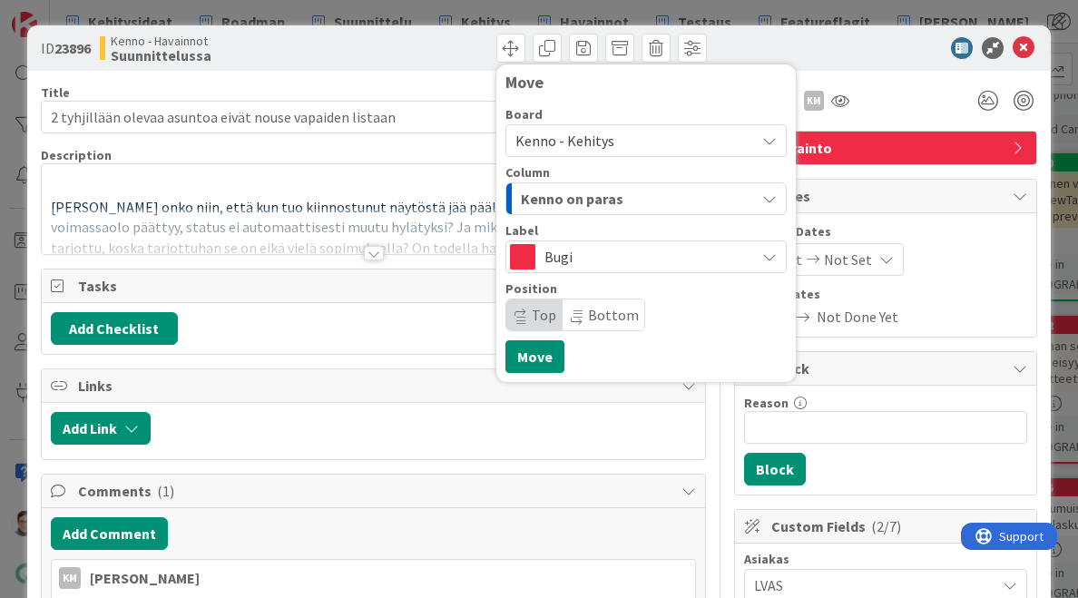
click at [606, 200] on div "Kenno on paras" at bounding box center [635, 198] width 239 height 29
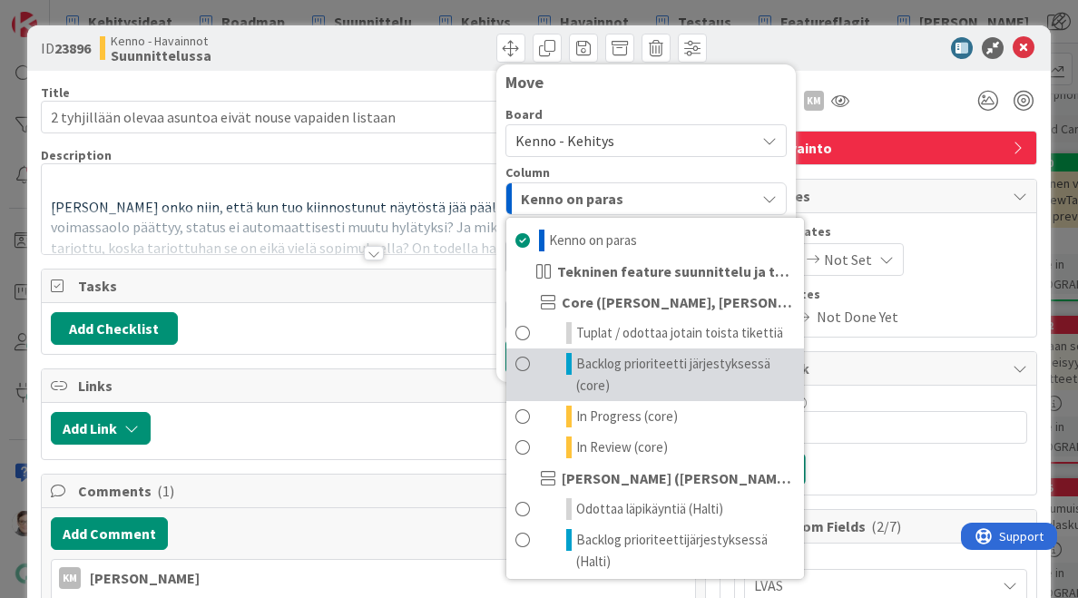
click at [617, 364] on span "Backlog prioriteetti järjestyksessä (core)" at bounding box center [685, 375] width 219 height 44
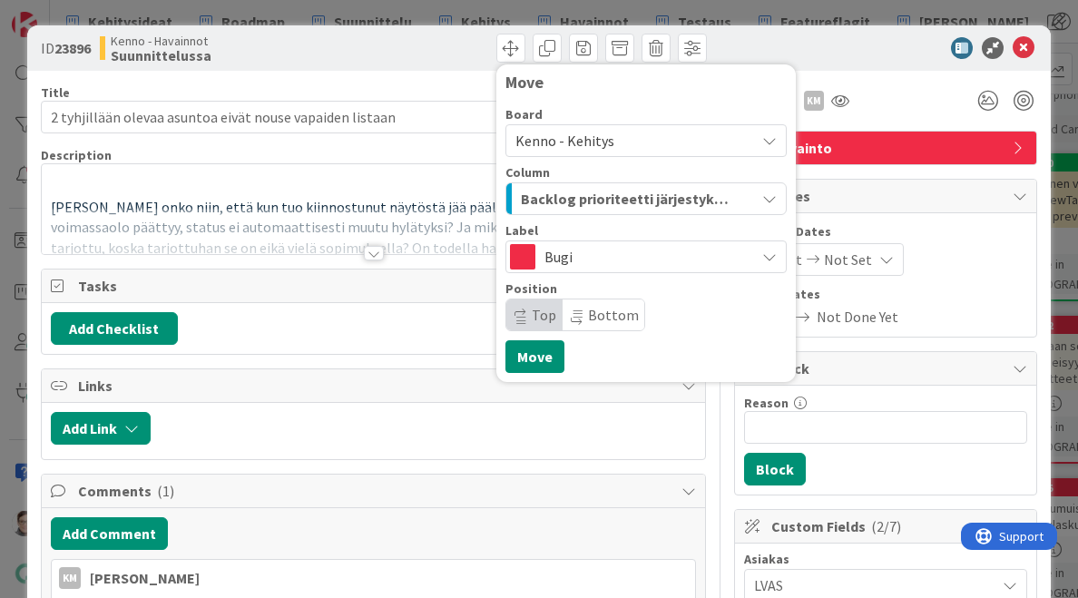
click at [532, 311] on span "Top" at bounding box center [544, 315] width 24 height 18
click at [526, 353] on button "Move" at bounding box center [534, 356] width 59 height 33
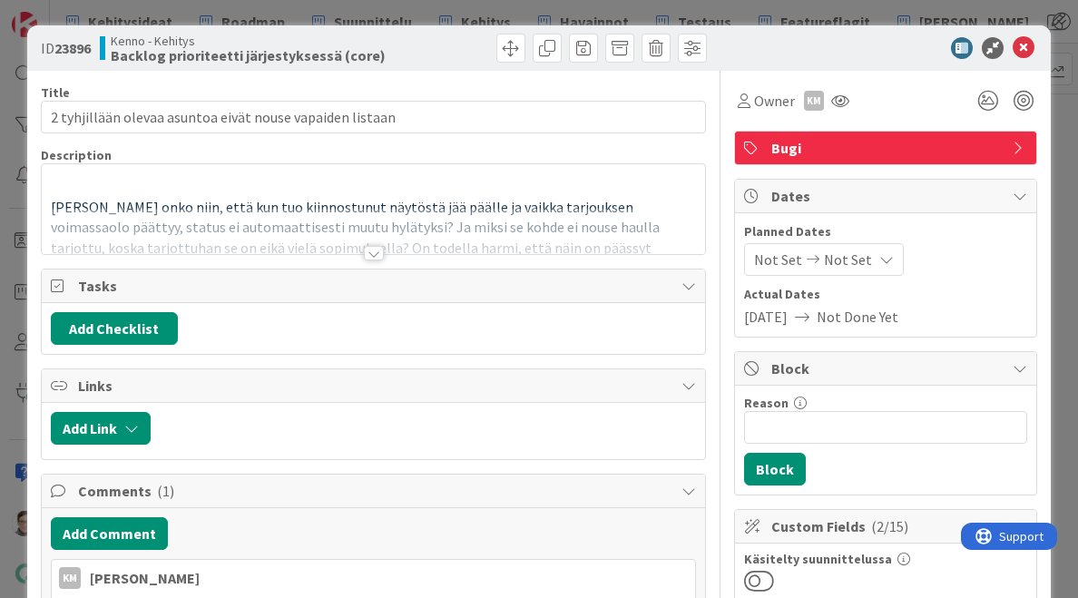
click at [1022, 52] on div at bounding box center [876, 48] width 321 height 22
click at [1013, 48] on icon at bounding box center [1024, 48] width 22 height 22
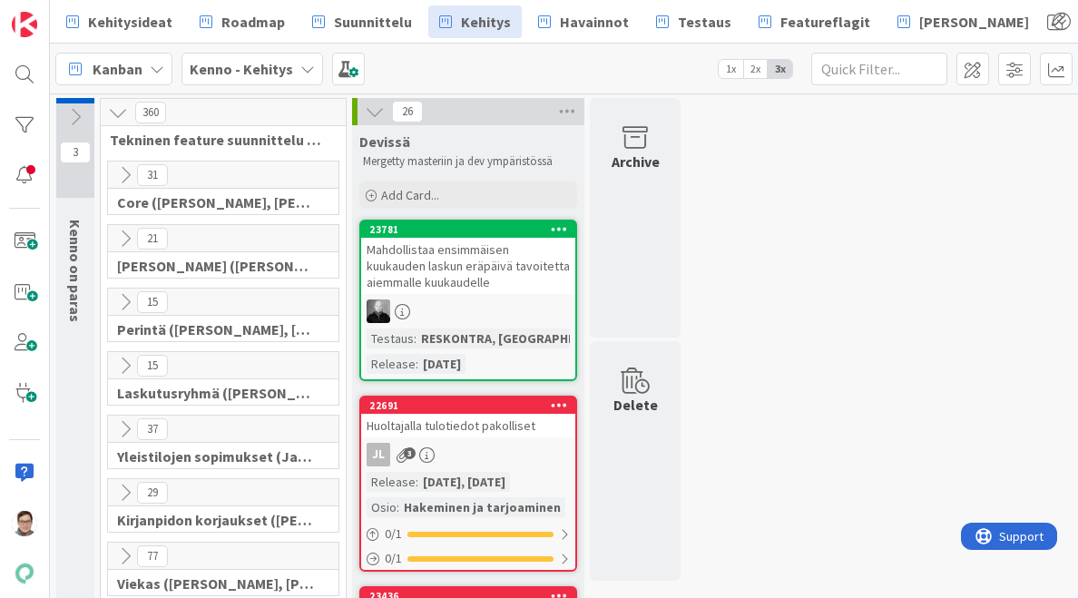
click at [123, 175] on icon at bounding box center [125, 175] width 20 height 20
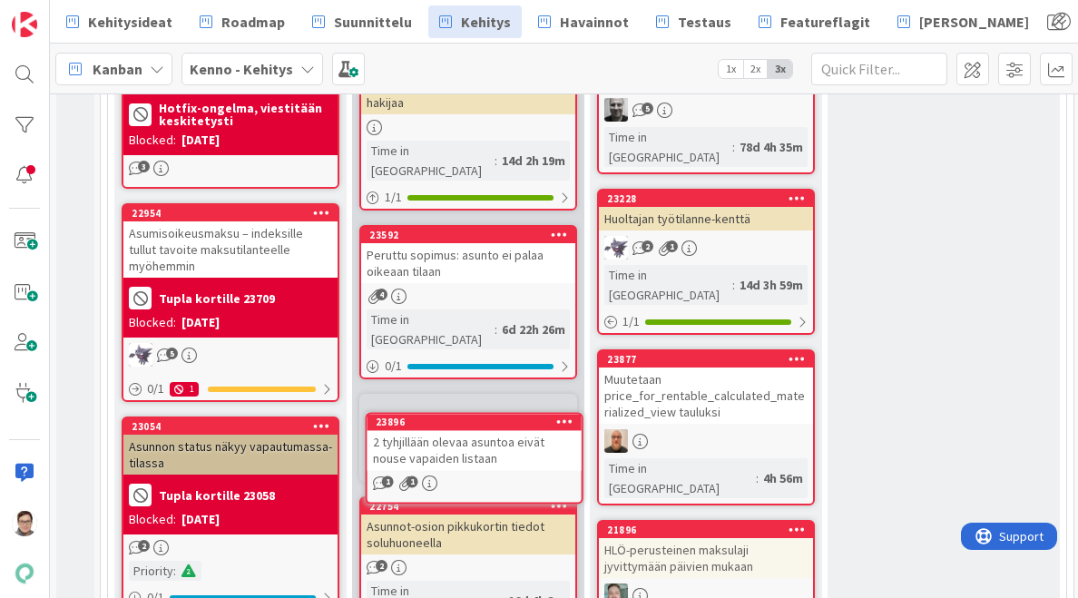
scroll to position [325, 0]
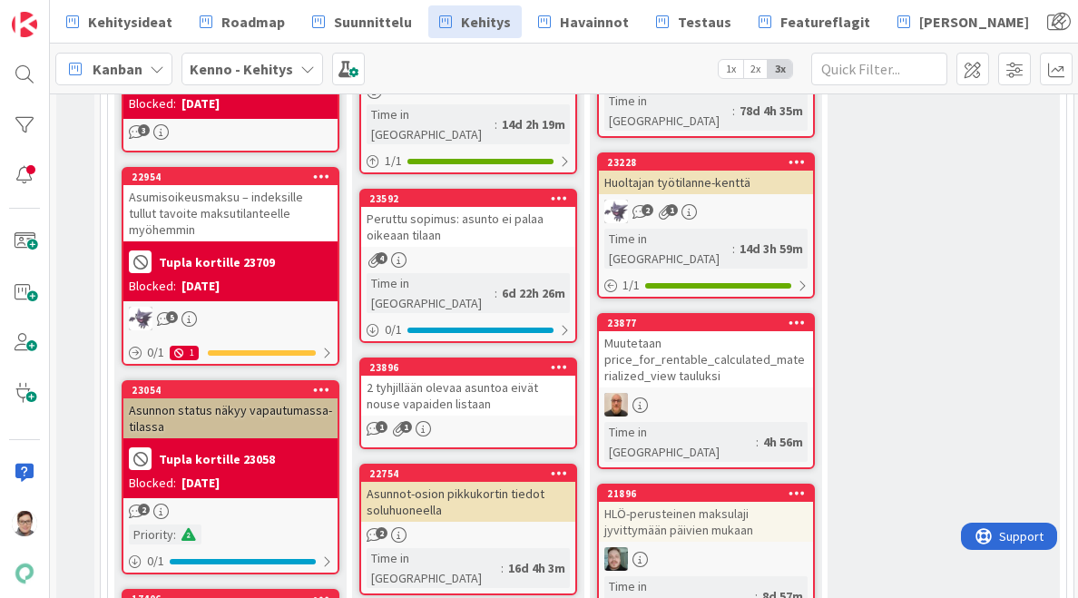
click at [519, 224] on div "Peruttu sopimus: asunto ei palaa oikeaan tilaan" at bounding box center [468, 227] width 214 height 40
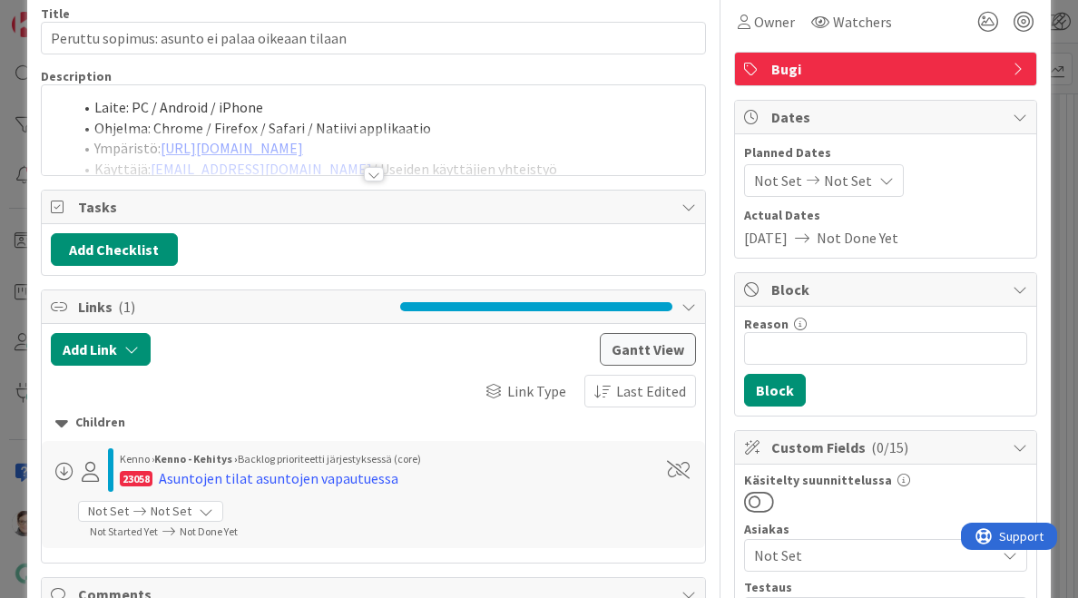
scroll to position [85, 0]
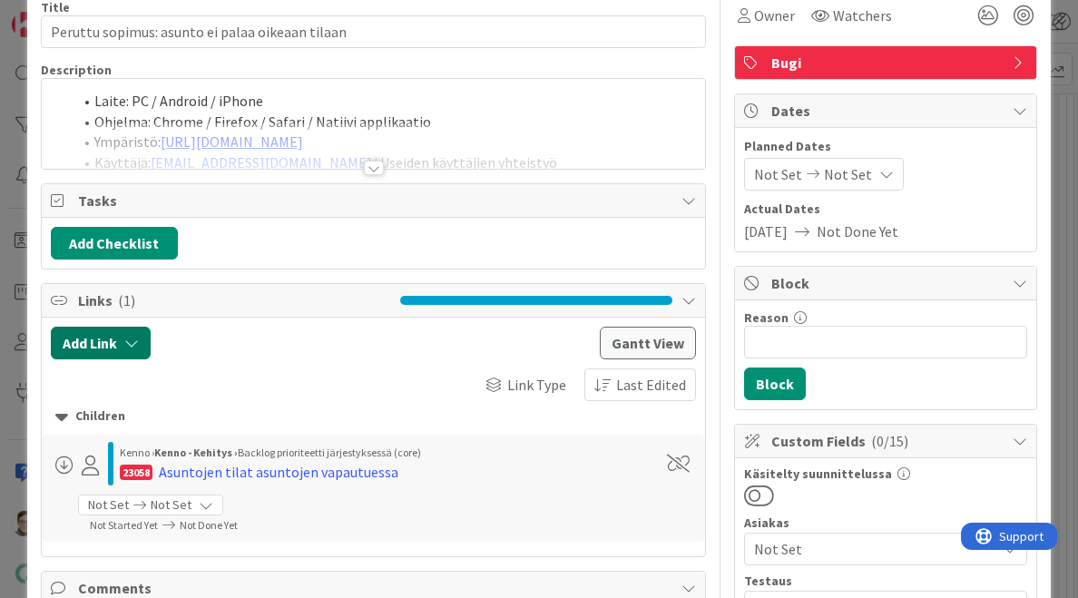
click at [81, 343] on button "Add Link" at bounding box center [101, 343] width 100 height 33
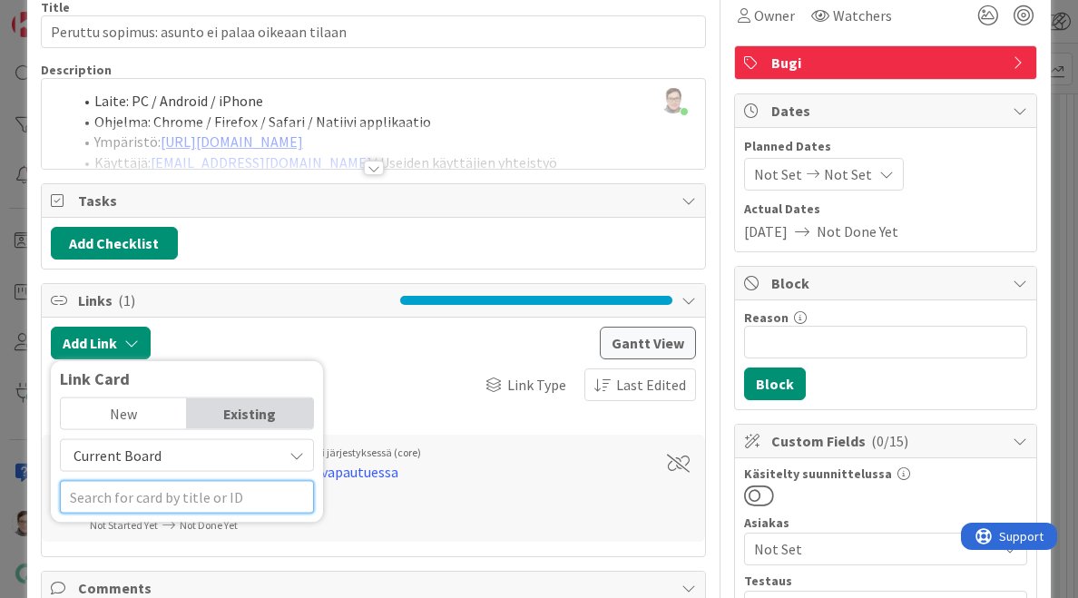
click at [116, 492] on input "text" at bounding box center [187, 497] width 254 height 33
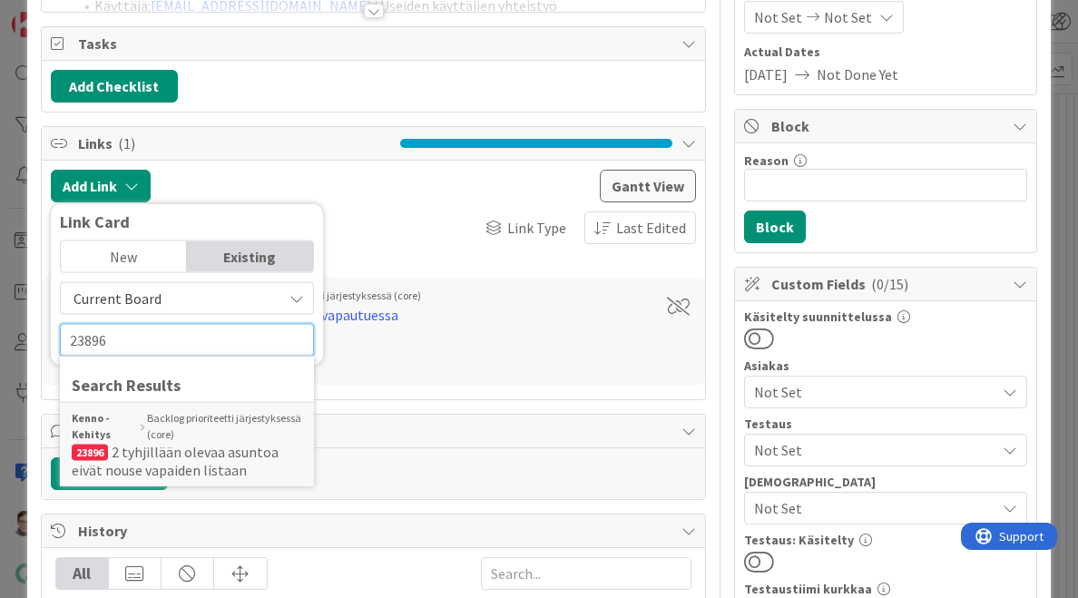
scroll to position [243, 0]
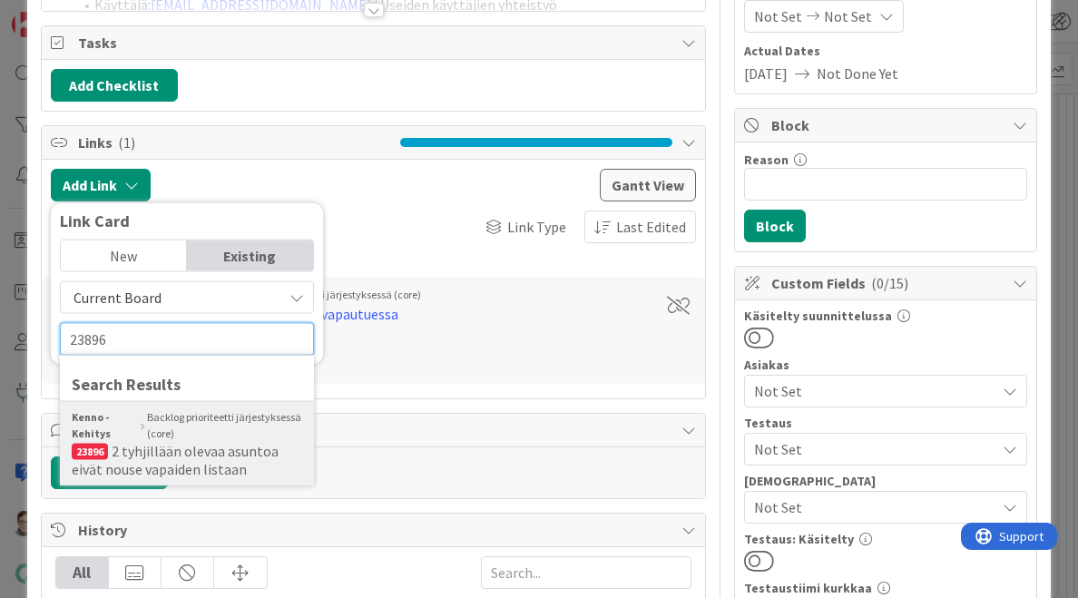
type input "23896"
click at [176, 462] on span "2 tyhjillään olevaa asuntoa eivät nouse vapaiden listaan" at bounding box center [175, 460] width 207 height 36
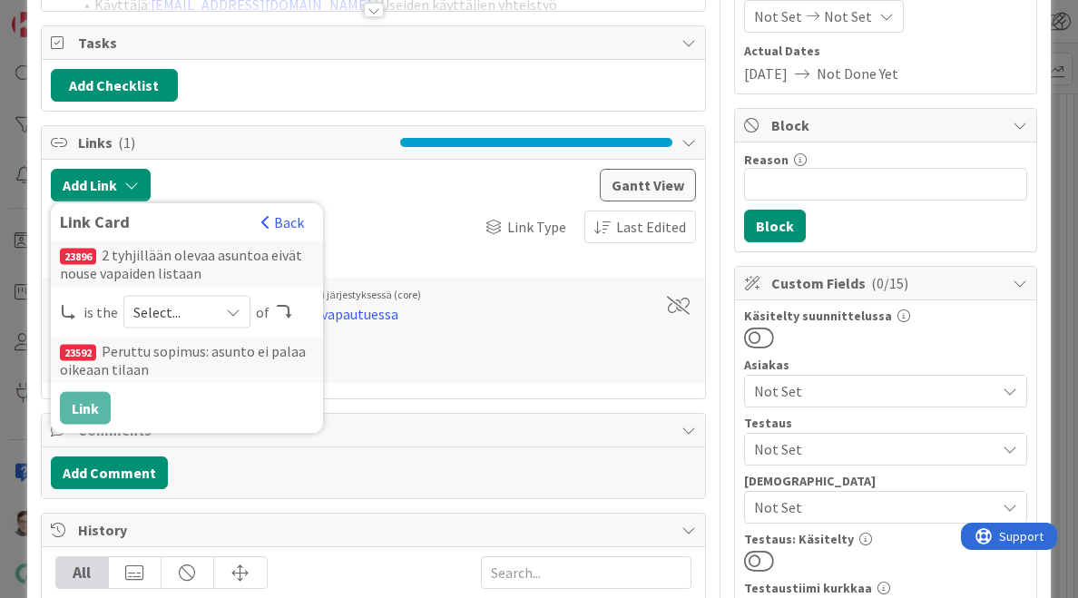
click at [229, 306] on icon at bounding box center [233, 312] width 15 height 15
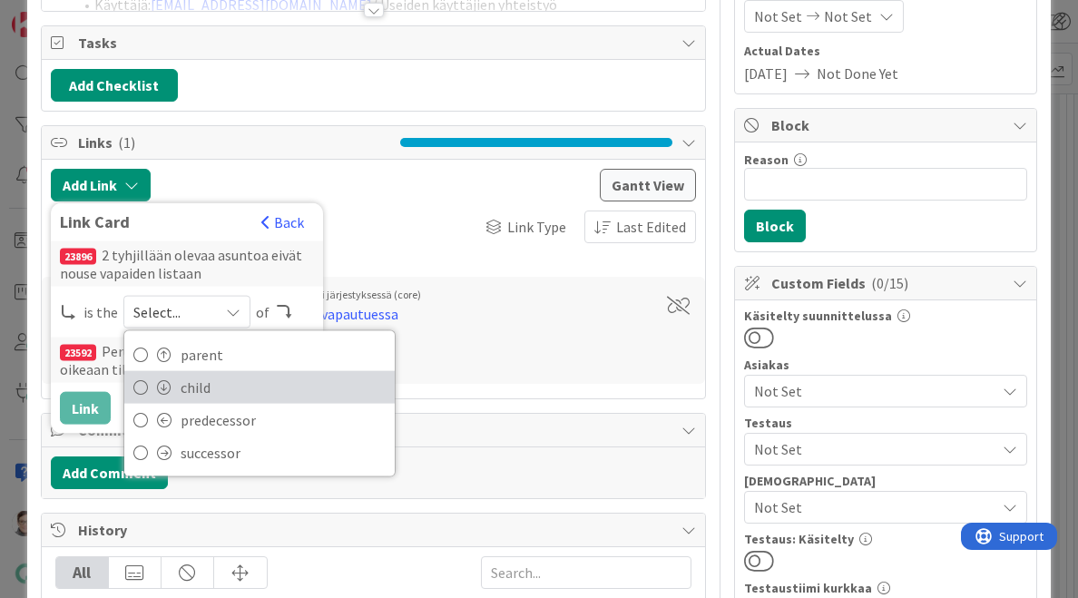
click at [209, 382] on span "child" at bounding box center [283, 387] width 205 height 27
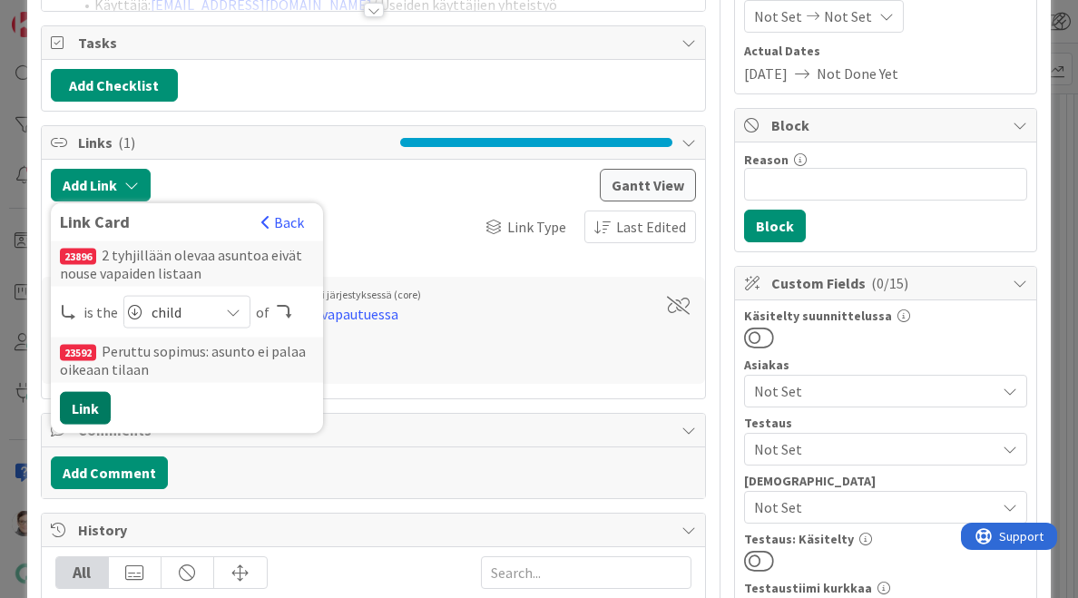
click at [94, 402] on button "Link" at bounding box center [85, 408] width 51 height 33
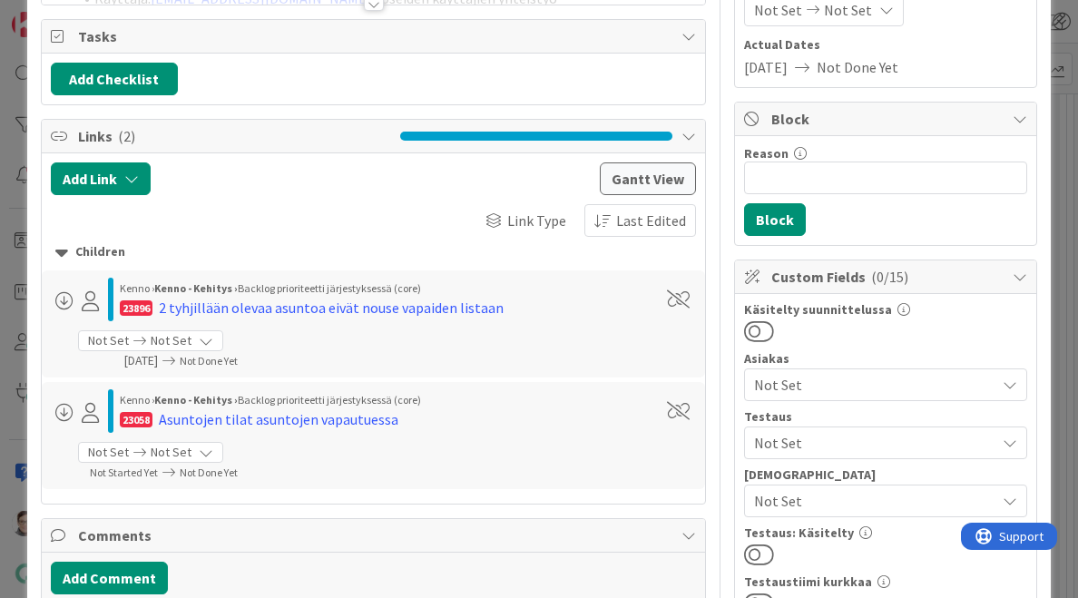
scroll to position [250, 0]
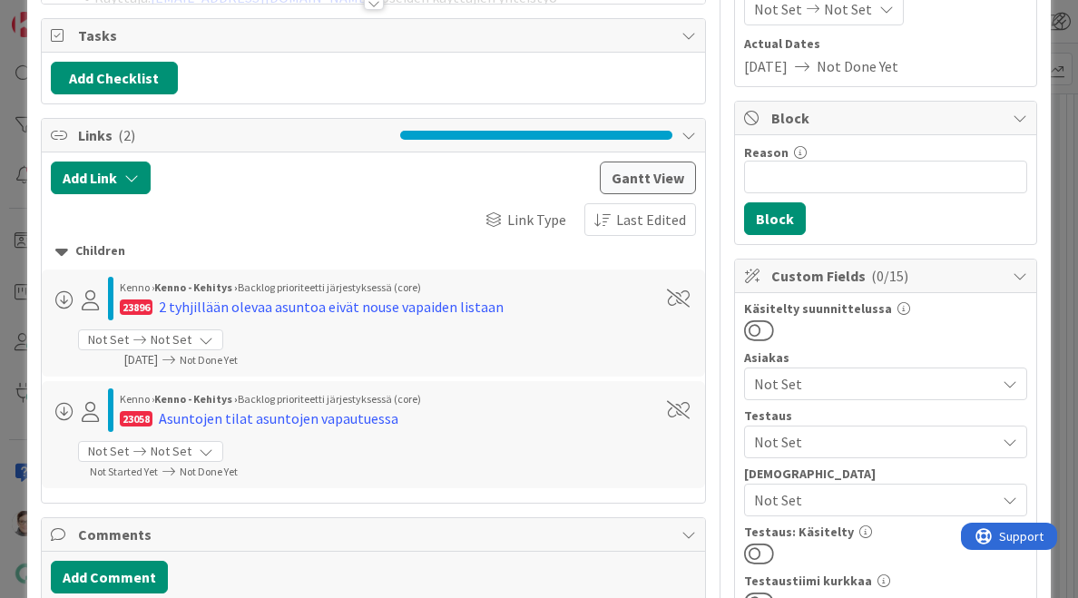
click at [281, 436] on div "Kenno › Kenno - Kehitys › Backlog prioriteetti järjestyksessä (core) 23058 Asun…" at bounding box center [374, 434] width 646 height 93
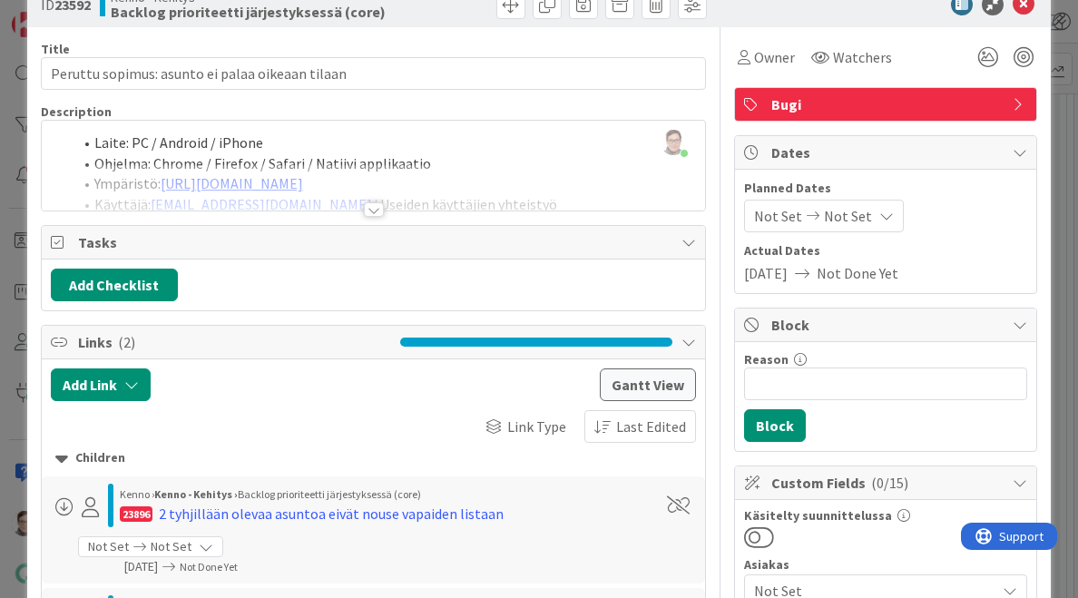
scroll to position [0, 0]
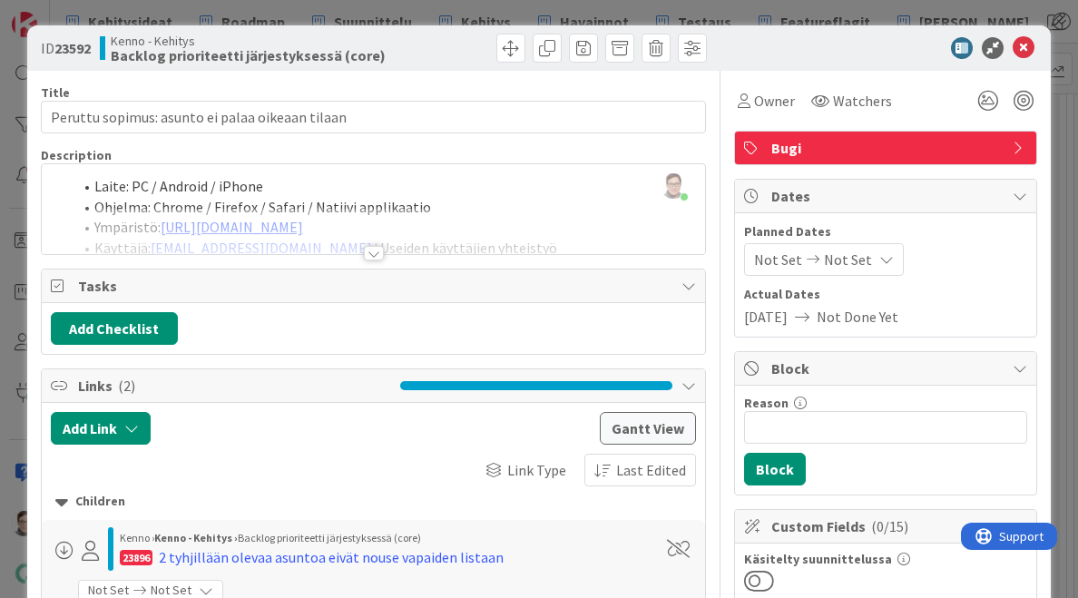
click at [366, 247] on div at bounding box center [374, 253] width 20 height 15
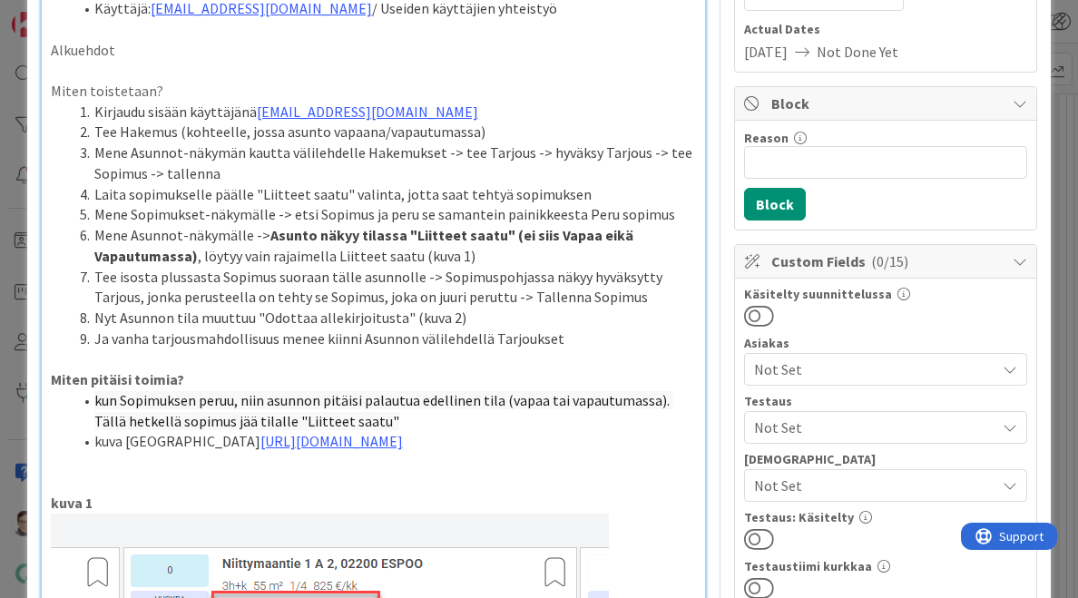
scroll to position [264, 0]
click at [393, 453] on li "kuva Mirossa https://miro.com/app/board/o9J_l3fE_6U=/?moveToWidget=345876456322…" at bounding box center [385, 442] width 624 height 21
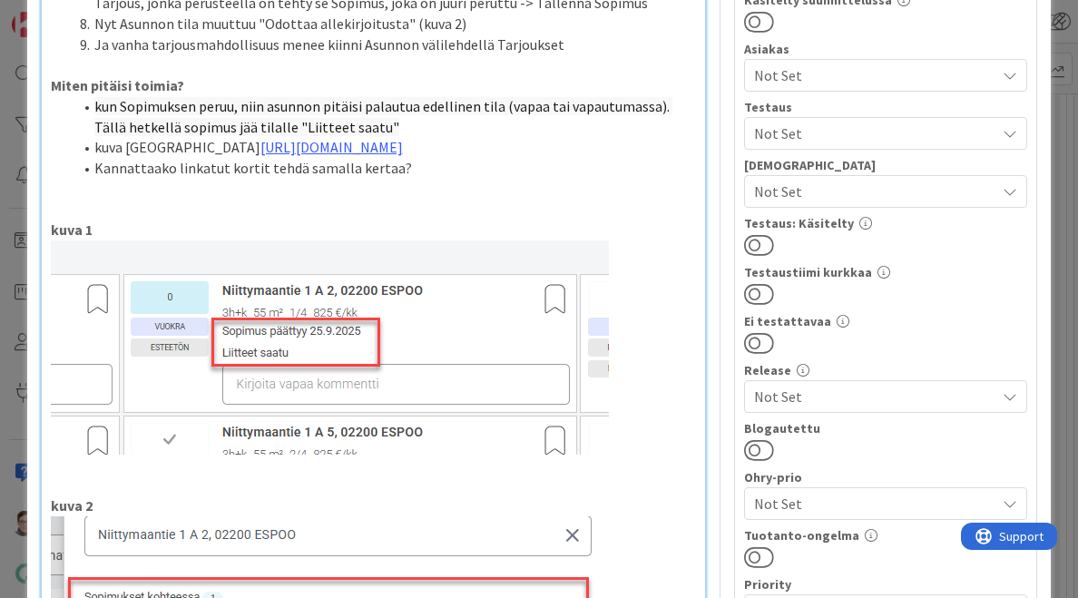
scroll to position [0, 0]
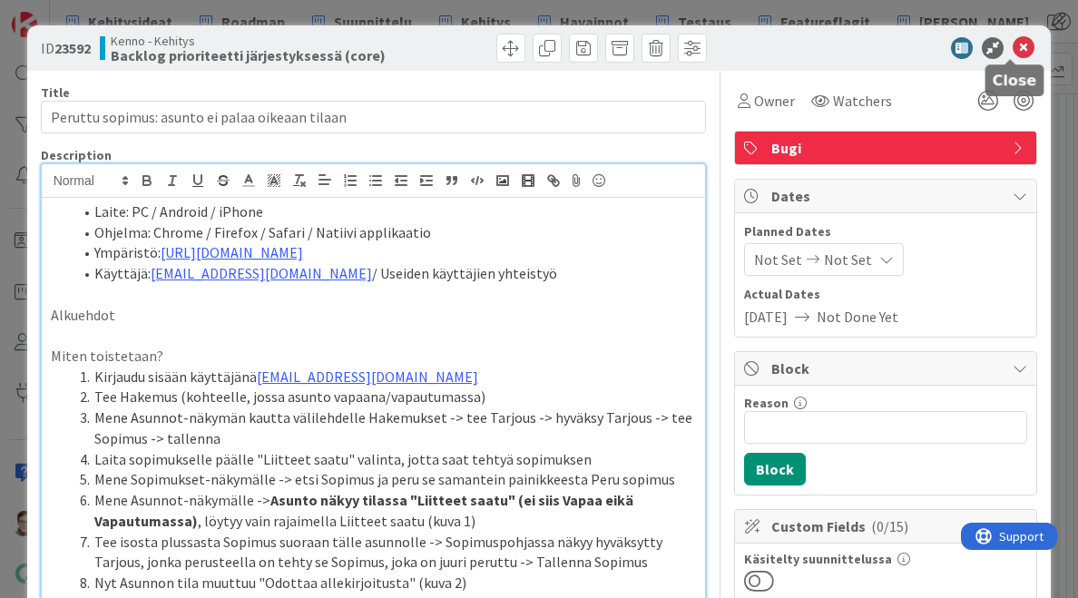
click at [1014, 45] on icon at bounding box center [1024, 48] width 22 height 22
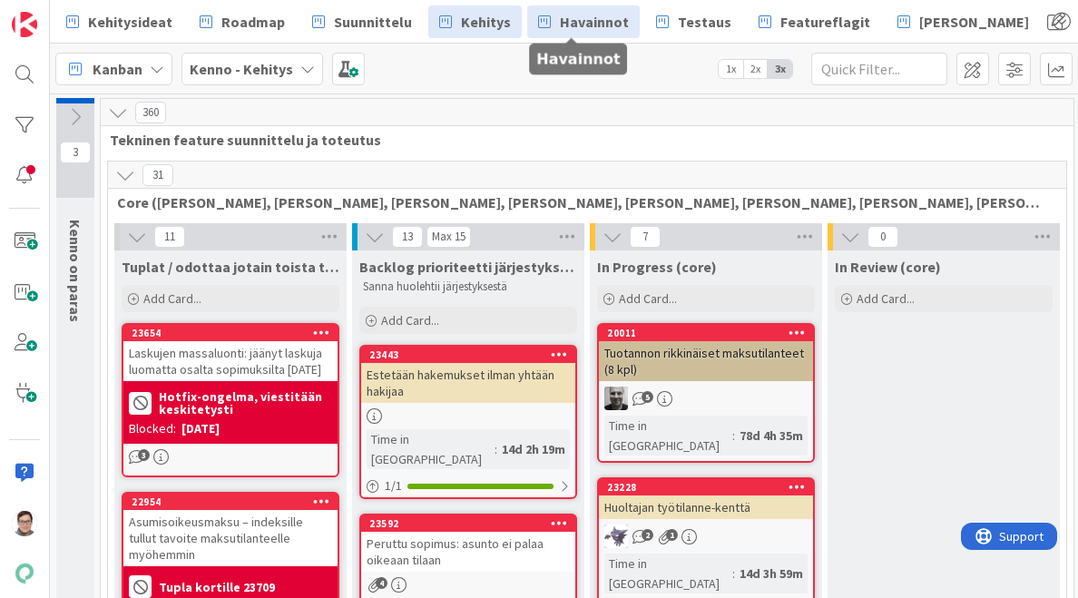
click at [561, 24] on span "Havainnot" at bounding box center [594, 22] width 69 height 22
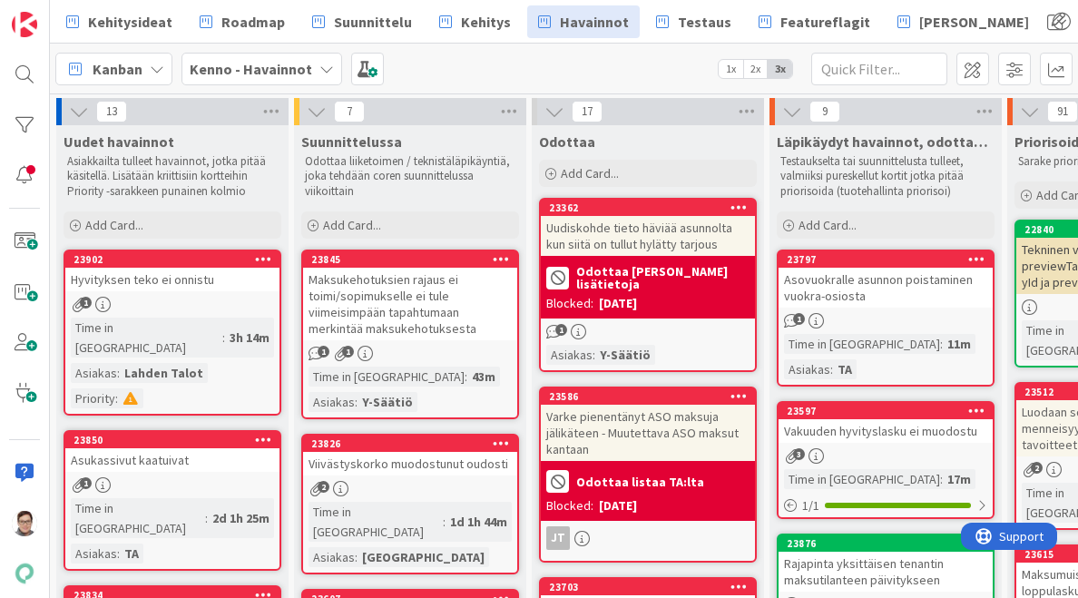
click at [405, 307] on div "Maksukehotuksien rajaus ei toimi/sopimukselle ei tule viimeisimpään tapahtumaan…" at bounding box center [410, 304] width 214 height 73
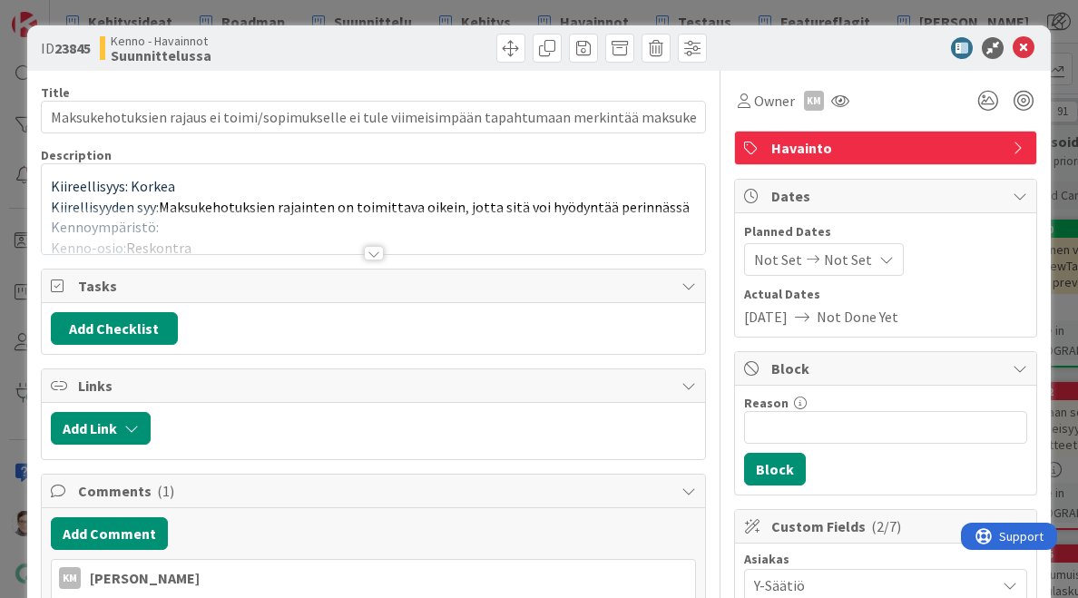
click at [366, 249] on div at bounding box center [374, 253] width 20 height 15
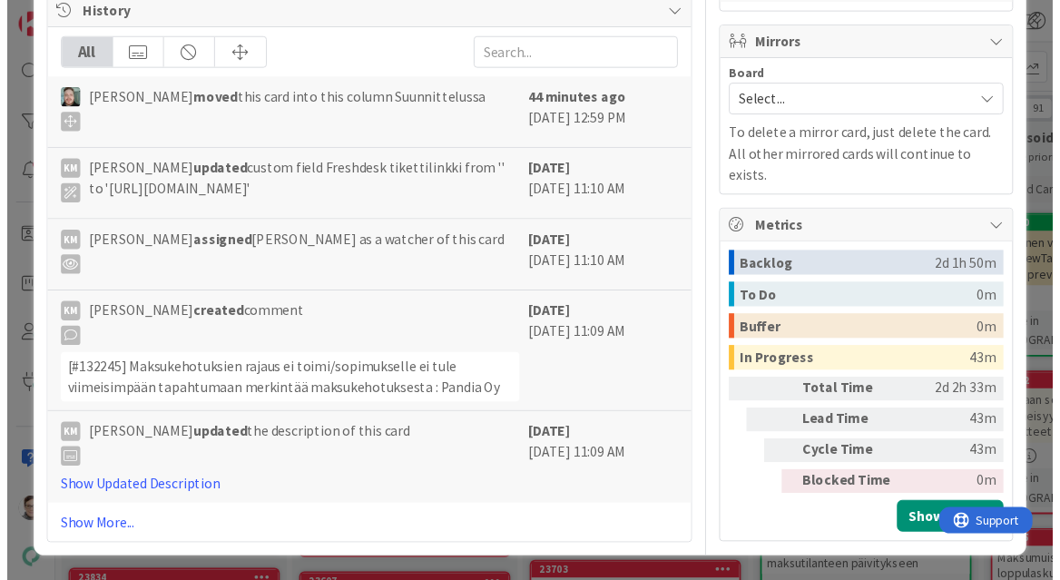
scroll to position [1480, 0]
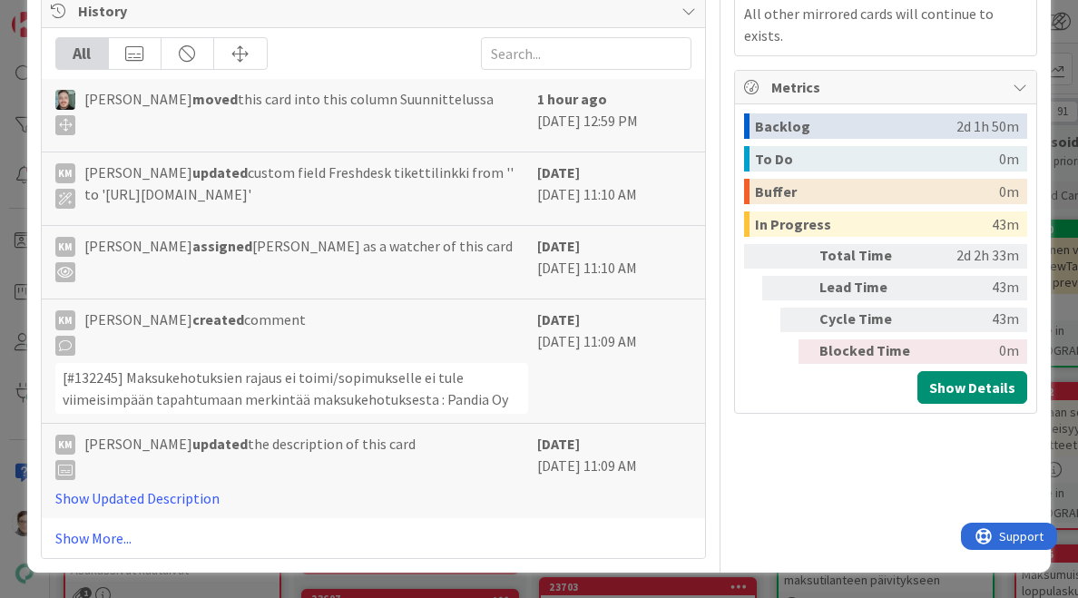
drag, startPoint x: 166, startPoint y: 358, endPoint x: 36, endPoint y: 364, distance: 129.9
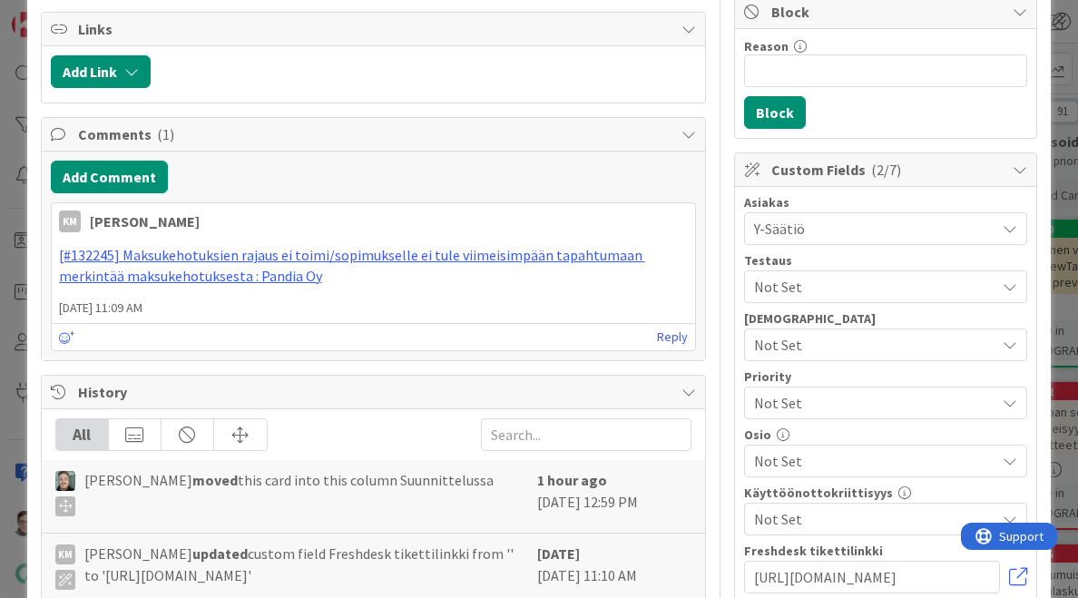
scroll to position [0, 0]
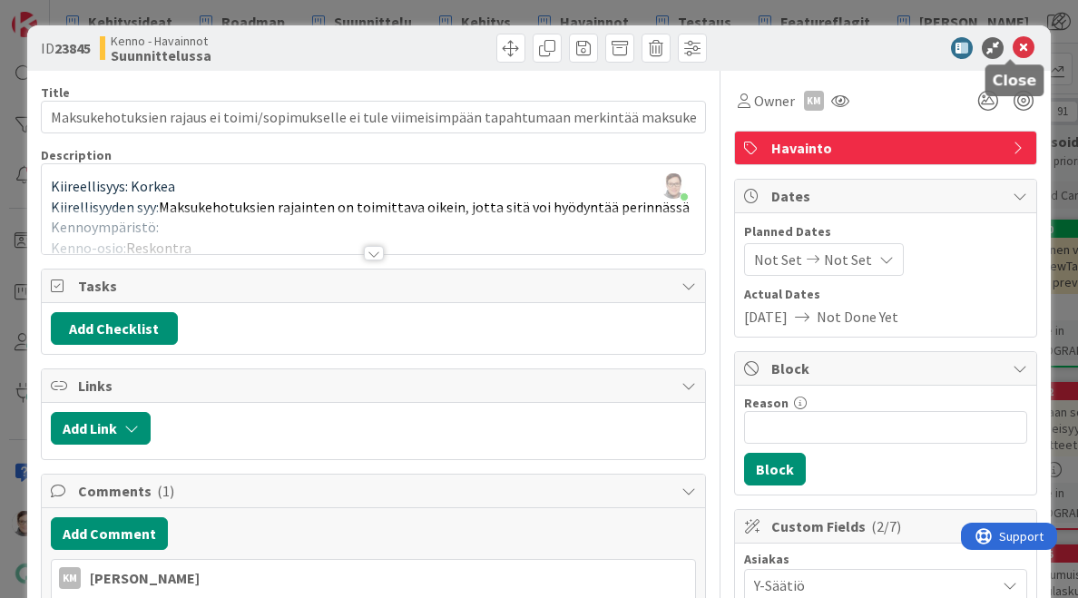
click at [1013, 52] on icon at bounding box center [1024, 48] width 22 height 22
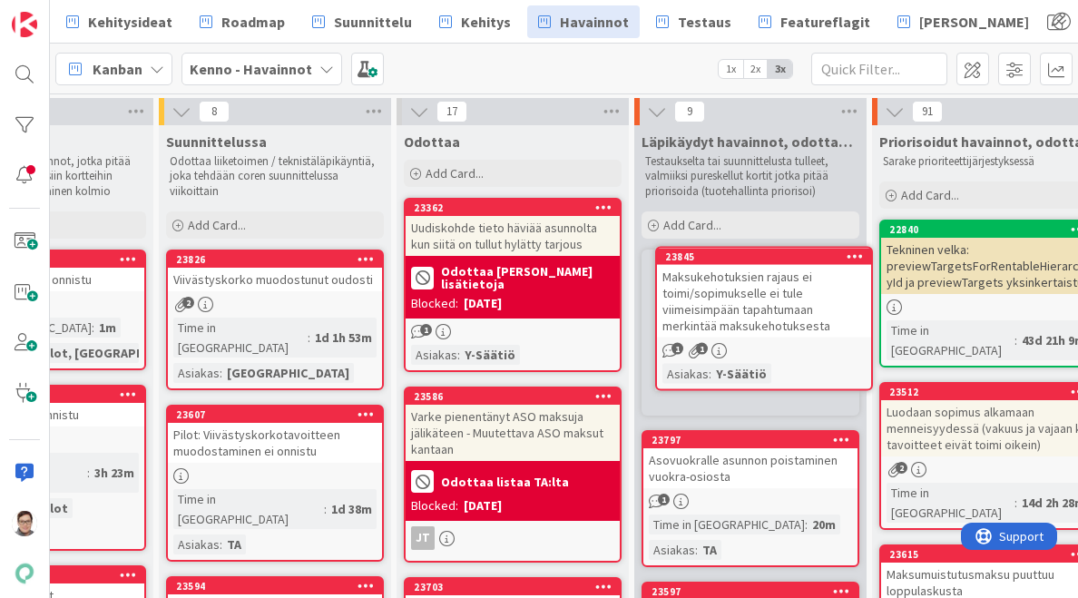
scroll to position [0, 142]
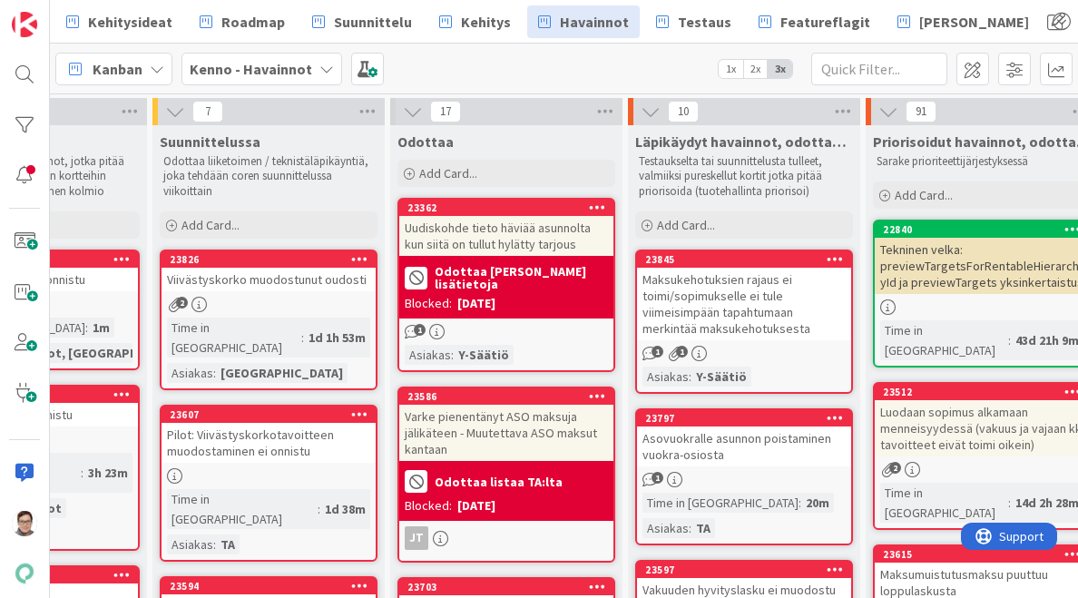
click at [747, 316] on div "Maksukehotuksien rajaus ei toimi/sopimukselle ei tule viimeisimpään tapahtumaan…" at bounding box center [744, 304] width 214 height 73
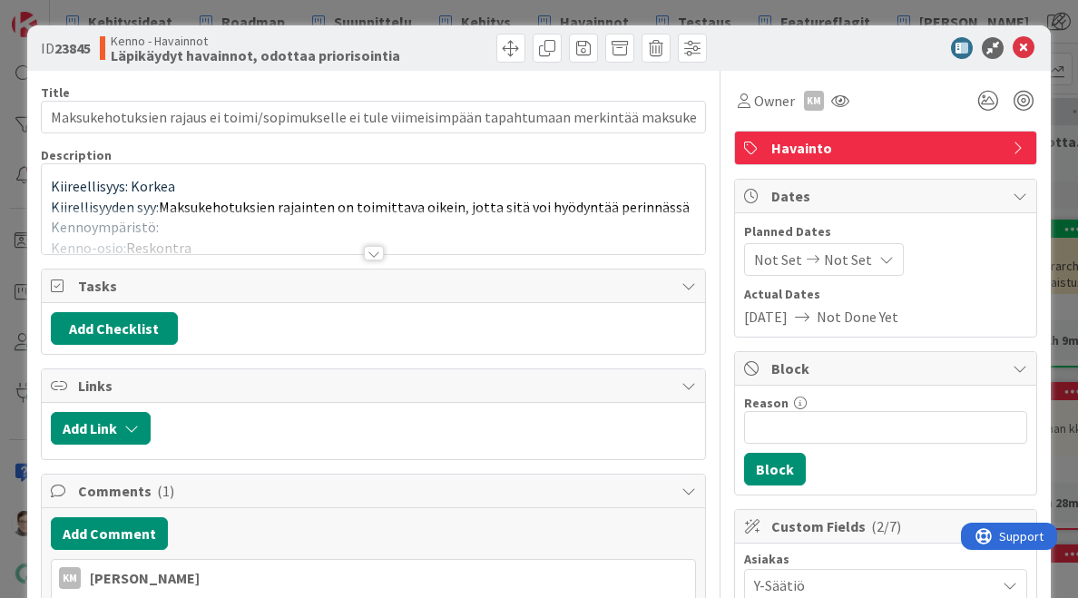
click at [374, 249] on div at bounding box center [374, 253] width 20 height 15
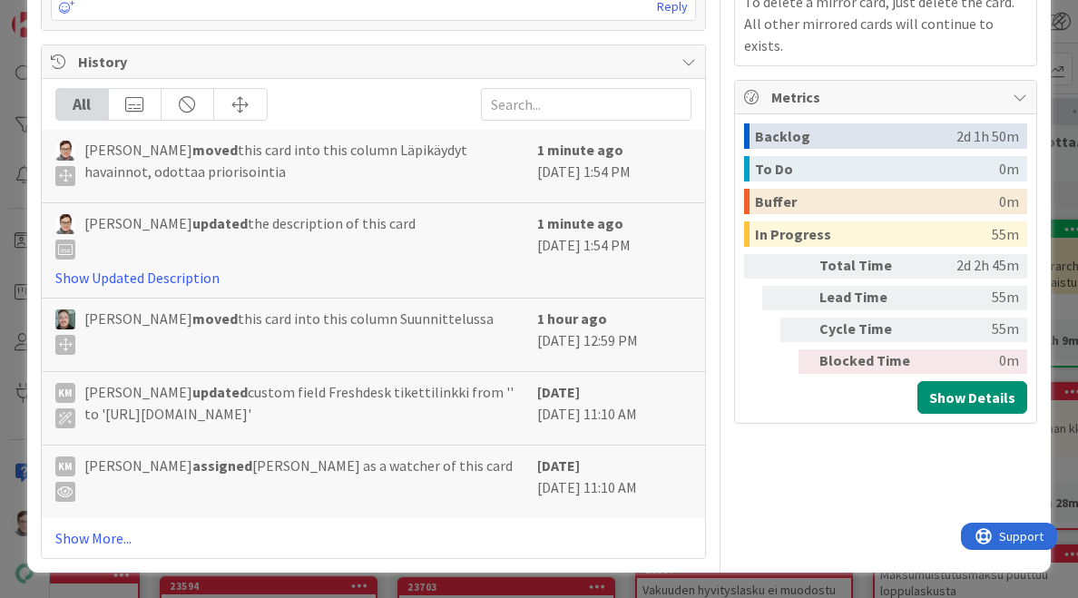
scroll to position [1689, 0]
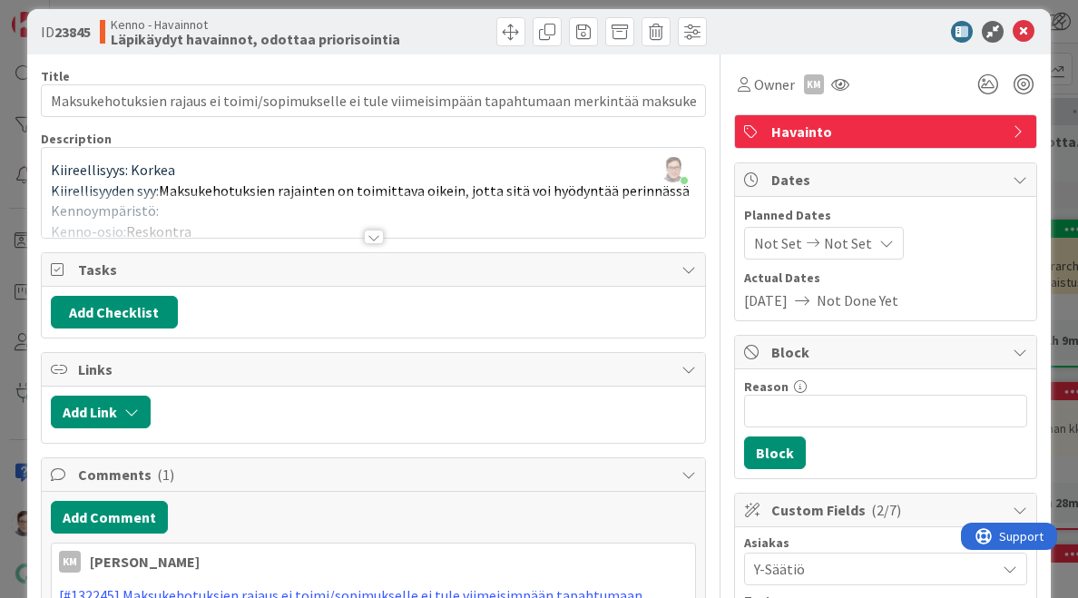
scroll to position [0, 0]
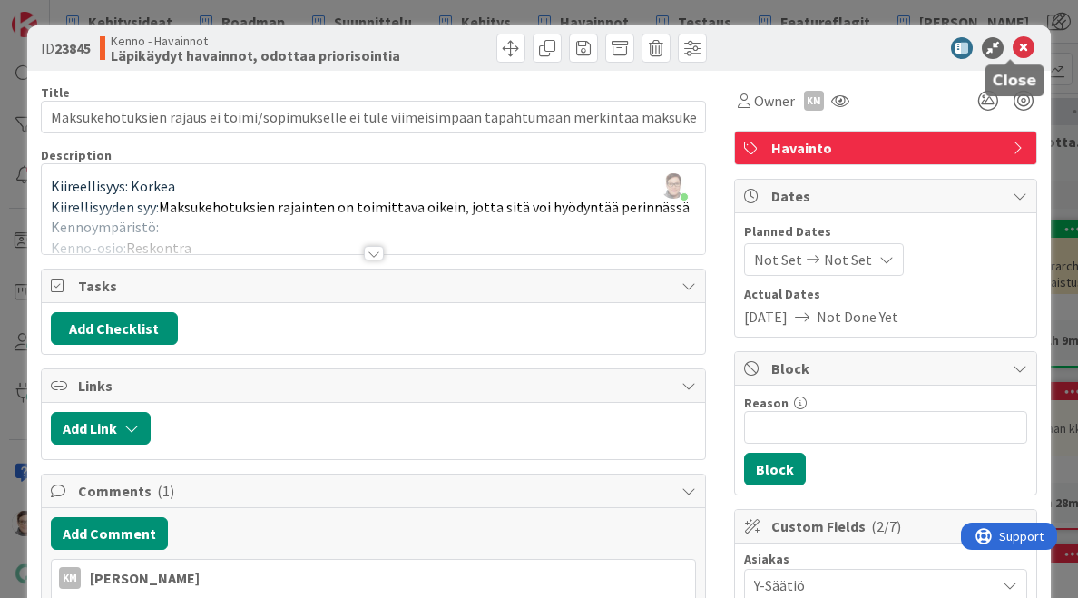
click at [1013, 49] on icon at bounding box center [1024, 48] width 22 height 22
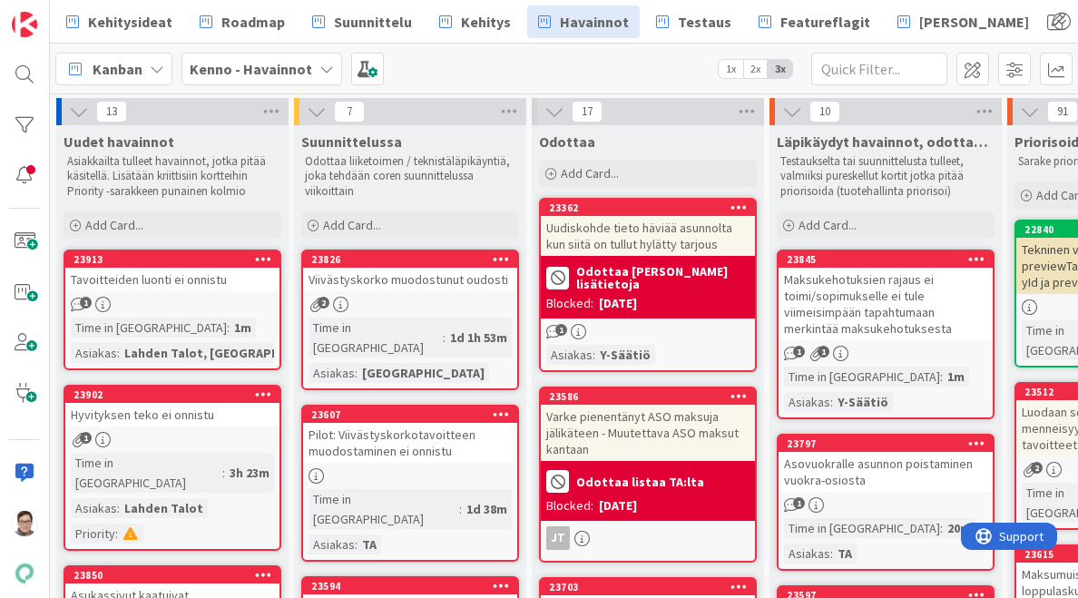
click at [423, 307] on div "2" at bounding box center [410, 304] width 214 height 15
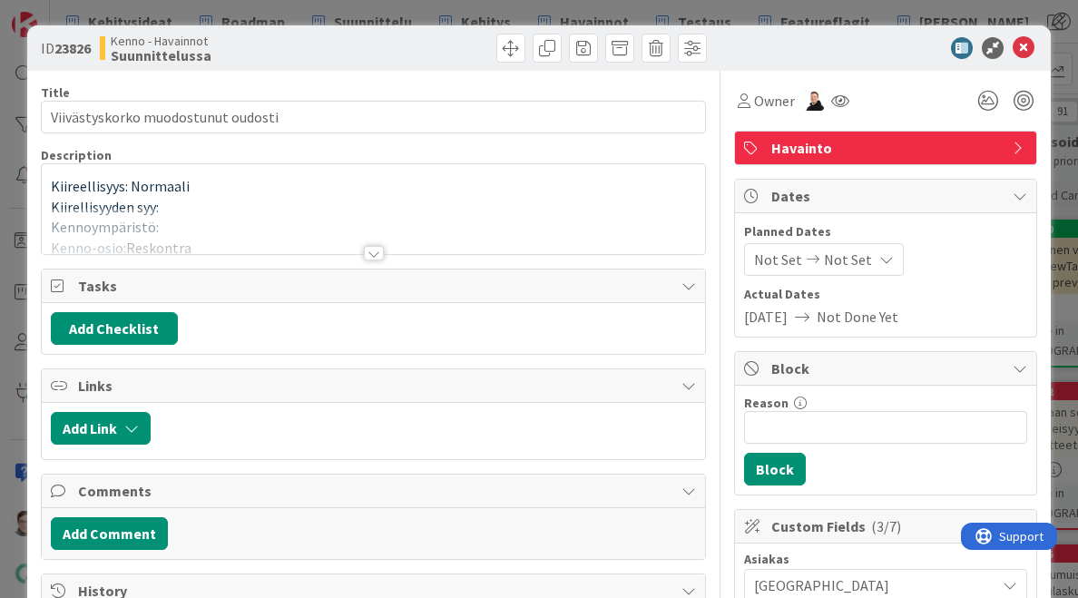
click at [364, 256] on div at bounding box center [374, 253] width 20 height 15
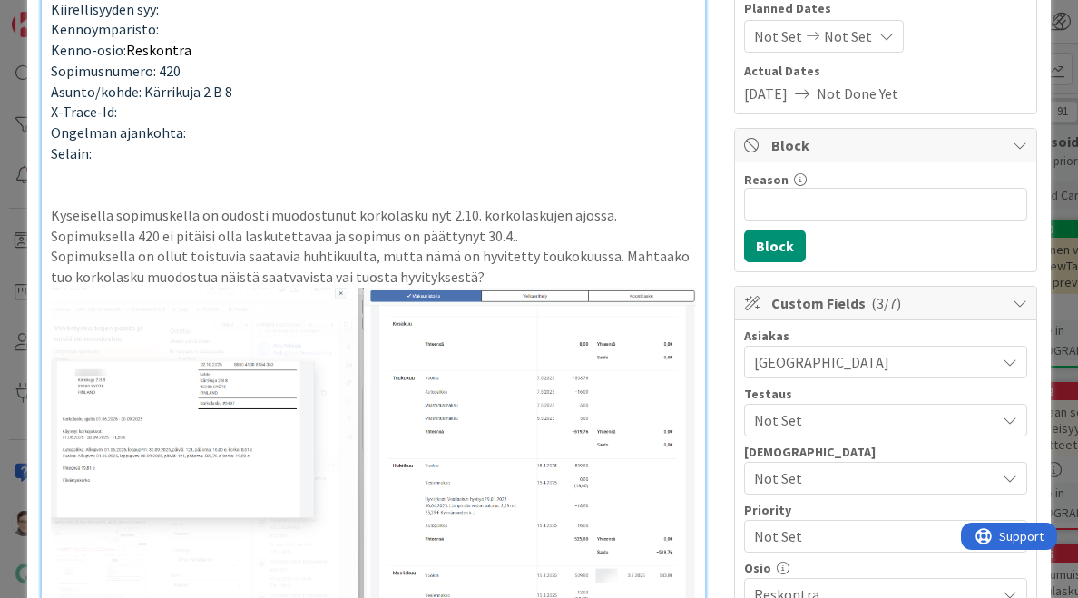
scroll to position [224, 0]
click at [152, 430] on img at bounding box center [374, 461] width 646 height 348
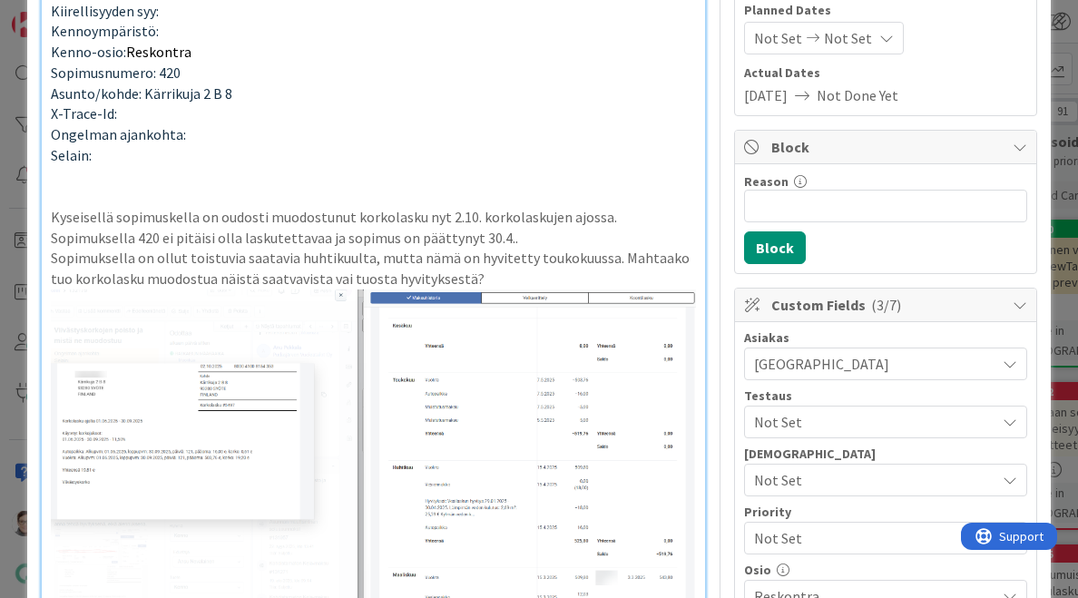
click at [138, 428] on img at bounding box center [374, 463] width 646 height 348
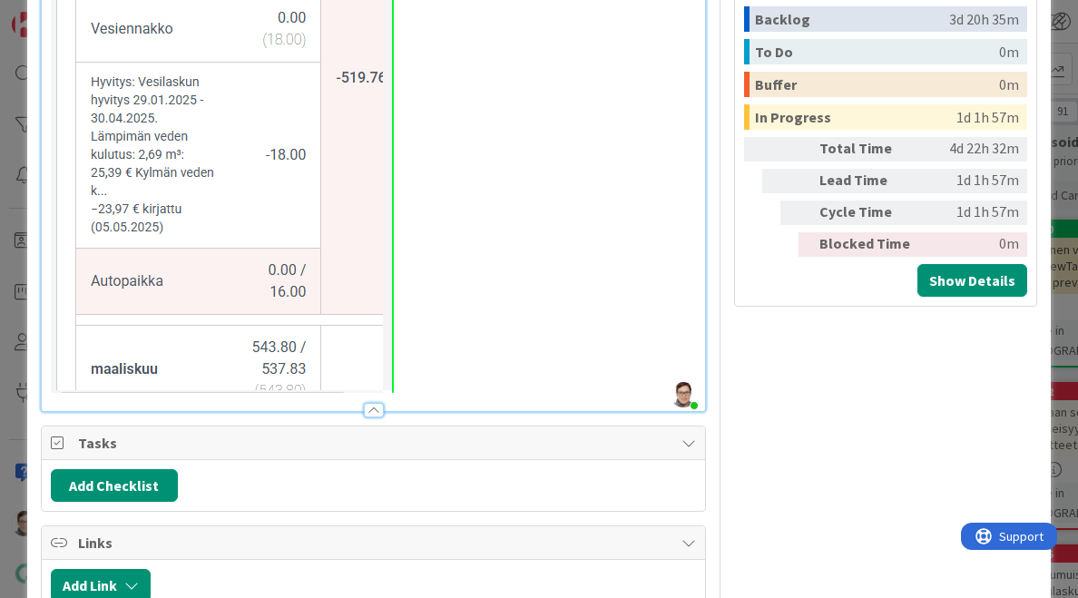
scroll to position [1638, 0]
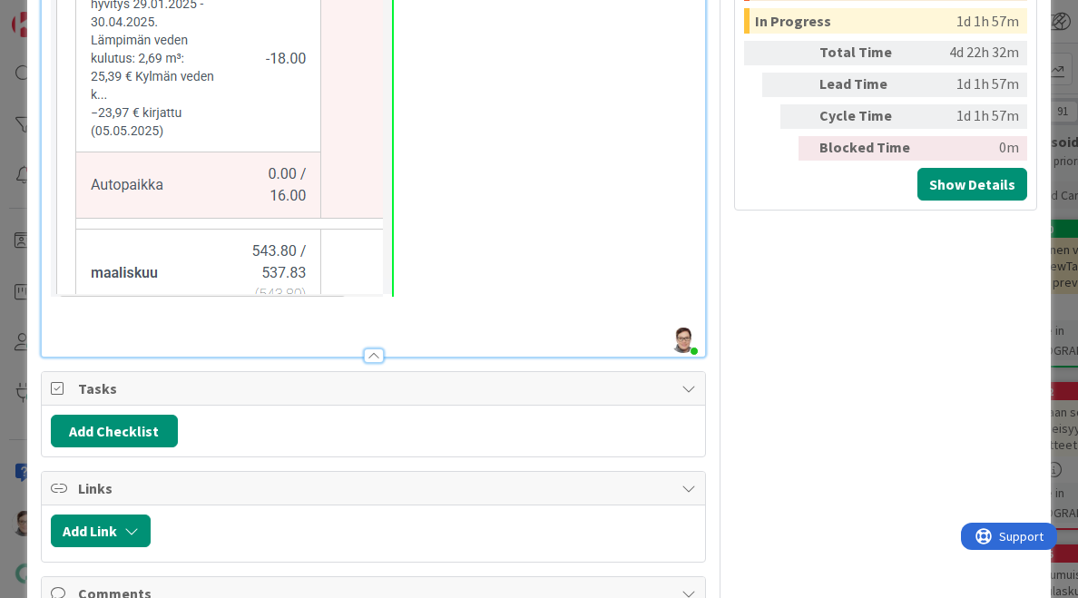
scroll to position [1700, 0]
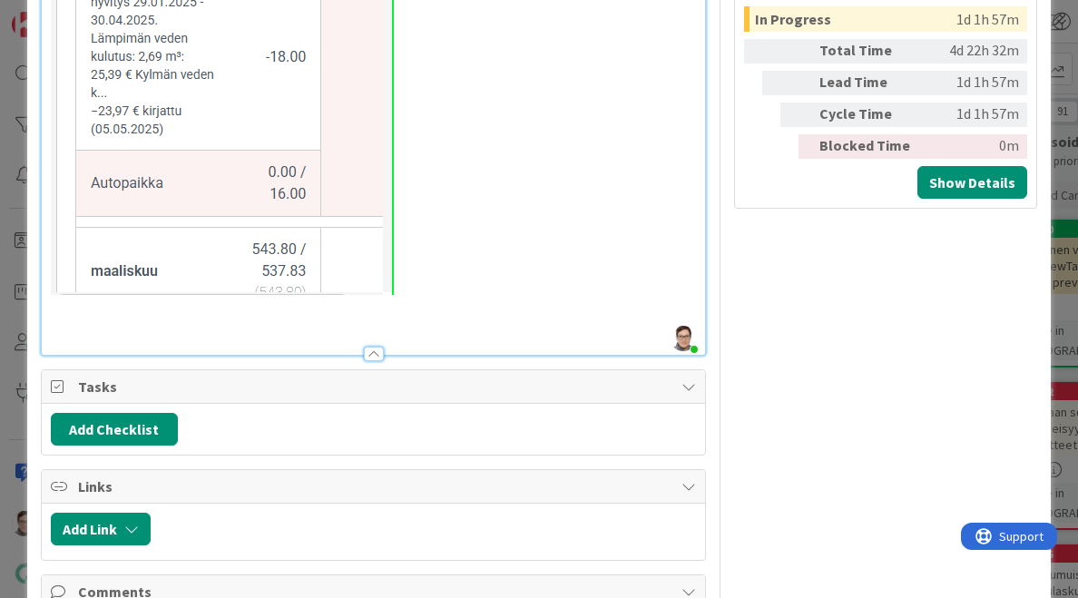
click at [77, 322] on p at bounding box center [374, 326] width 646 height 21
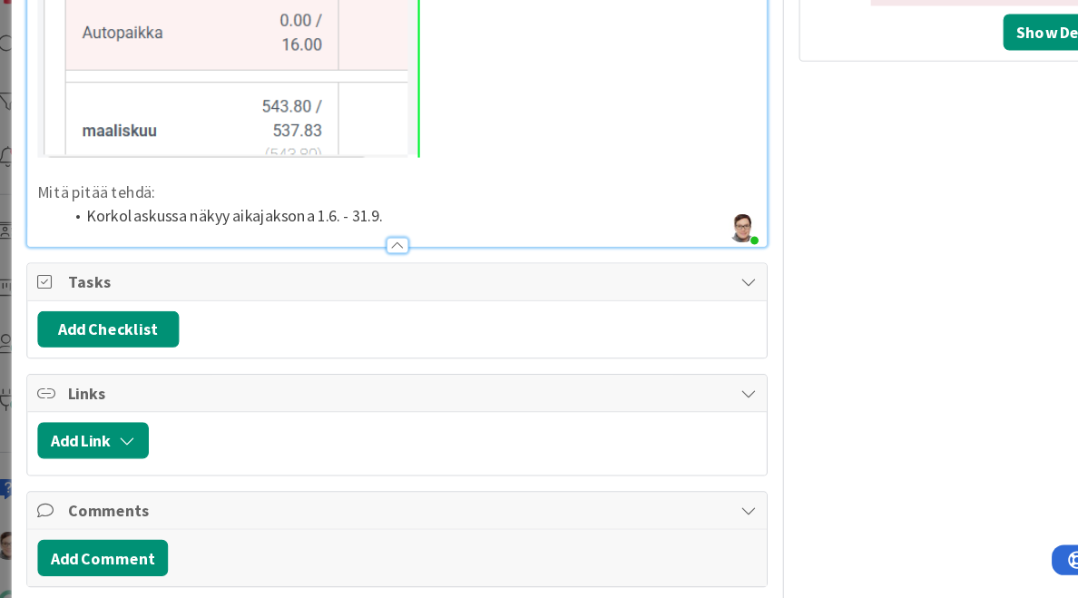
scroll to position [1906, 0]
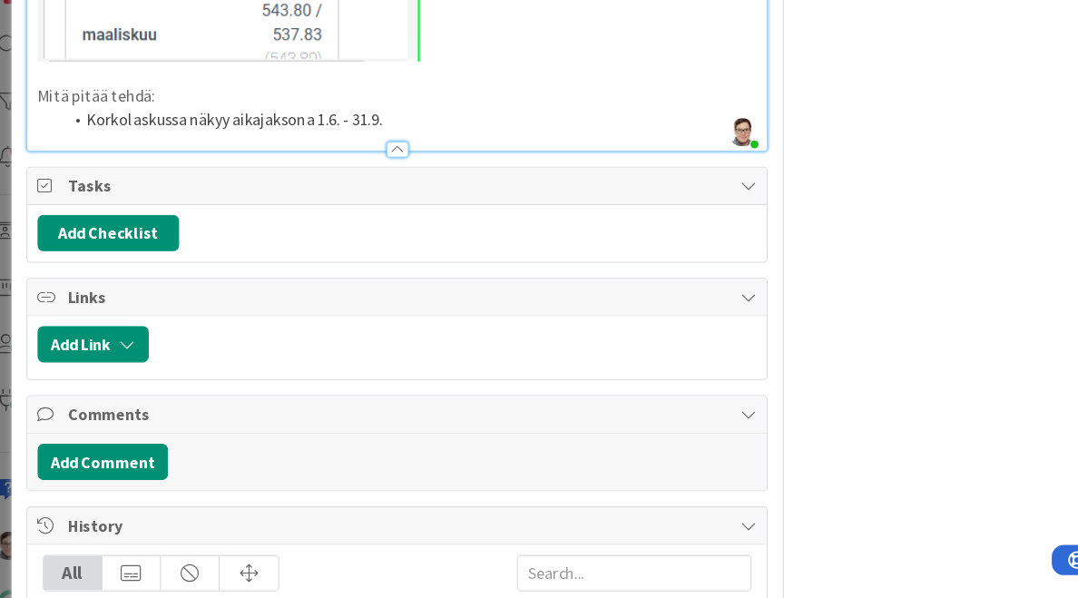
click at [344, 132] on li "Korkolaskussa näkyy aikajaksona 1.6. - 31.9." at bounding box center [385, 141] width 624 height 21
click at [362, 132] on li "Korkolaskussa näkyy aikajaksona 1.6. - 30.9." at bounding box center [385, 141] width 624 height 21
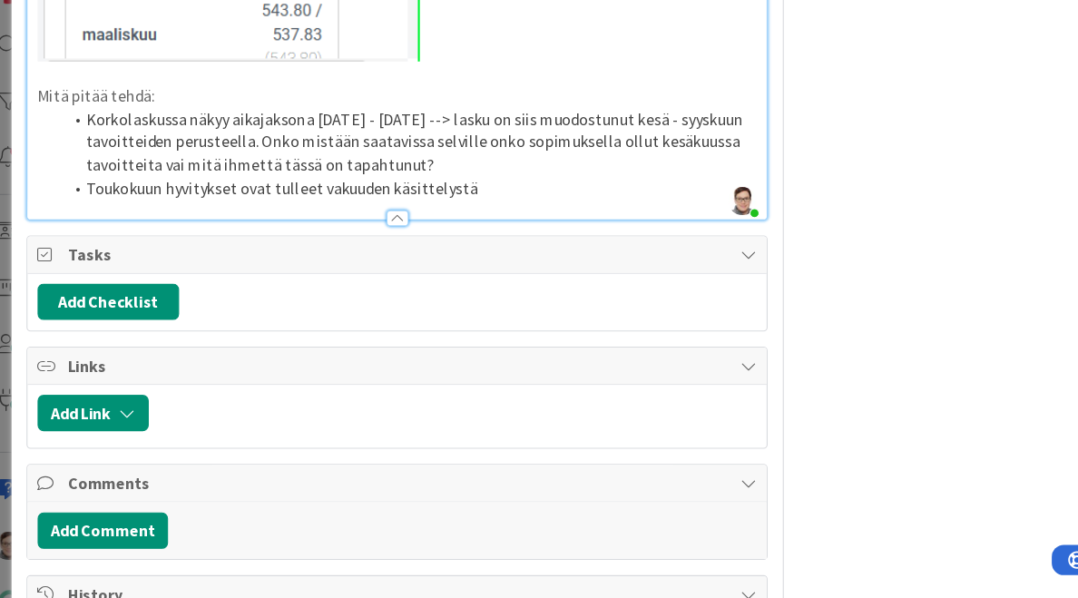
click at [369, 222] on div at bounding box center [374, 229] width 20 height 15
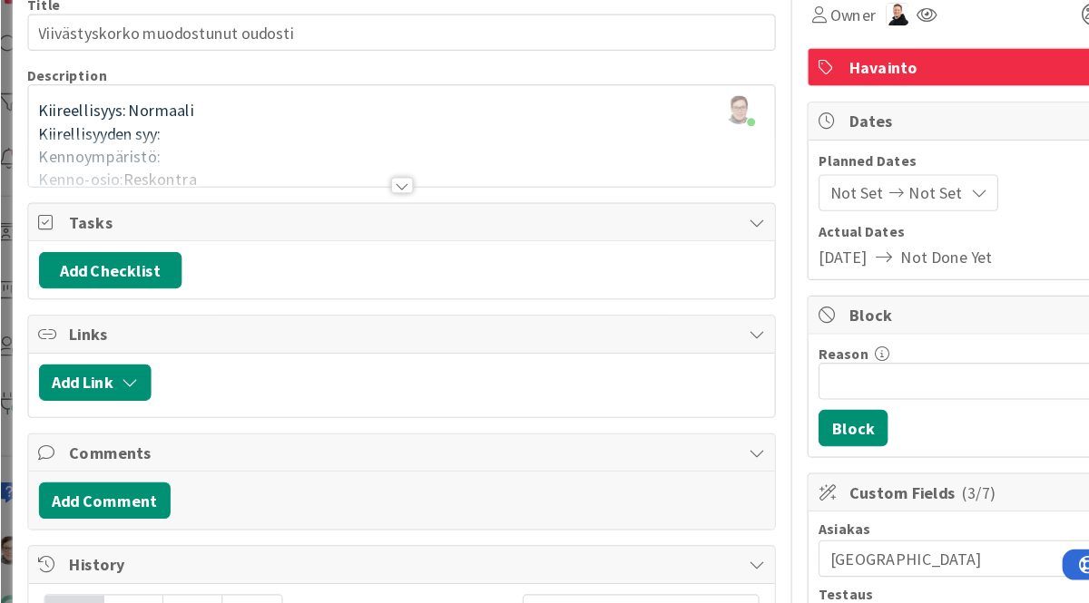
scroll to position [0, 0]
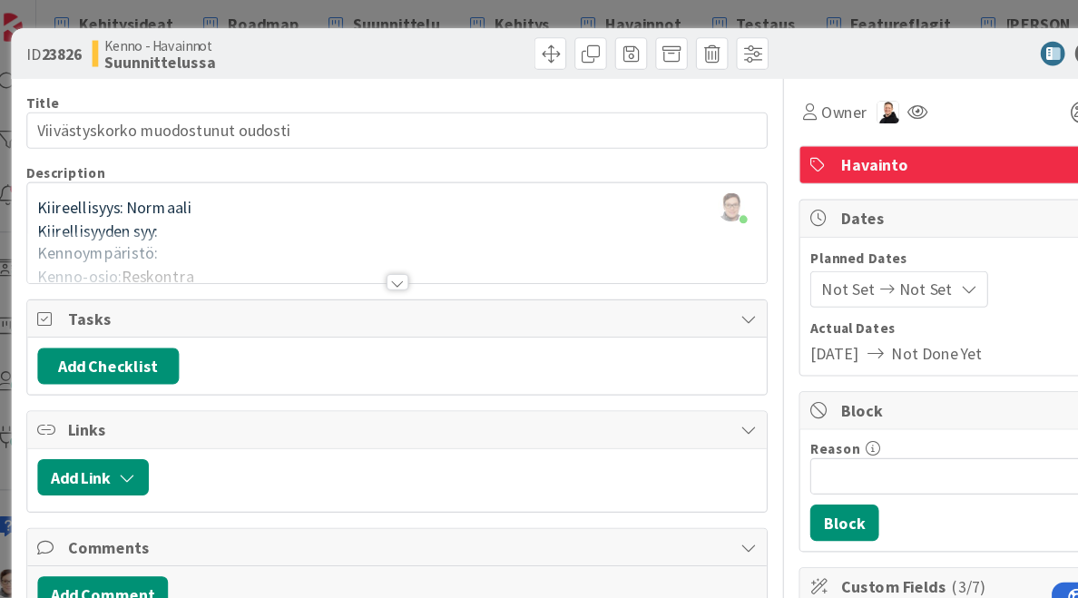
click at [757, 56] on div at bounding box center [876, 48] width 321 height 22
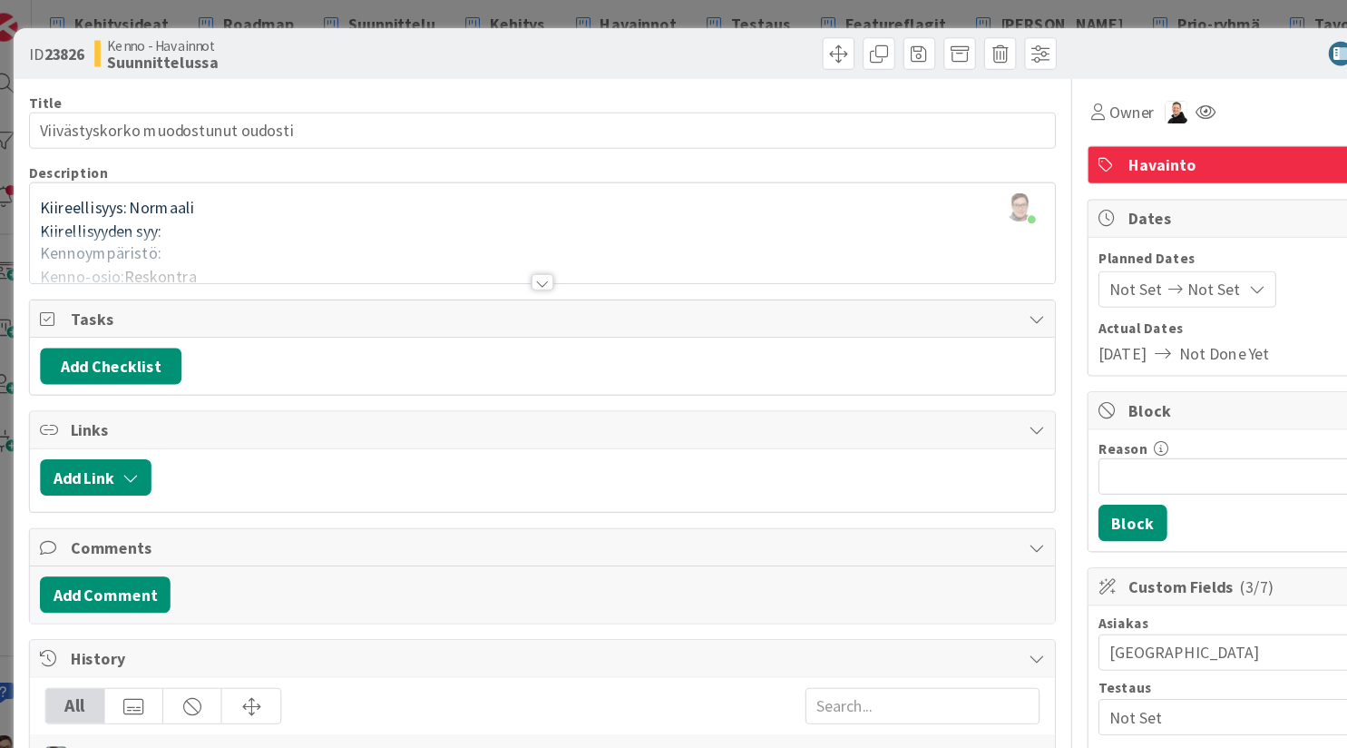
drag, startPoint x: 935, startPoint y: 5, endPoint x: 593, endPoint y: 40, distance: 343.9
click at [593, 40] on div at bounding box center [742, 48] width 456 height 29
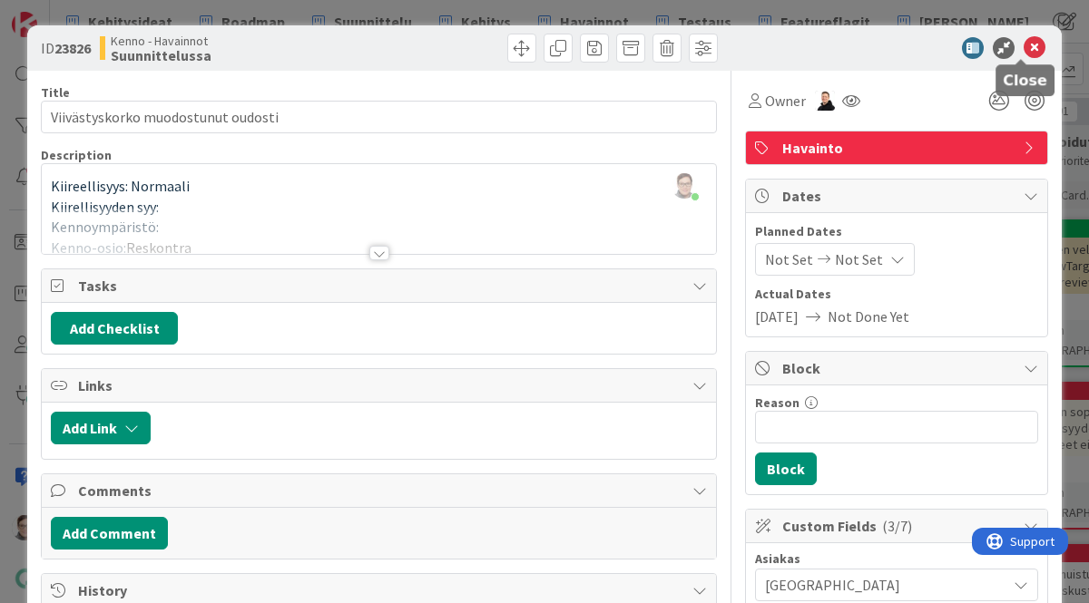
click at [1026, 46] on icon at bounding box center [1035, 48] width 22 height 22
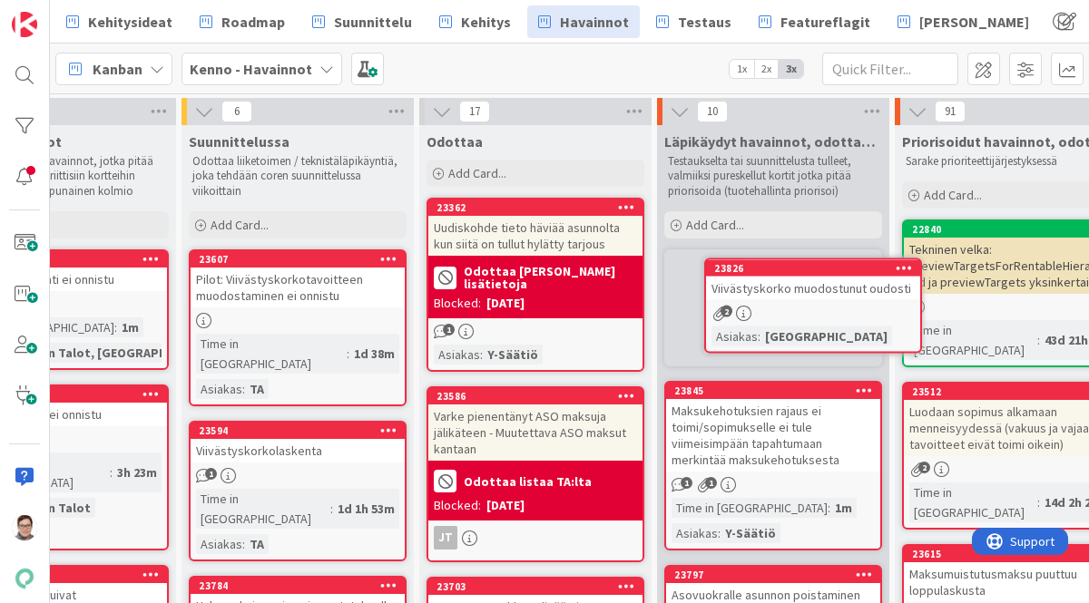
scroll to position [0, 123]
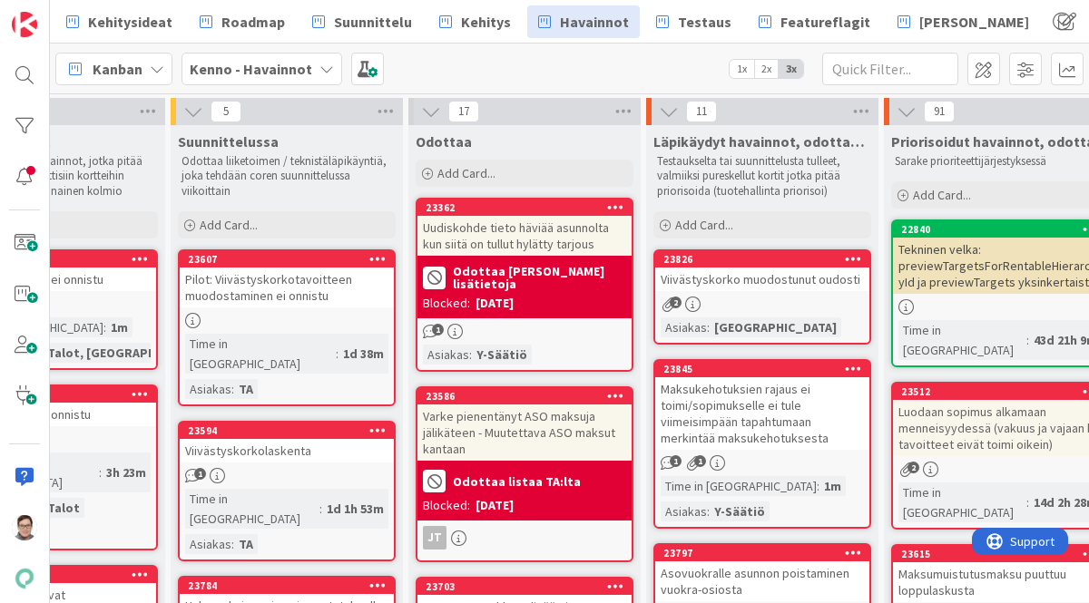
click at [312, 290] on div "Pilot: Viivästyskorkotavoitteen muodostaminen ei onnistu" at bounding box center [287, 288] width 214 height 40
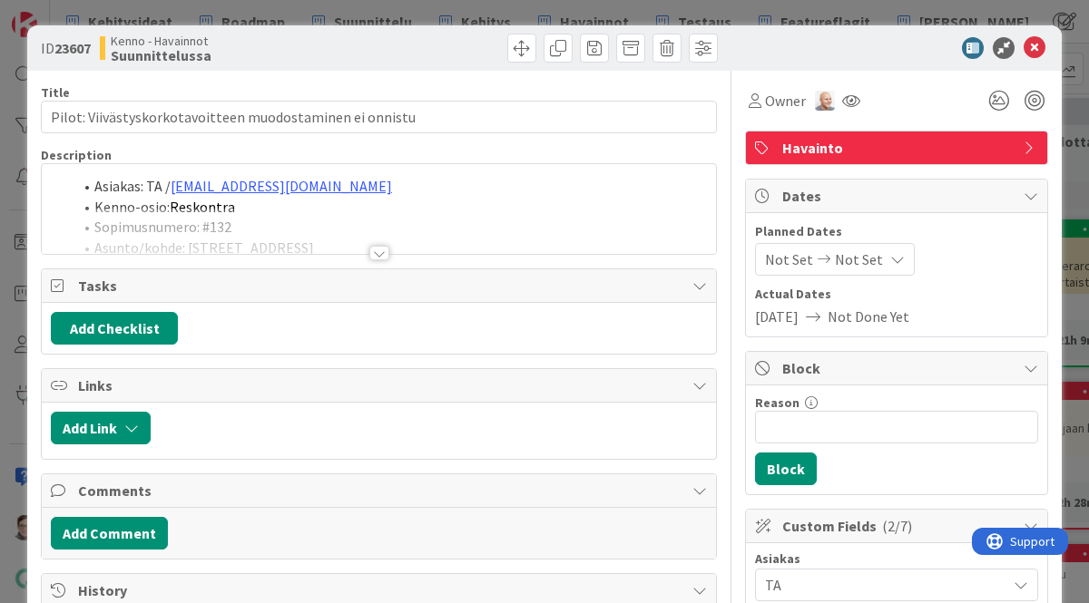
click at [372, 247] on div at bounding box center [379, 253] width 20 height 15
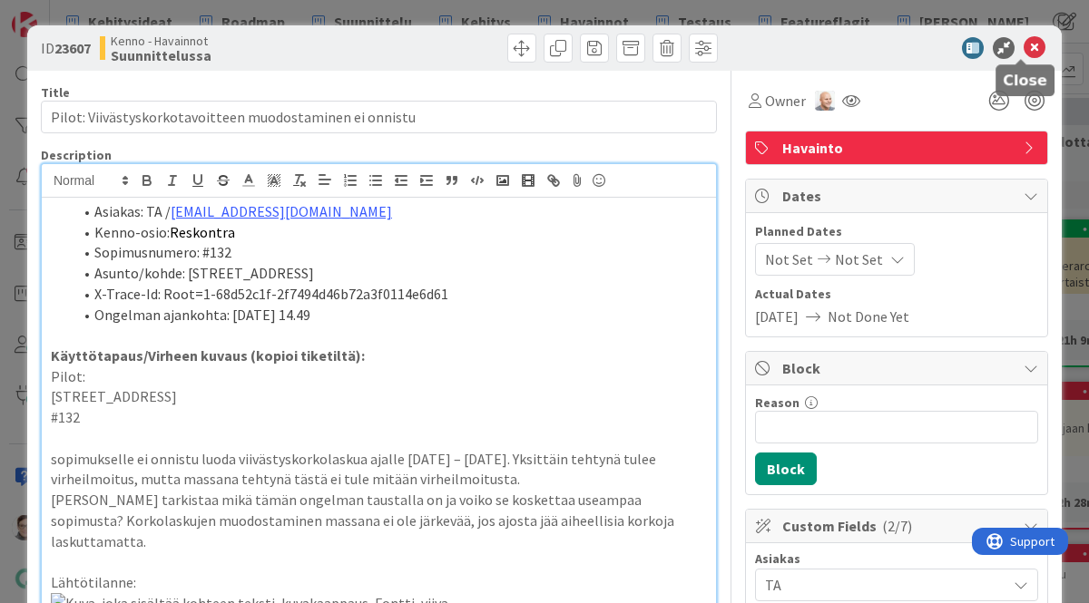
click at [1024, 54] on icon at bounding box center [1035, 48] width 22 height 22
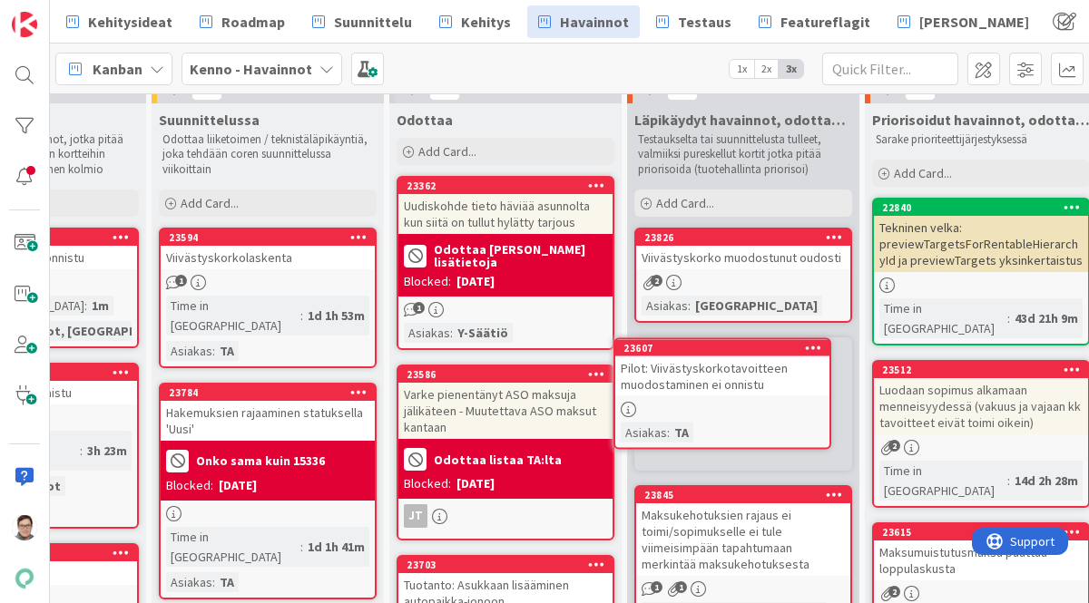
scroll to position [25, 144]
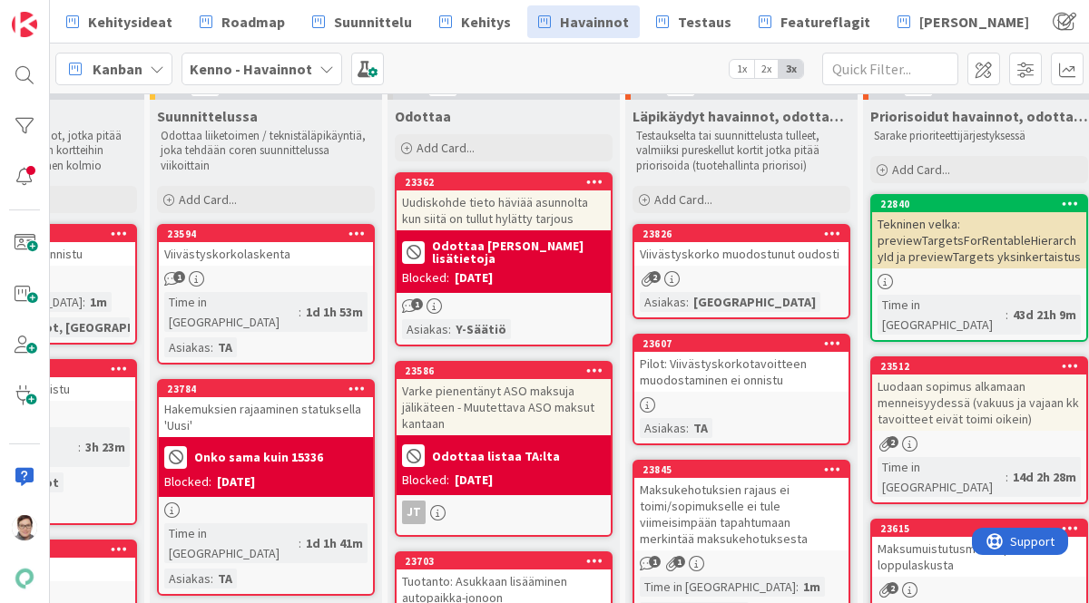
click at [245, 263] on div "Viivästyskorkolaskenta" at bounding box center [266, 254] width 214 height 24
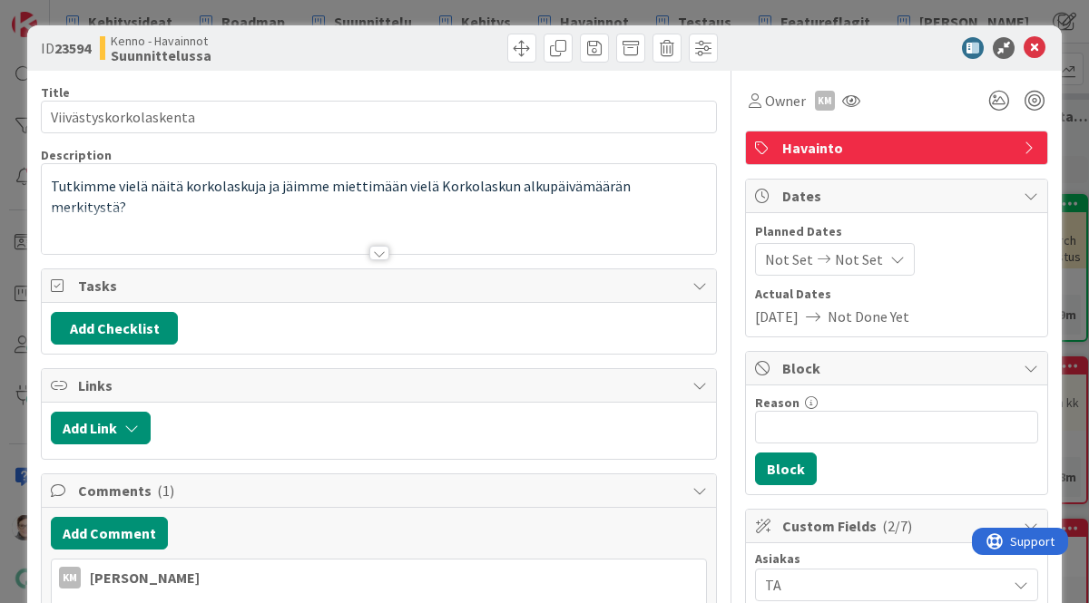
click at [369, 250] on div at bounding box center [379, 253] width 20 height 15
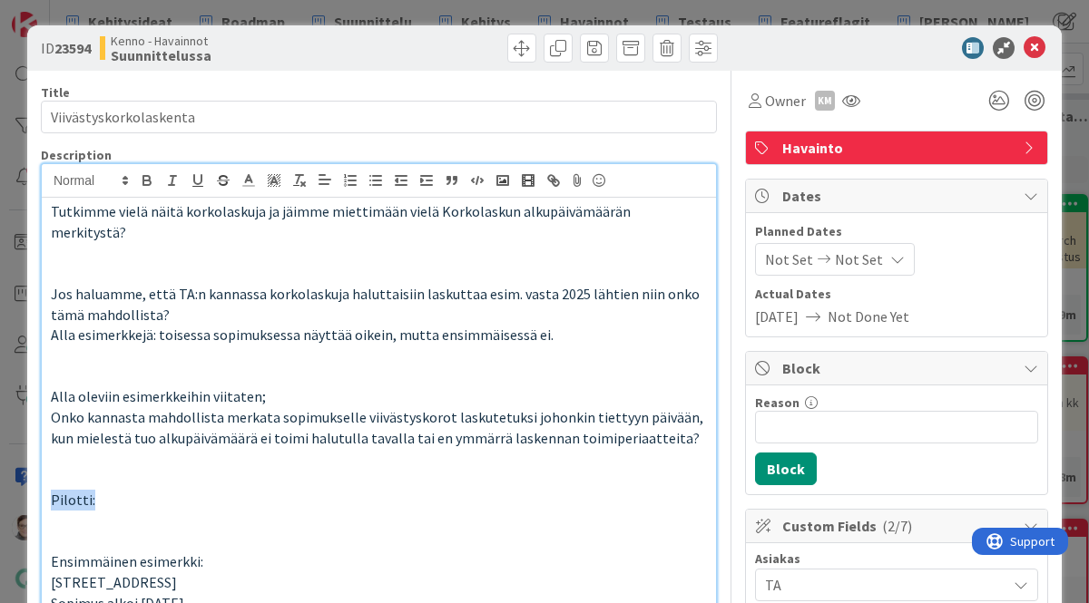
drag, startPoint x: 104, startPoint y: 476, endPoint x: 0, endPoint y: 480, distance: 104.4
click at [0, 480] on div "ID 23594 Kenno - Havainnot Suunnittelussa Title 22 / 128 Viivästyskorkolaskenta…" at bounding box center [544, 301] width 1089 height 603
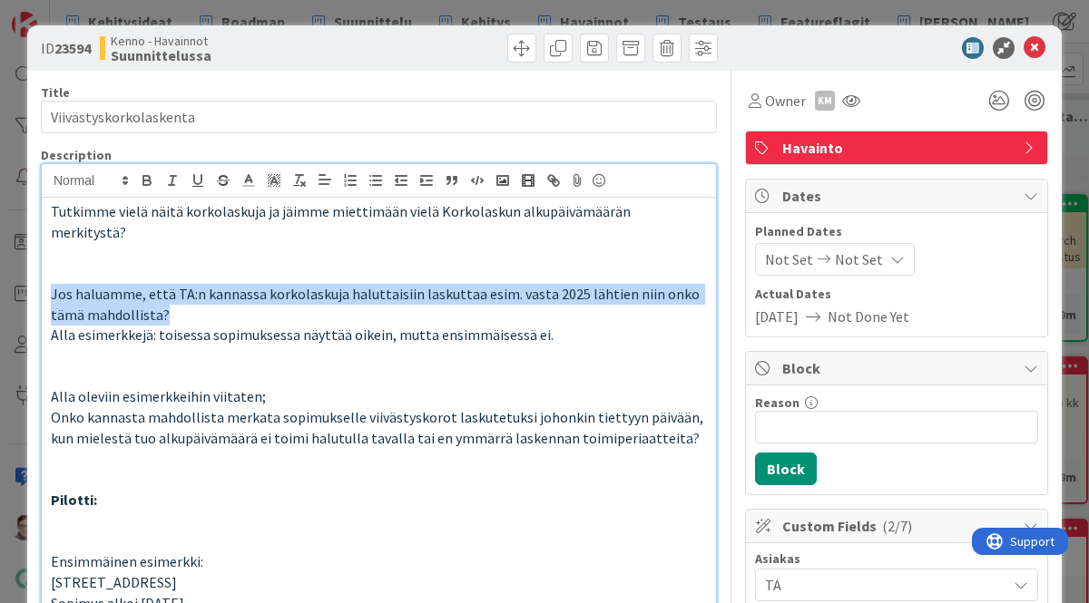
drag, startPoint x: 183, startPoint y: 298, endPoint x: 37, endPoint y: 276, distance: 147.7
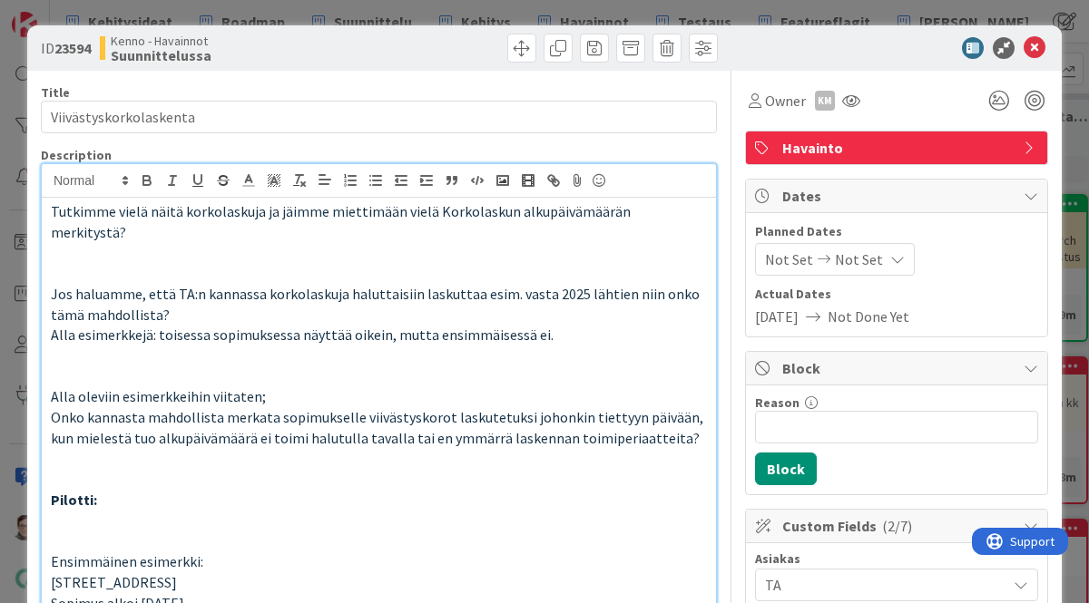
click at [294, 367] on p at bounding box center [379, 377] width 656 height 21
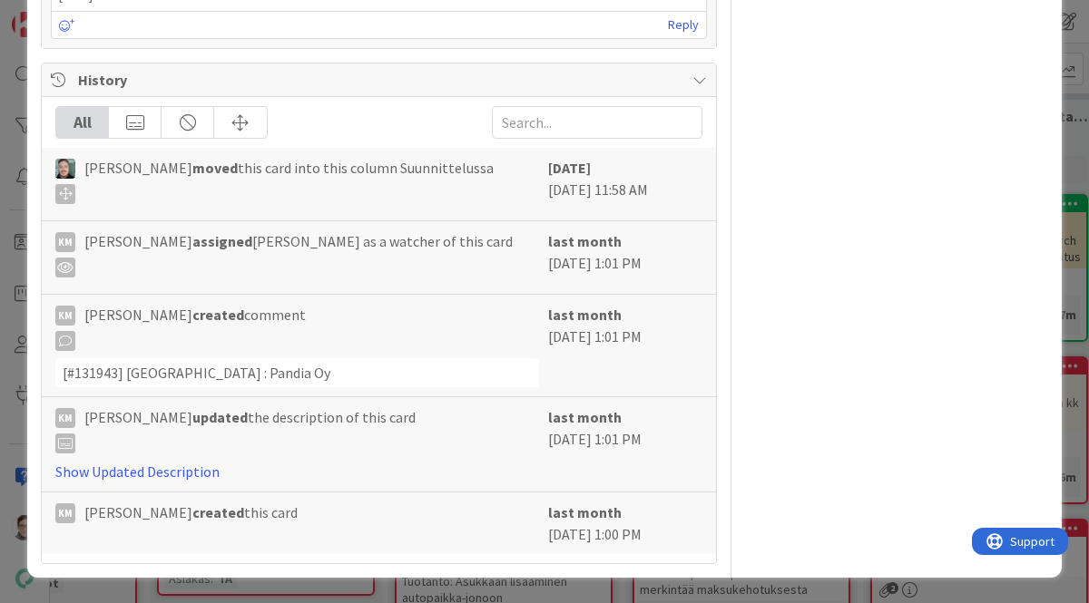
scroll to position [3267, 0]
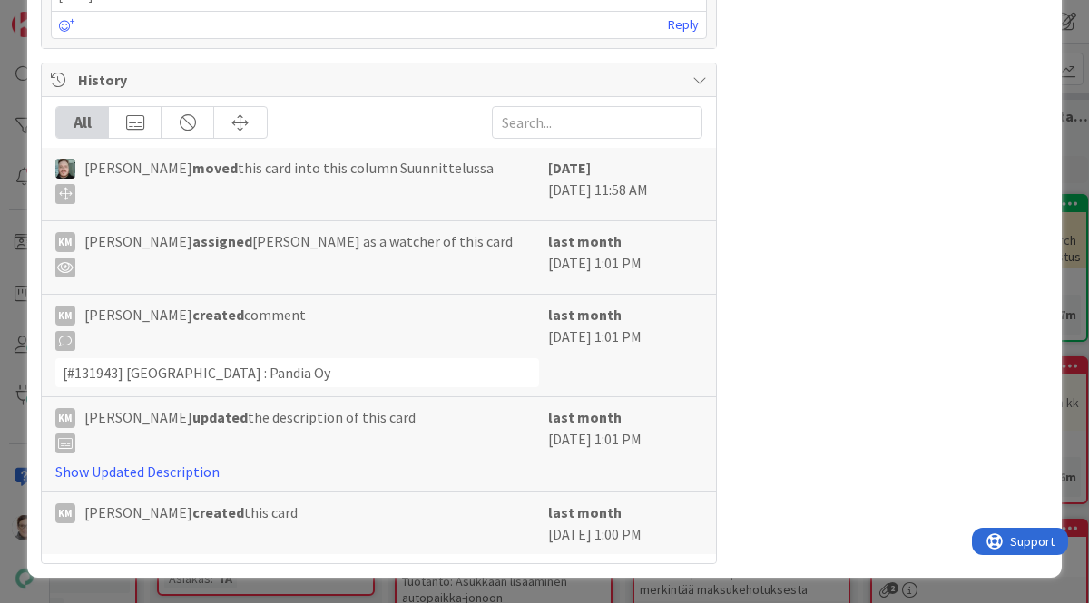
drag, startPoint x: 179, startPoint y: 318, endPoint x: 46, endPoint y: 317, distance: 132.5
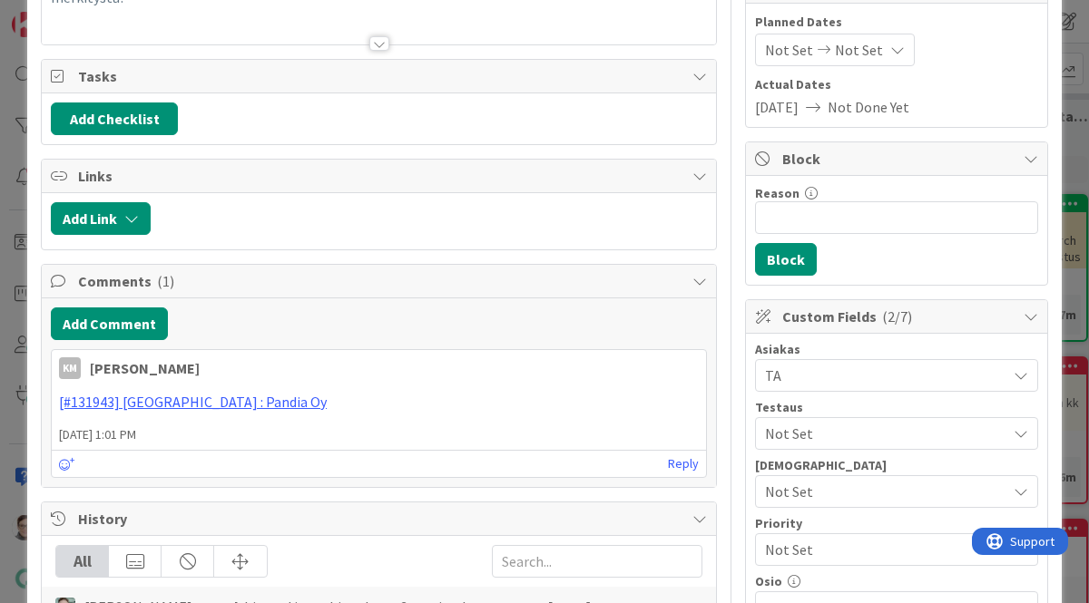
scroll to position [0, 0]
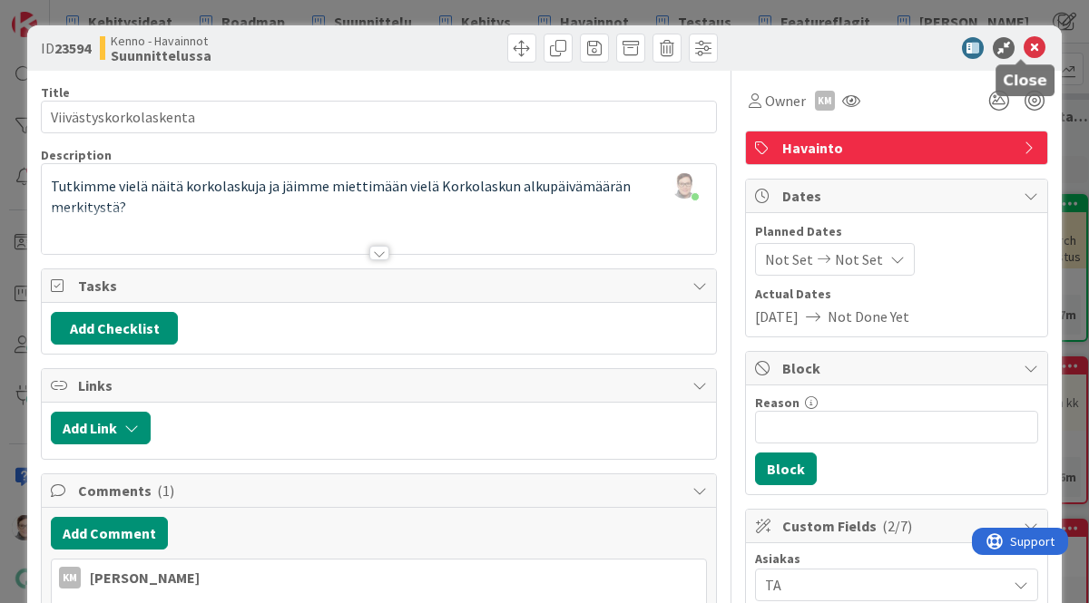
click at [1024, 48] on icon at bounding box center [1035, 48] width 22 height 22
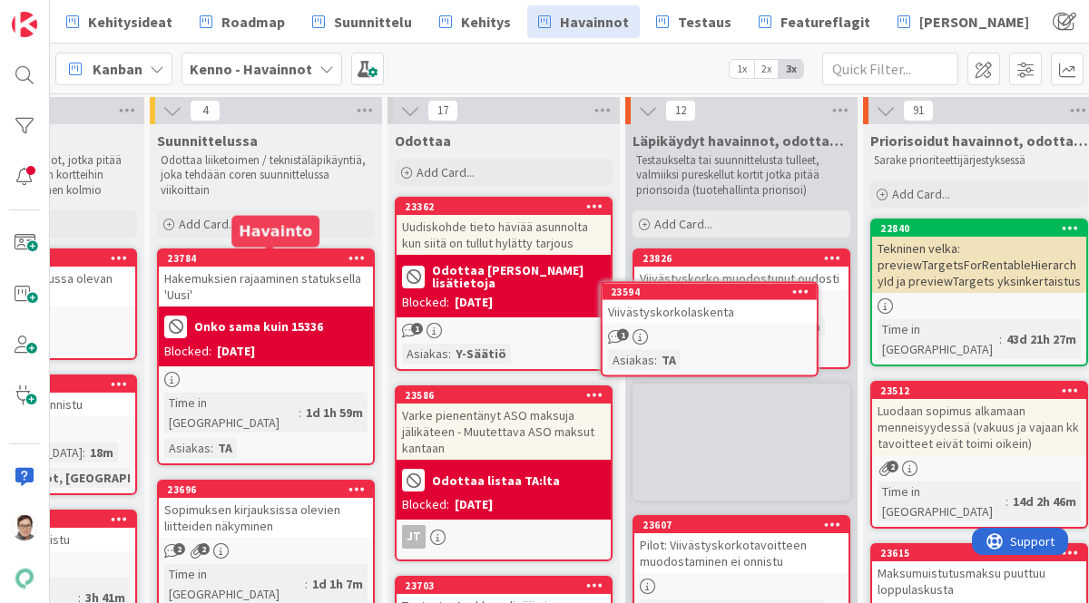
scroll to position [0, 144]
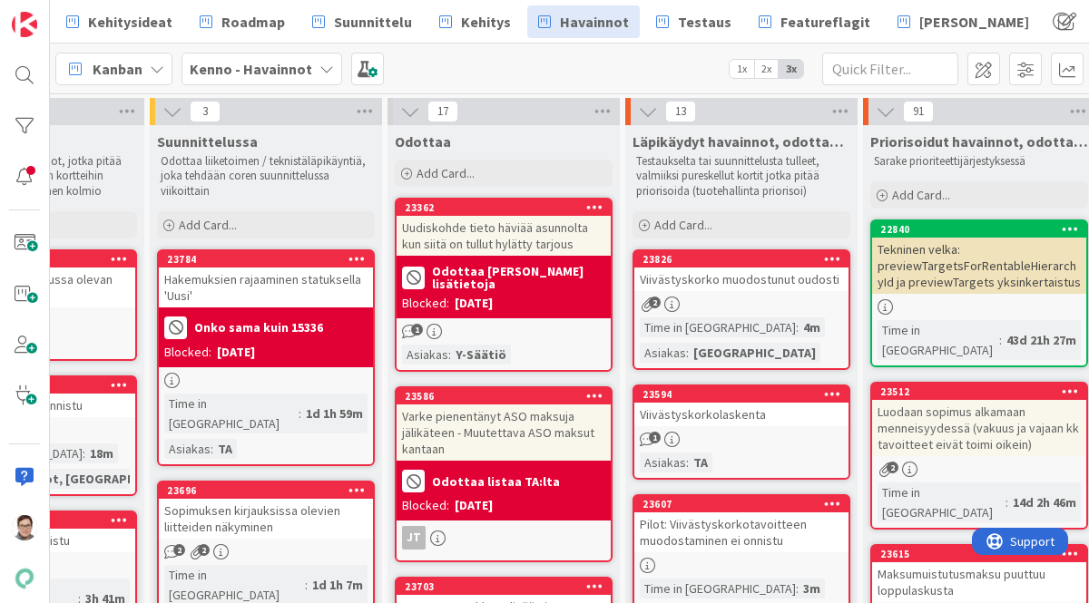
click at [276, 297] on div "Hakemuksien rajaaminen statuksella 'Uusi'" at bounding box center [266, 288] width 214 height 40
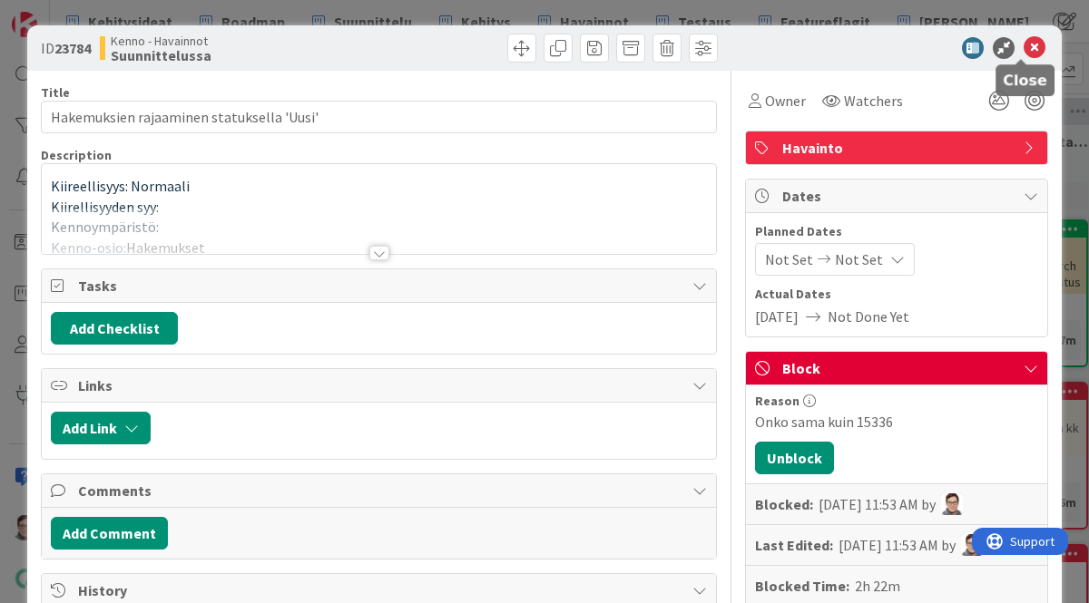
click at [1024, 55] on icon at bounding box center [1035, 48] width 22 height 22
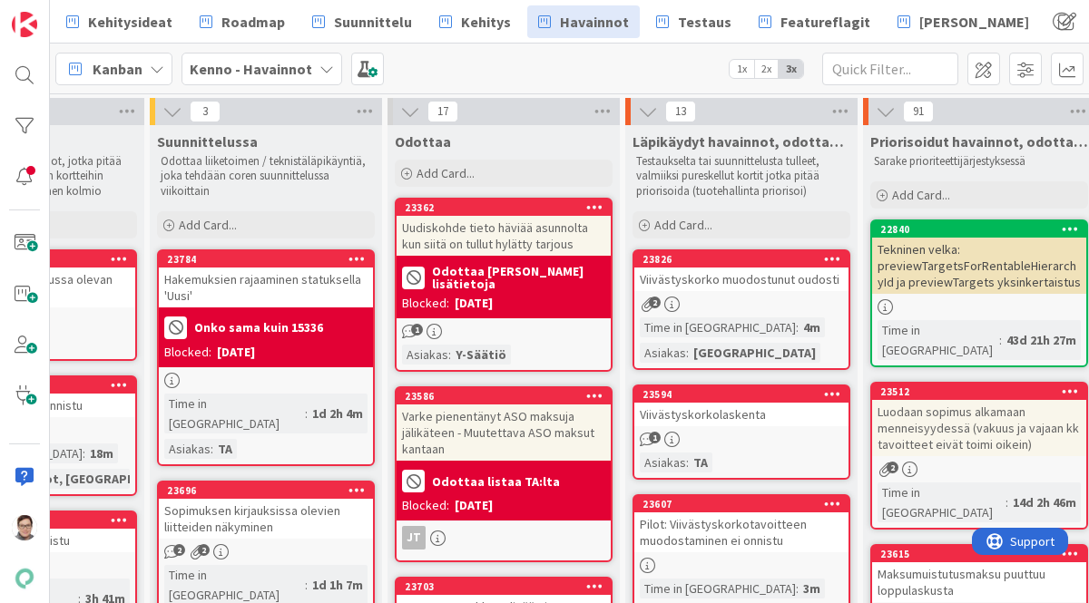
click at [289, 337] on div "Onko sama kuin 15336" at bounding box center [265, 328] width 203 height 30
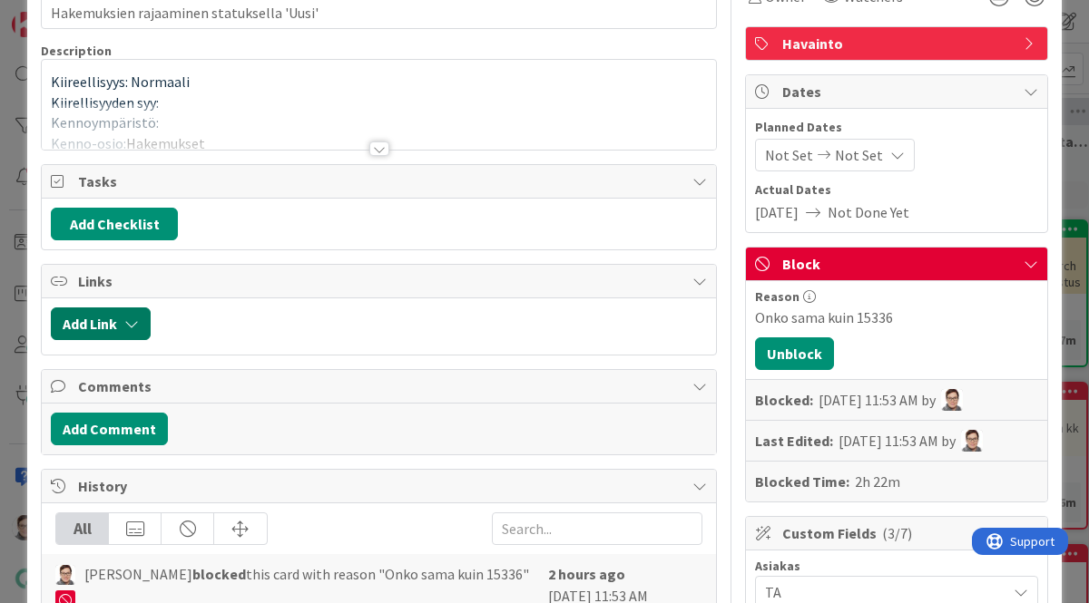
scroll to position [106, 0]
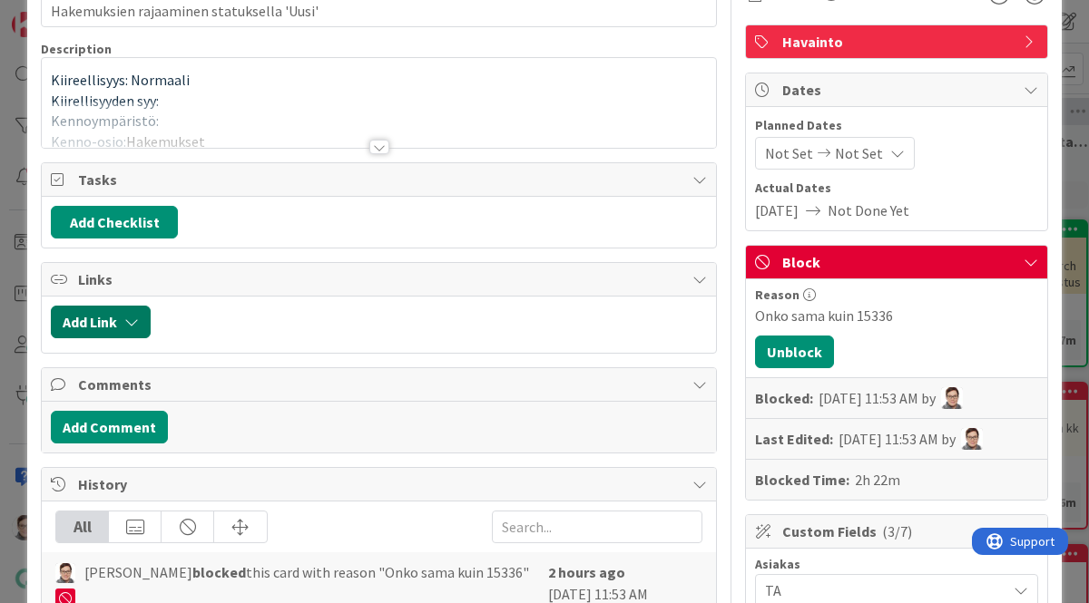
click at [82, 315] on button "Add Link" at bounding box center [101, 322] width 100 height 33
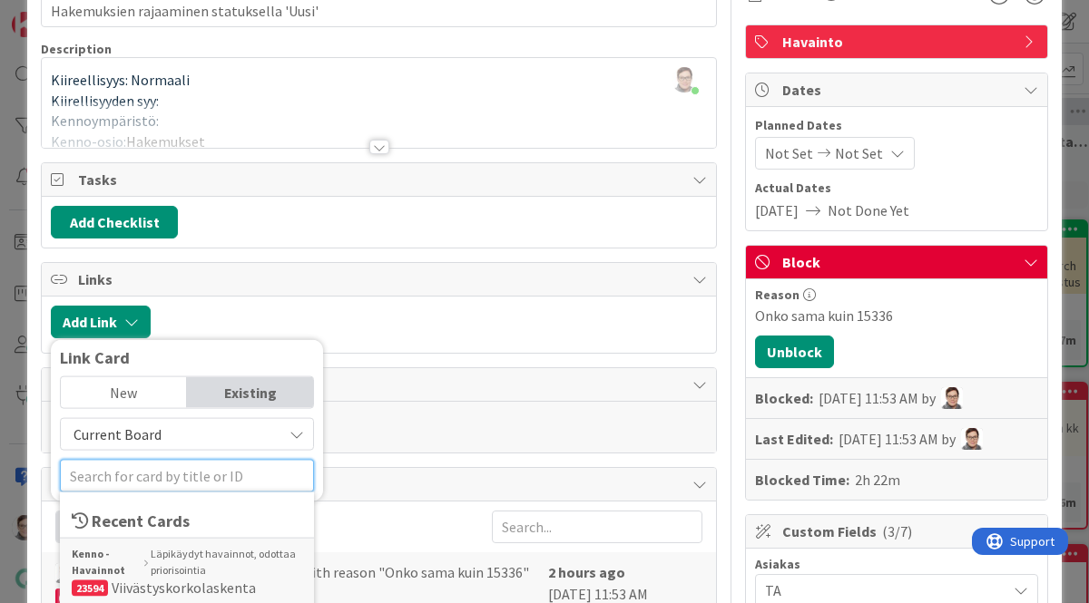
click at [134, 473] on input "text" at bounding box center [187, 476] width 254 height 33
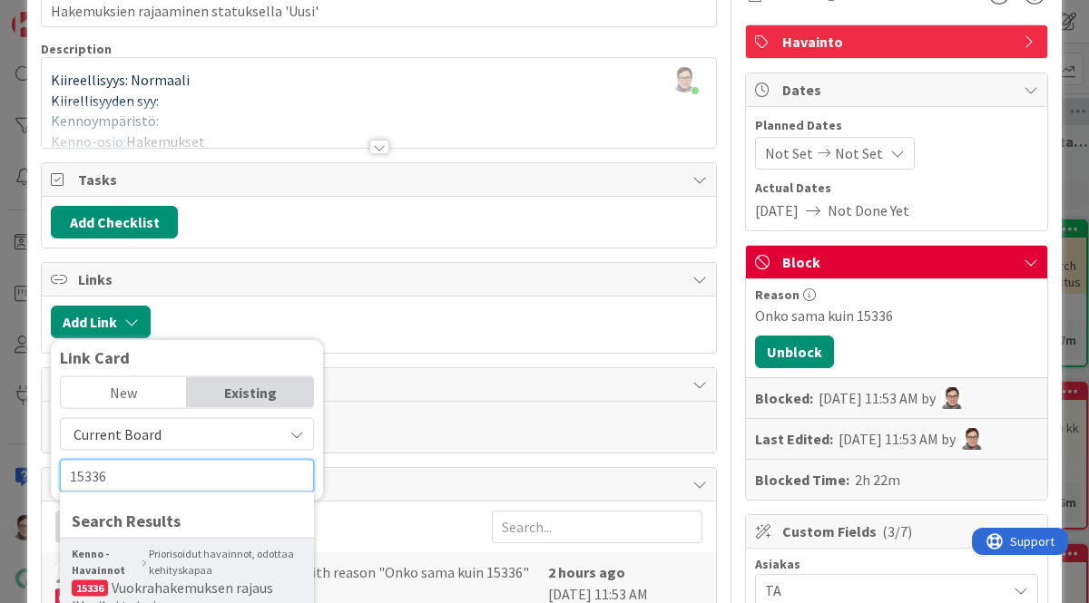
type input "15336"
click at [201, 583] on span "Vuokrahakemuksen rajaus 'Uusi' ei toimi" at bounding box center [172, 597] width 201 height 36
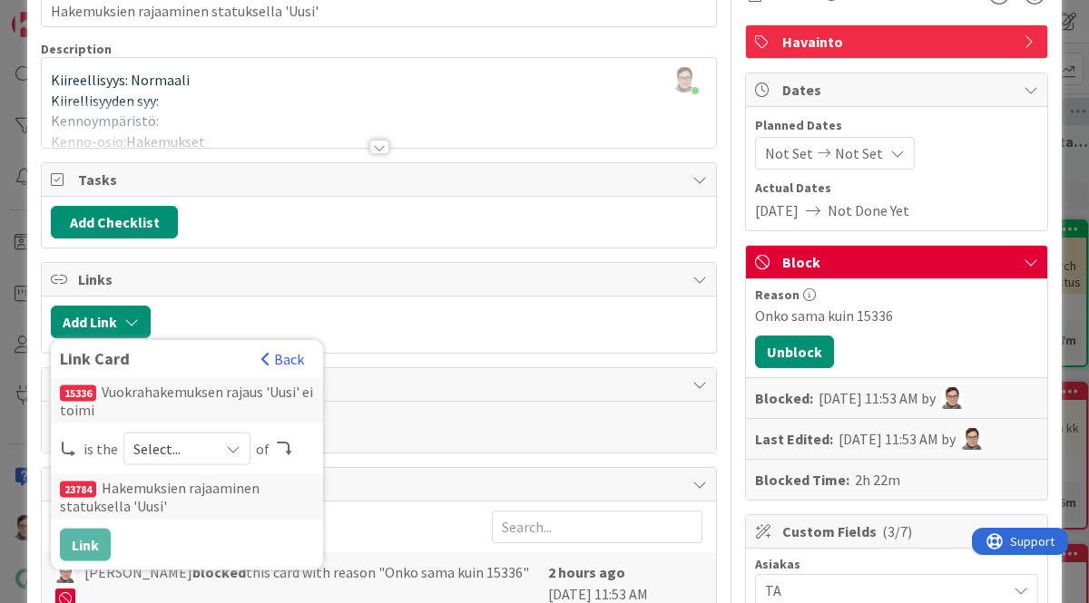
click at [230, 446] on icon at bounding box center [233, 449] width 15 height 15
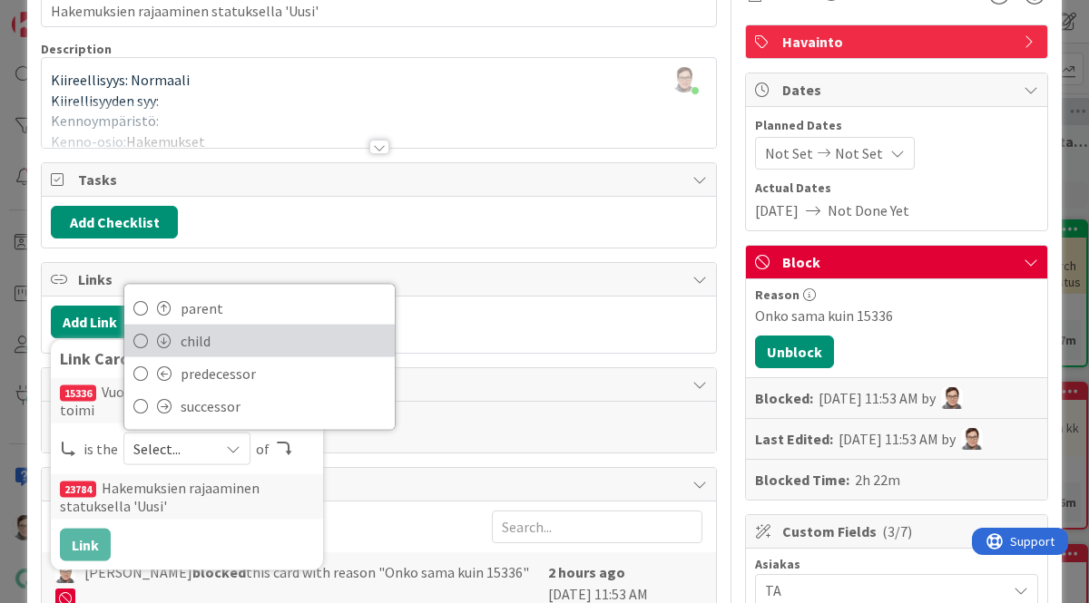
click at [207, 341] on span "child" at bounding box center [283, 341] width 205 height 27
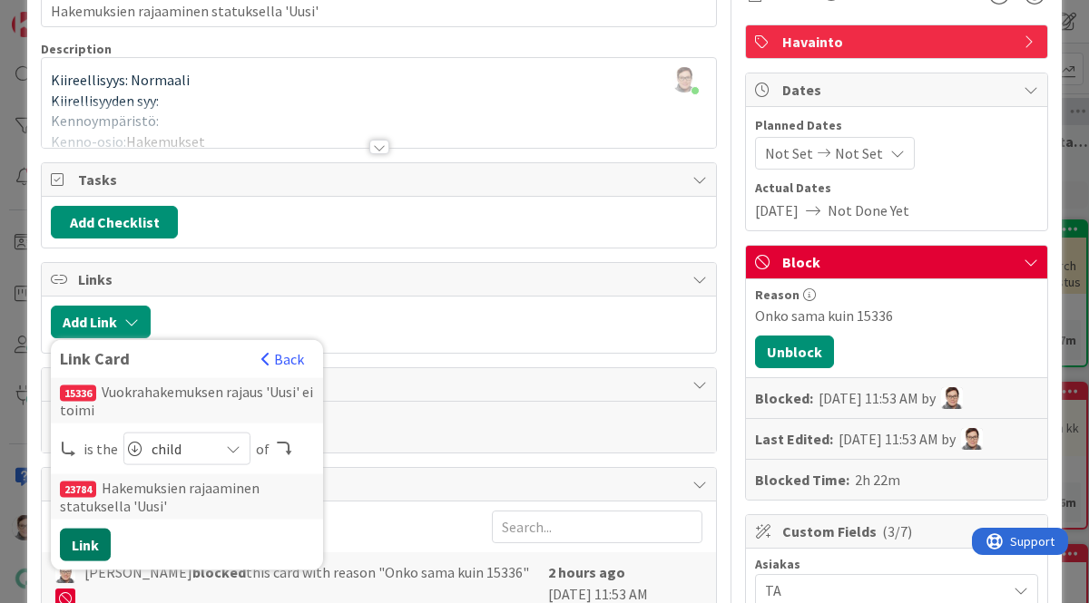
click at [98, 541] on button "Link" at bounding box center [85, 545] width 51 height 33
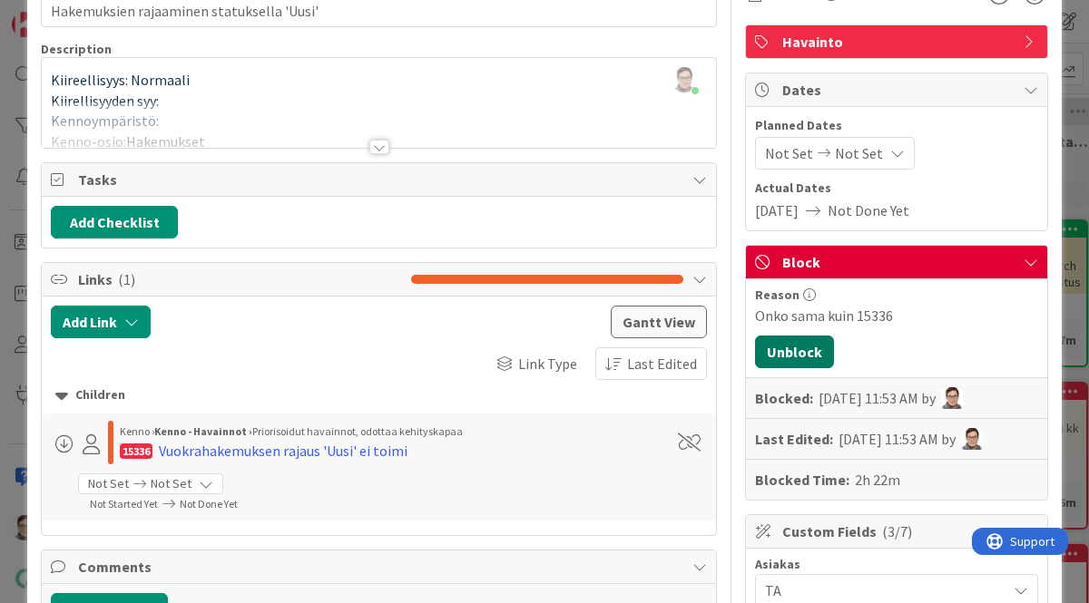
click at [798, 360] on button "Unblock" at bounding box center [794, 352] width 79 height 33
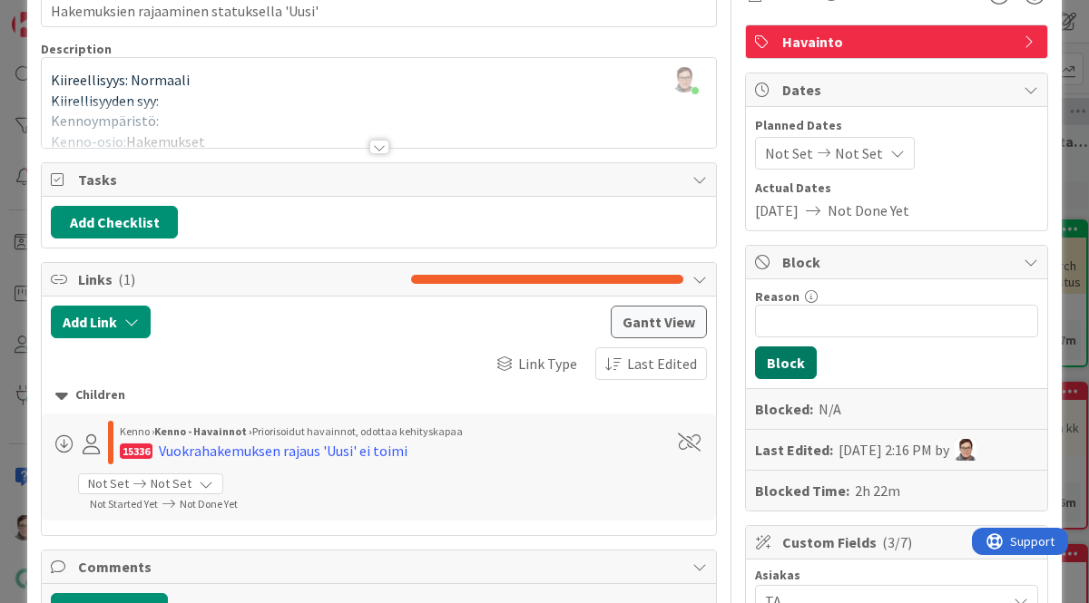
click at [798, 360] on button "Block" at bounding box center [786, 363] width 62 height 33
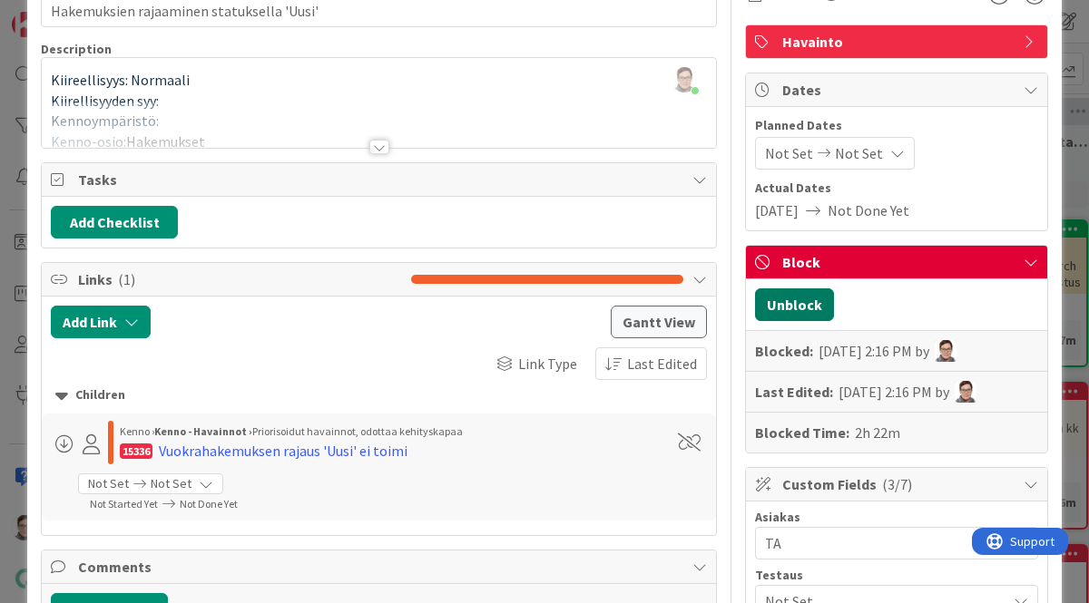
click at [792, 306] on button "Unblock" at bounding box center [794, 305] width 79 height 33
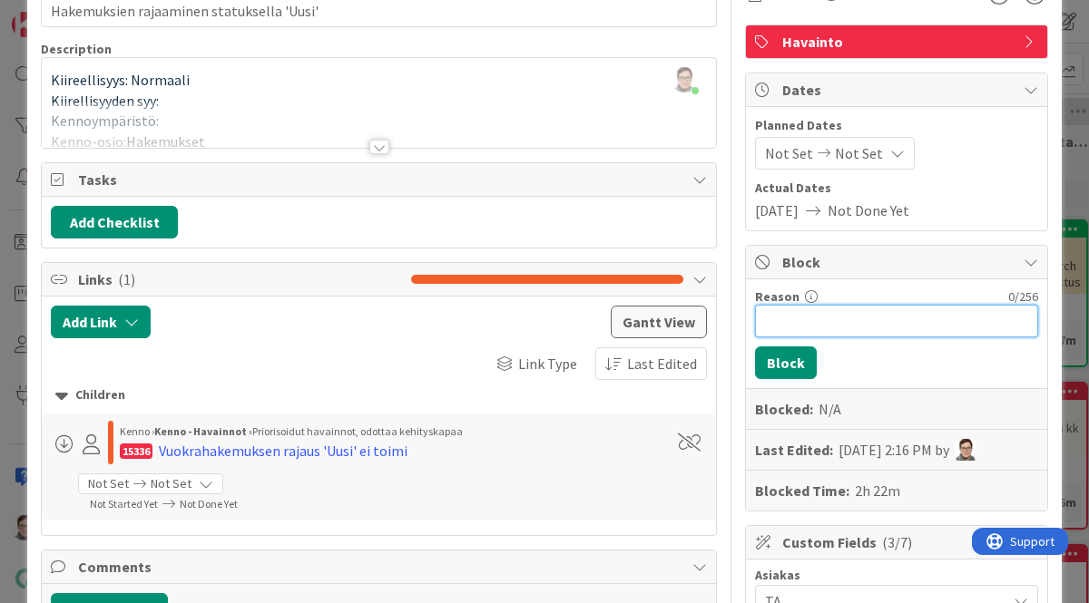
click at [786, 313] on input "Reason" at bounding box center [896, 321] width 283 height 33
click at [784, 317] on input "Sama kuin 15336" at bounding box center [896, 321] width 283 height 33
click at [813, 323] on input "Sama kuin 15336" at bounding box center [896, 321] width 283 height 33
click at [810, 324] on input "Sama kuin 15336" at bounding box center [896, 321] width 283 height 33
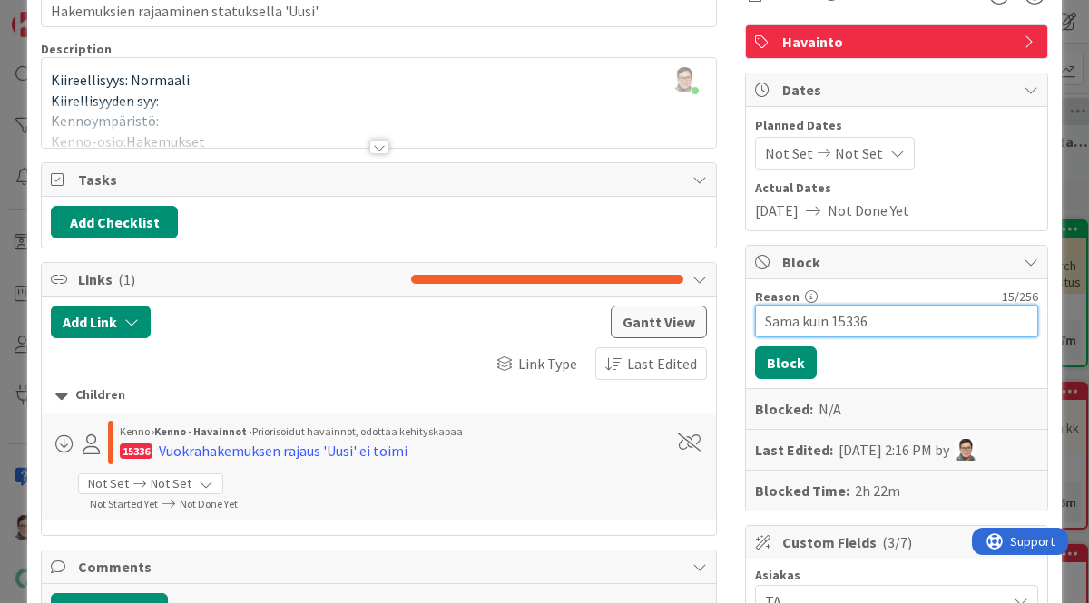
drag, startPoint x: 810, startPoint y: 324, endPoint x: 729, endPoint y: 326, distance: 81.7
type input "Tuplat kortille 15336"
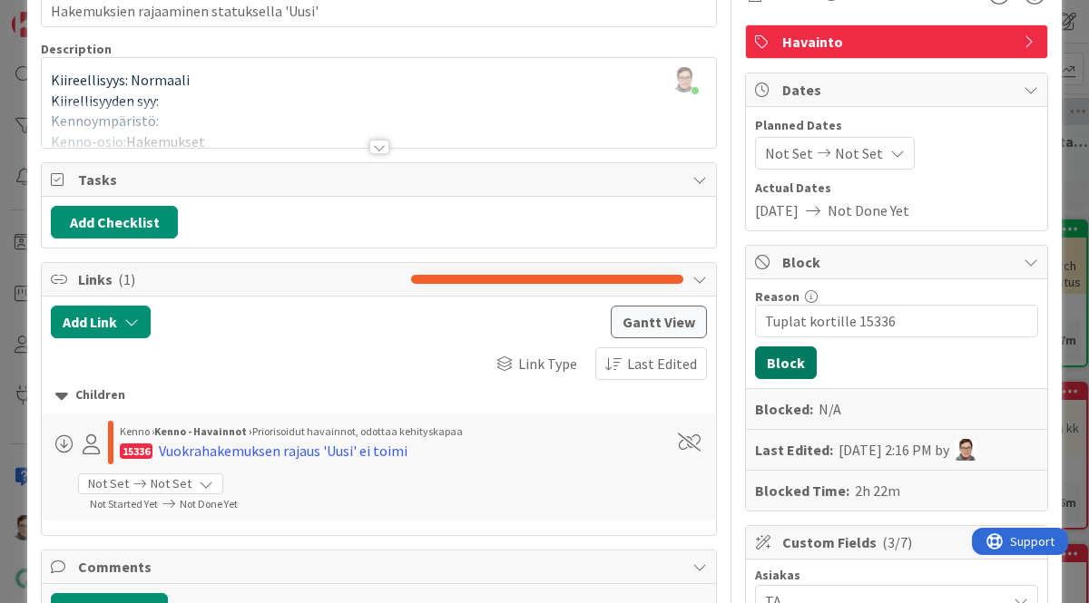
click at [775, 366] on button "Block" at bounding box center [786, 363] width 62 height 33
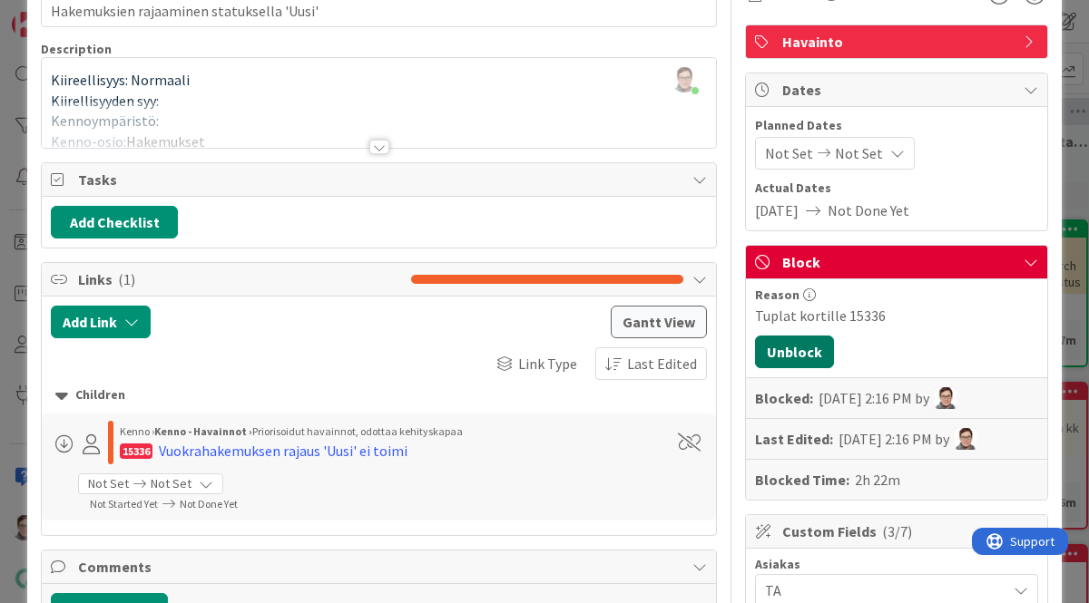
scroll to position [0, 0]
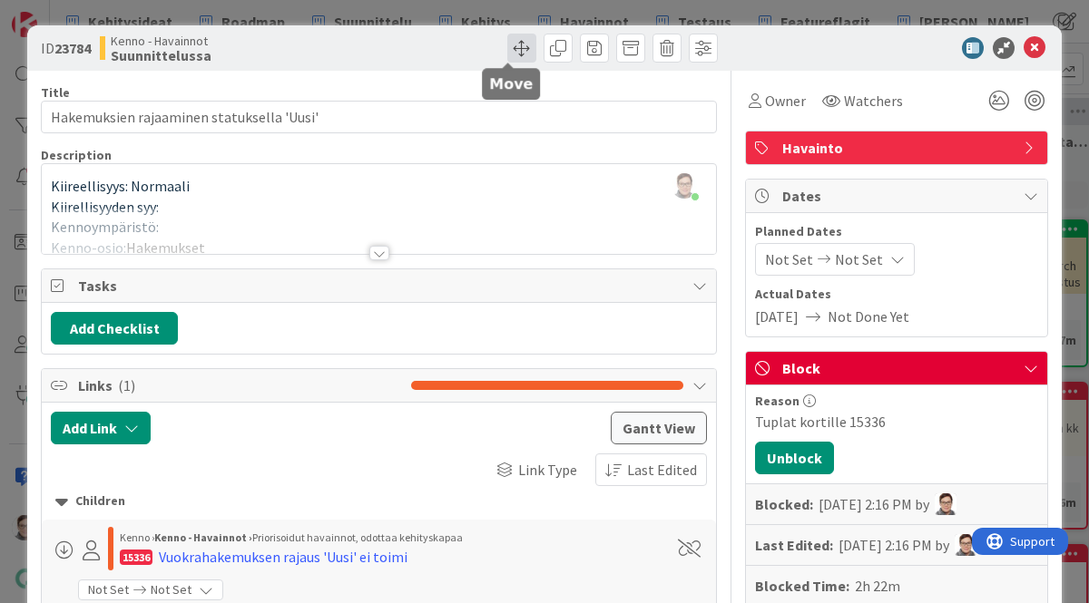
click at [512, 46] on span at bounding box center [521, 48] width 29 height 29
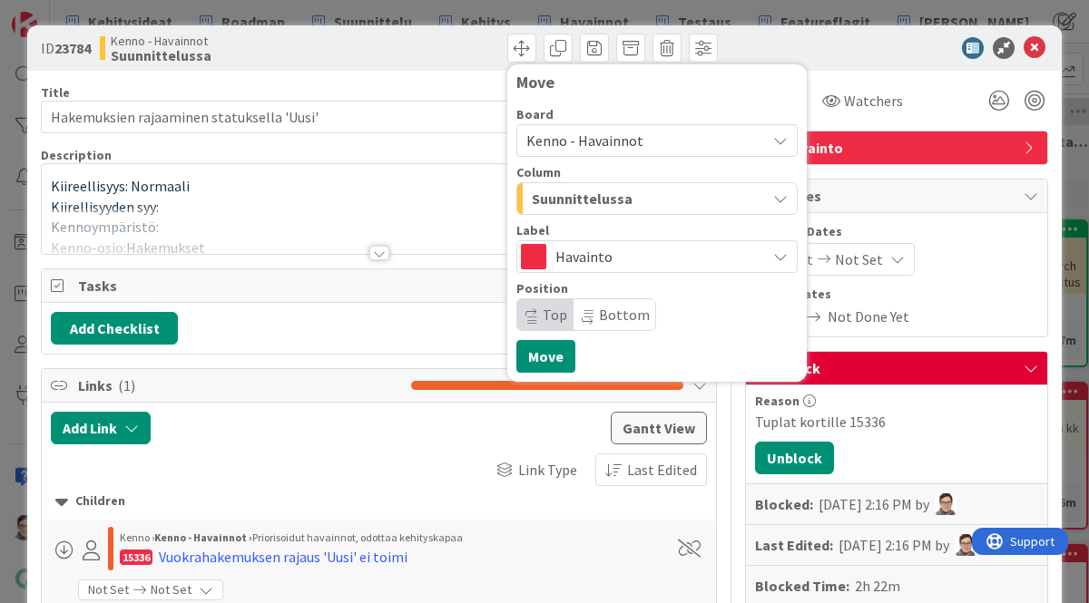
click at [617, 134] on span "Kenno - Havainnot" at bounding box center [584, 141] width 117 height 18
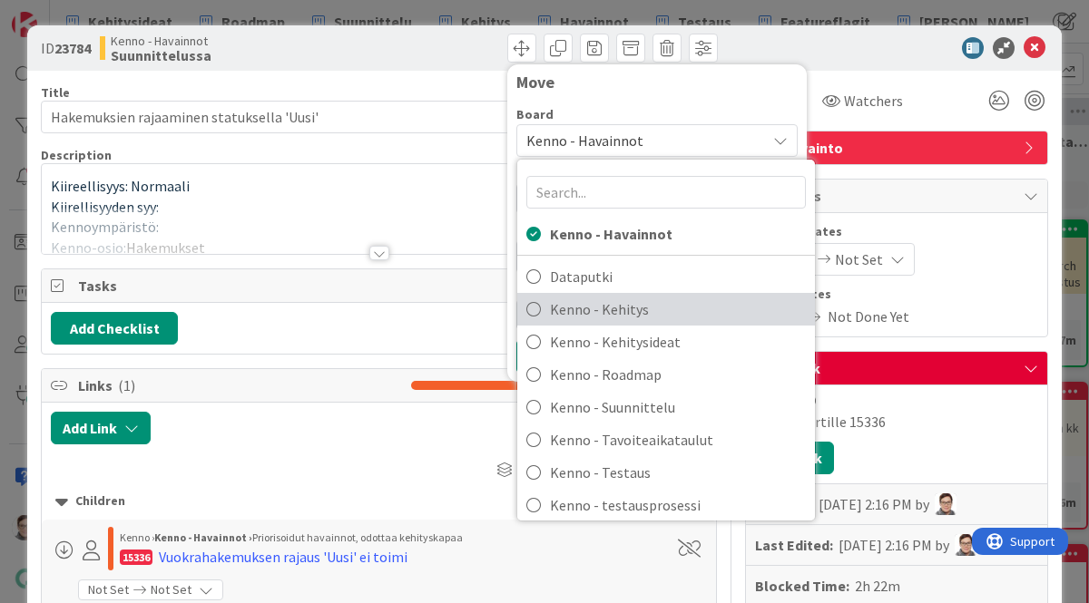
click at [629, 312] on span "Kenno - Kehitys" at bounding box center [678, 309] width 256 height 27
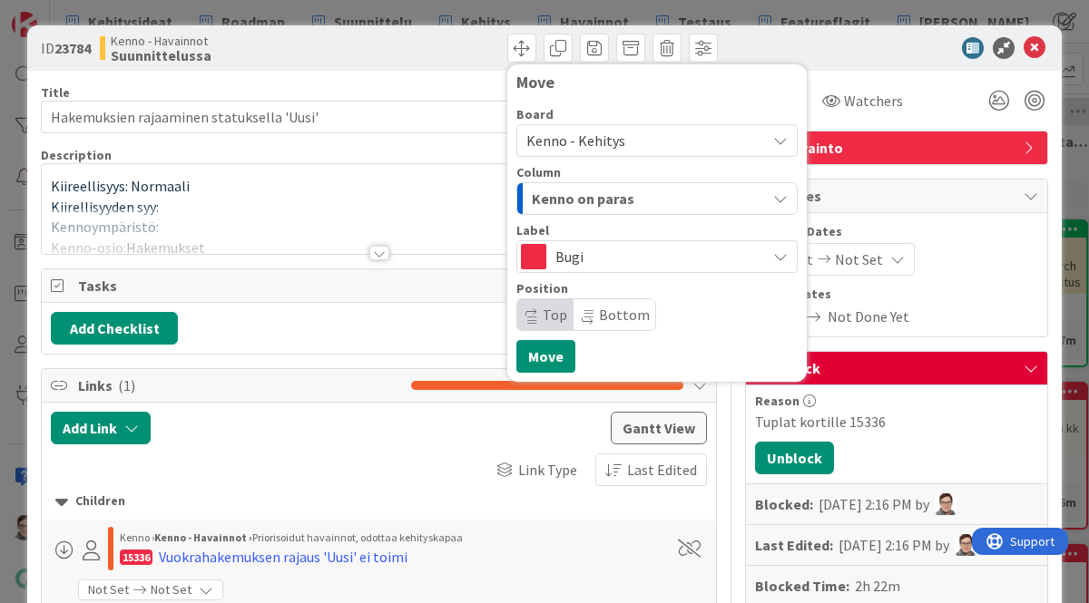
click at [595, 196] on span "Kenno on paras" at bounding box center [583, 199] width 103 height 24
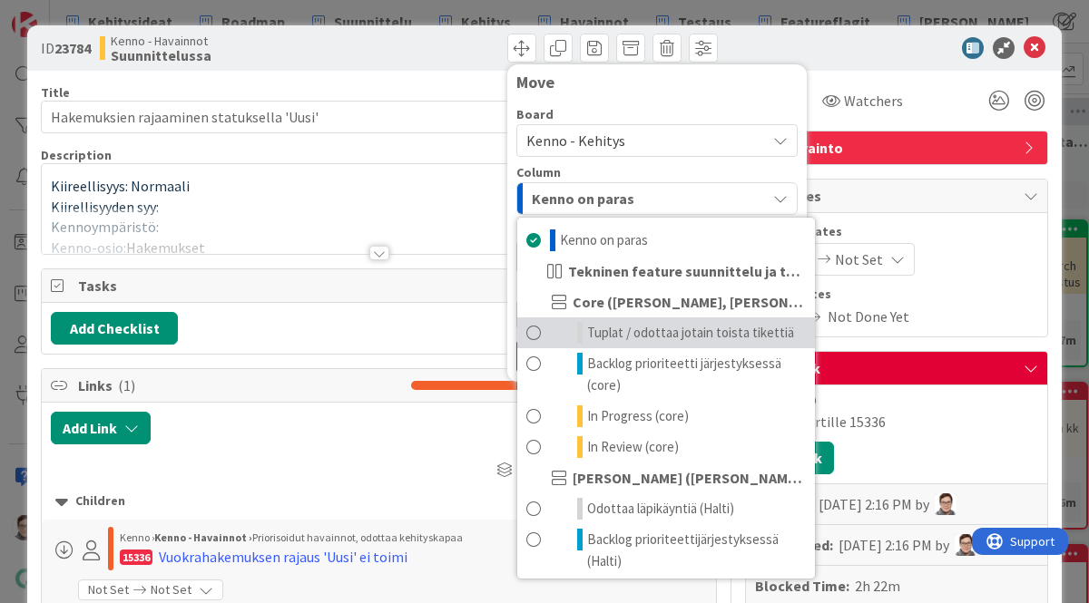
click at [613, 331] on span "Tuplat / odottaa jotain toista tikettiä" at bounding box center [690, 333] width 207 height 22
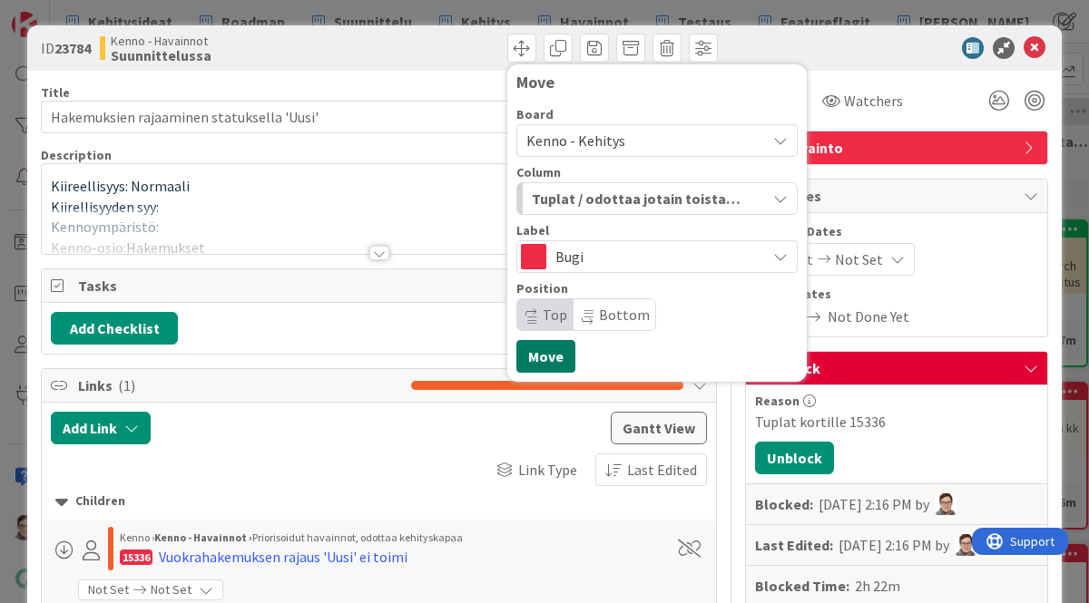
click at [531, 353] on button "Move" at bounding box center [545, 356] width 59 height 33
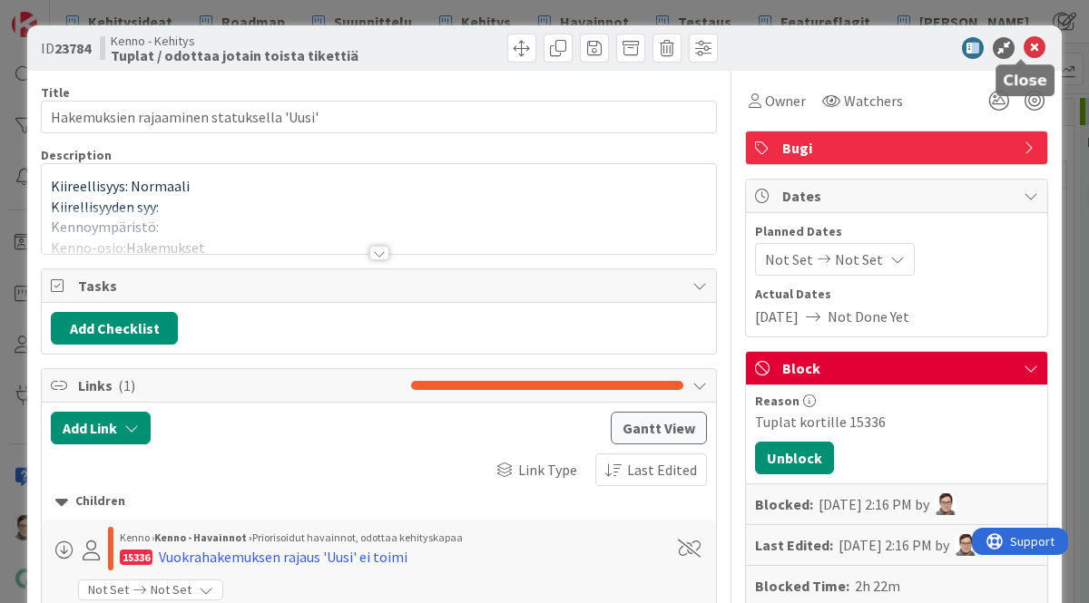
click at [1024, 44] on icon at bounding box center [1035, 48] width 22 height 22
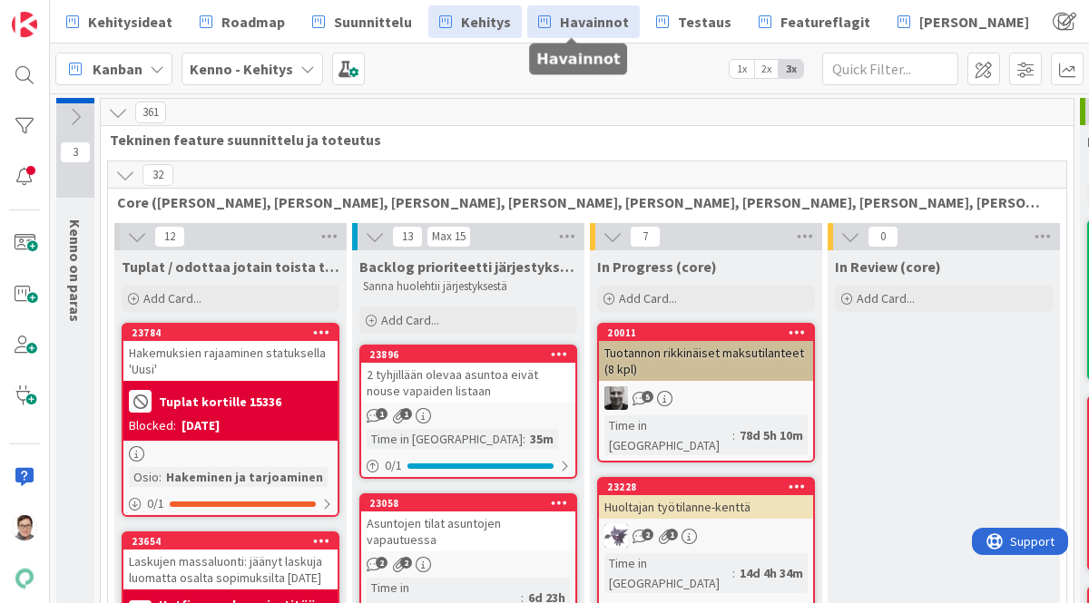
click at [560, 21] on span "Havainnot" at bounding box center [594, 22] width 69 height 22
